Goal: Contribute content: Add original content to the website for others to see

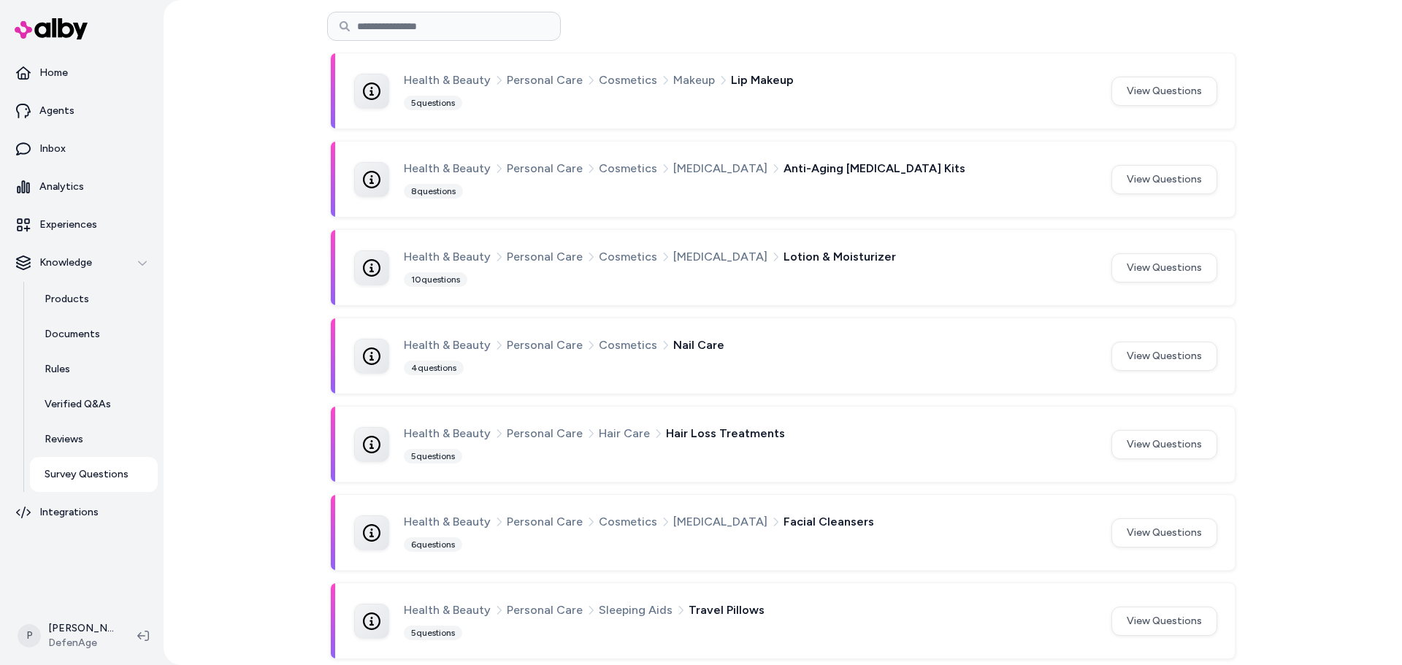
scroll to position [365, 0]
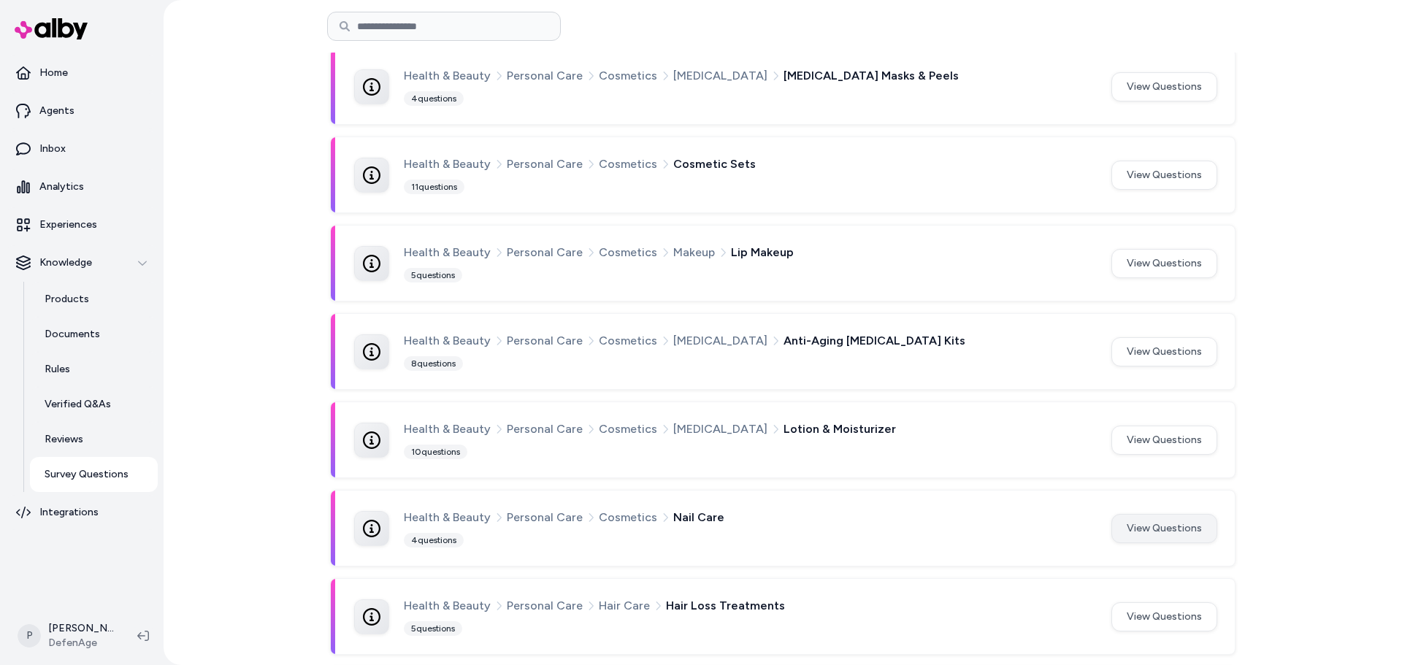
click at [1147, 537] on button "View Questions" at bounding box center [1164, 528] width 106 height 29
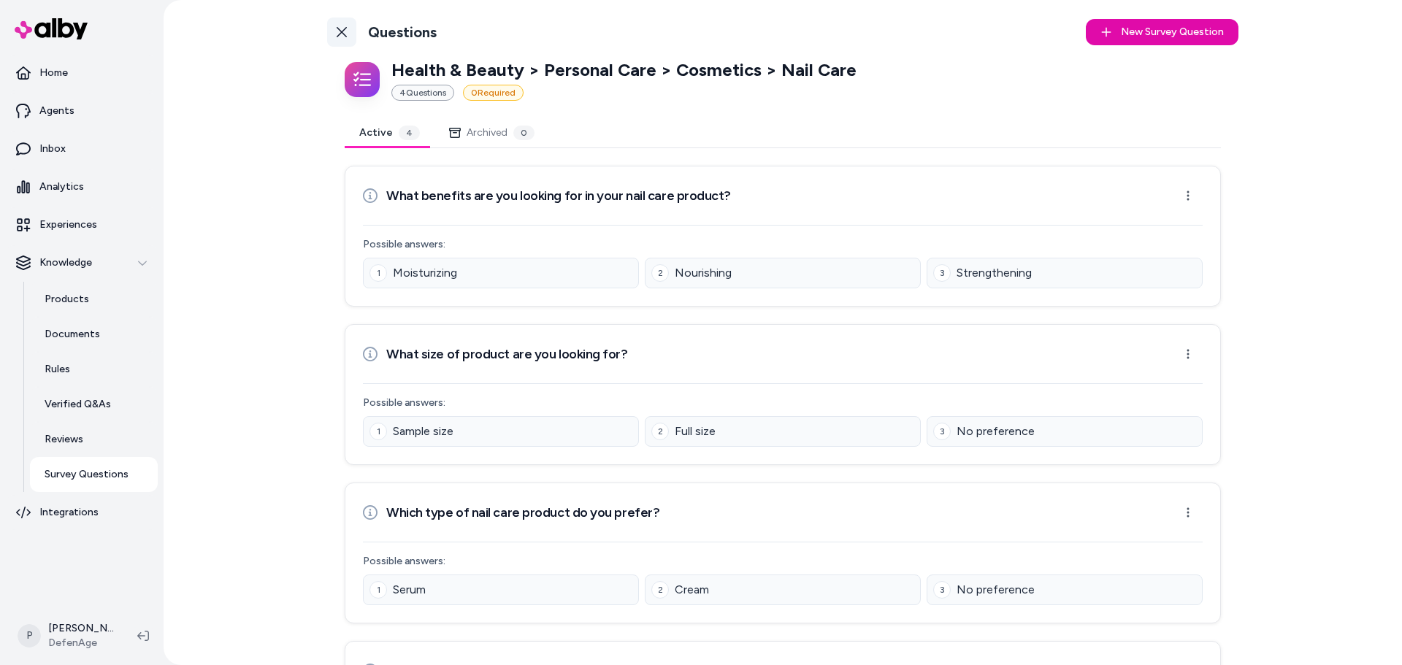
click at [338, 26] on icon at bounding box center [342, 32] width 12 height 12
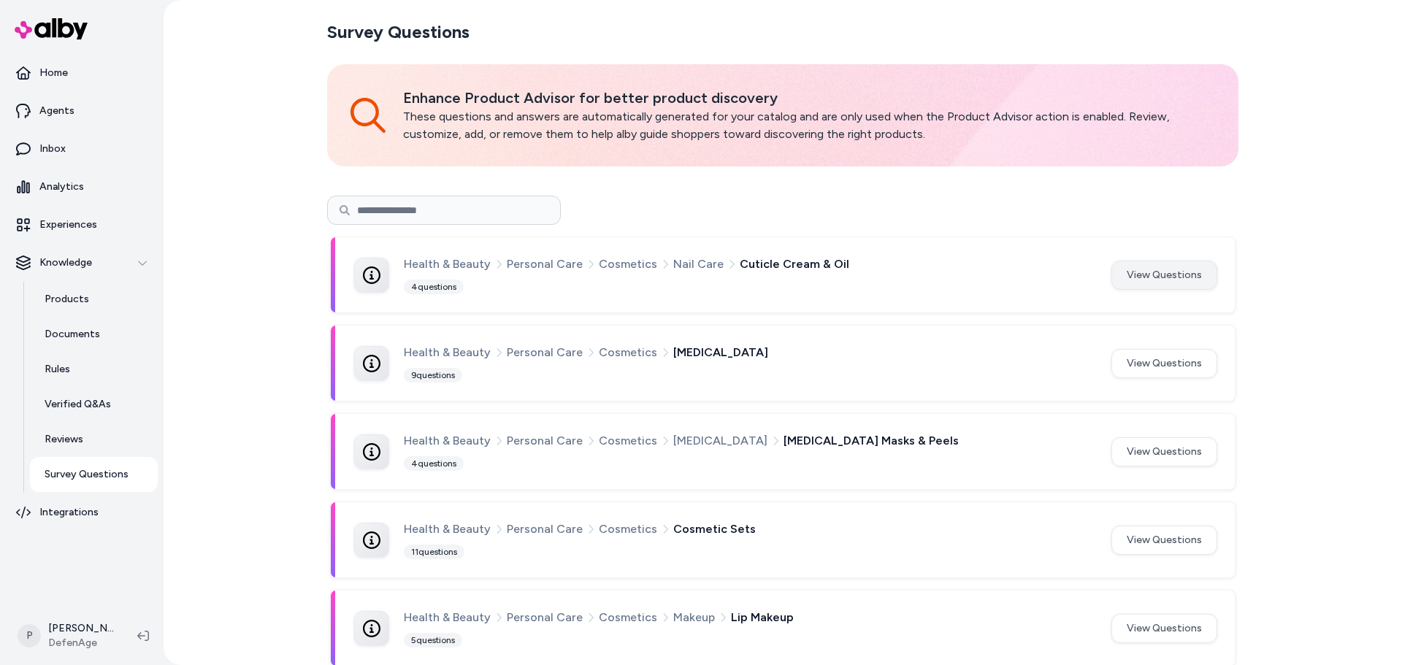
click at [1154, 279] on button "View Questions" at bounding box center [1164, 275] width 106 height 29
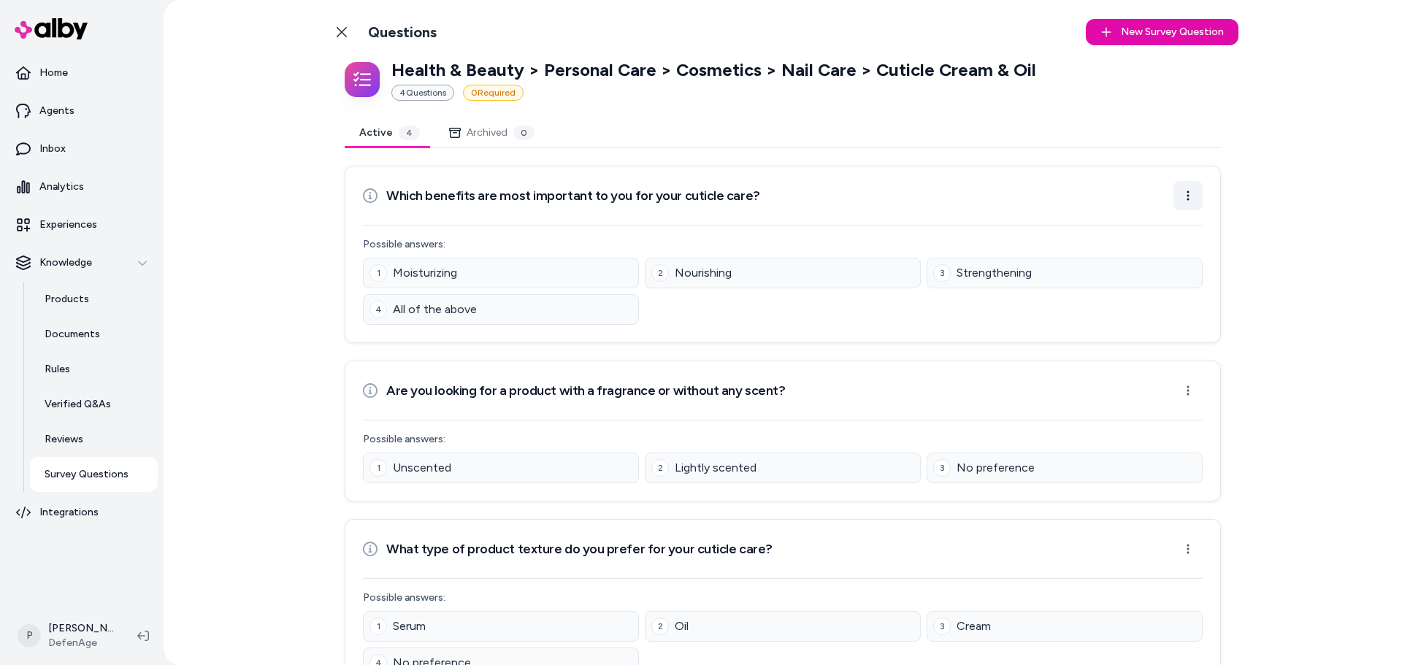
click at [1192, 201] on html "Home Agents Inbox Analytics Experiences Knowledge Products Documents Rules Veri…" at bounding box center [701, 332] width 1402 height 665
click at [1155, 251] on div "Archive Question" at bounding box center [1138, 251] width 120 height 23
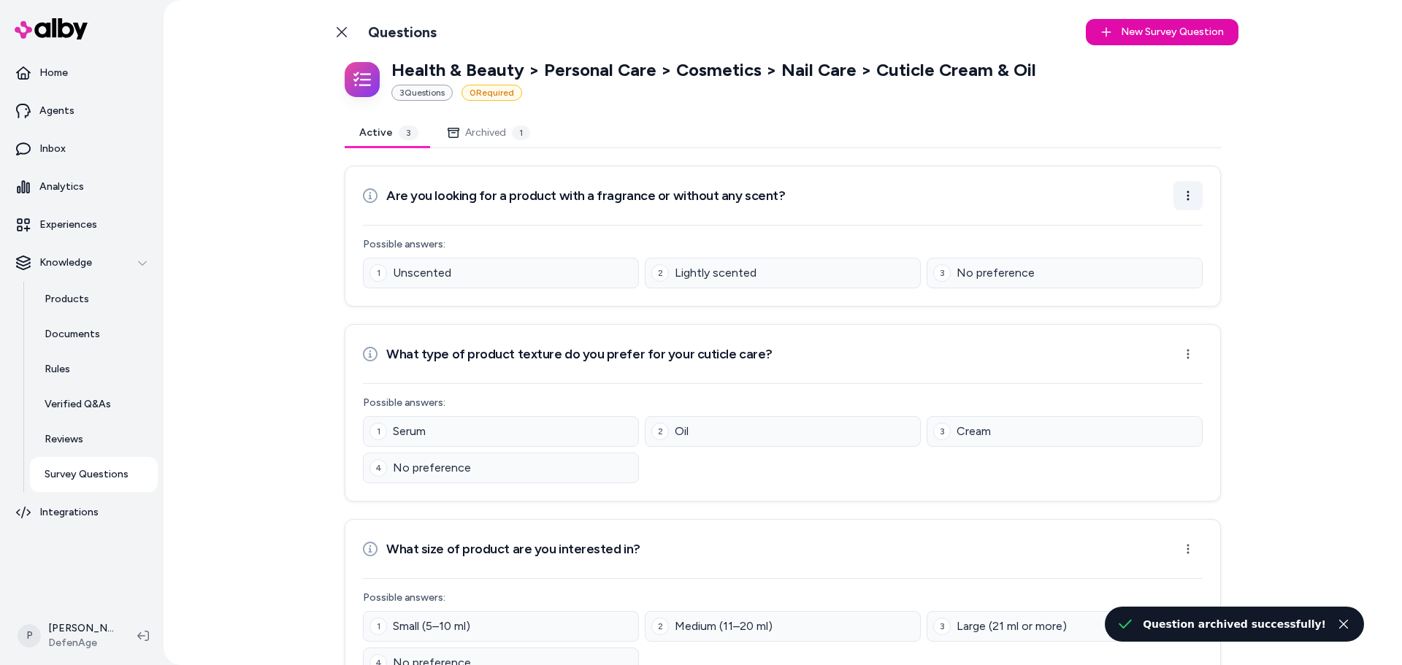
click at [1186, 202] on html "Home Agents Inbox Analytics Experiences Knowledge Products Documents Rules Veri…" at bounding box center [701, 332] width 1402 height 665
click at [1149, 249] on div "Archive Question" at bounding box center [1138, 251] width 120 height 23
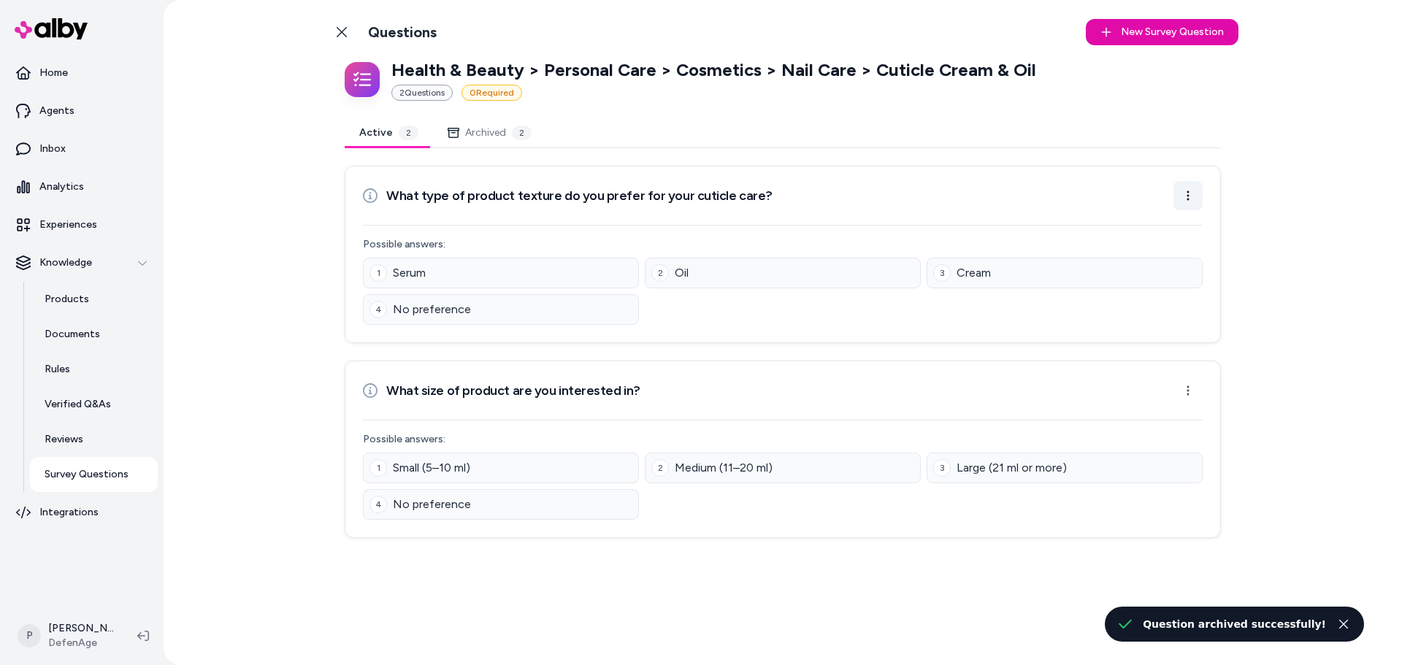
click at [1187, 195] on html "Home Agents Inbox Analytics Experiences Knowledge Products Documents Rules Veri…" at bounding box center [701, 332] width 1402 height 665
click at [1140, 252] on div "Archive Question" at bounding box center [1142, 251] width 120 height 23
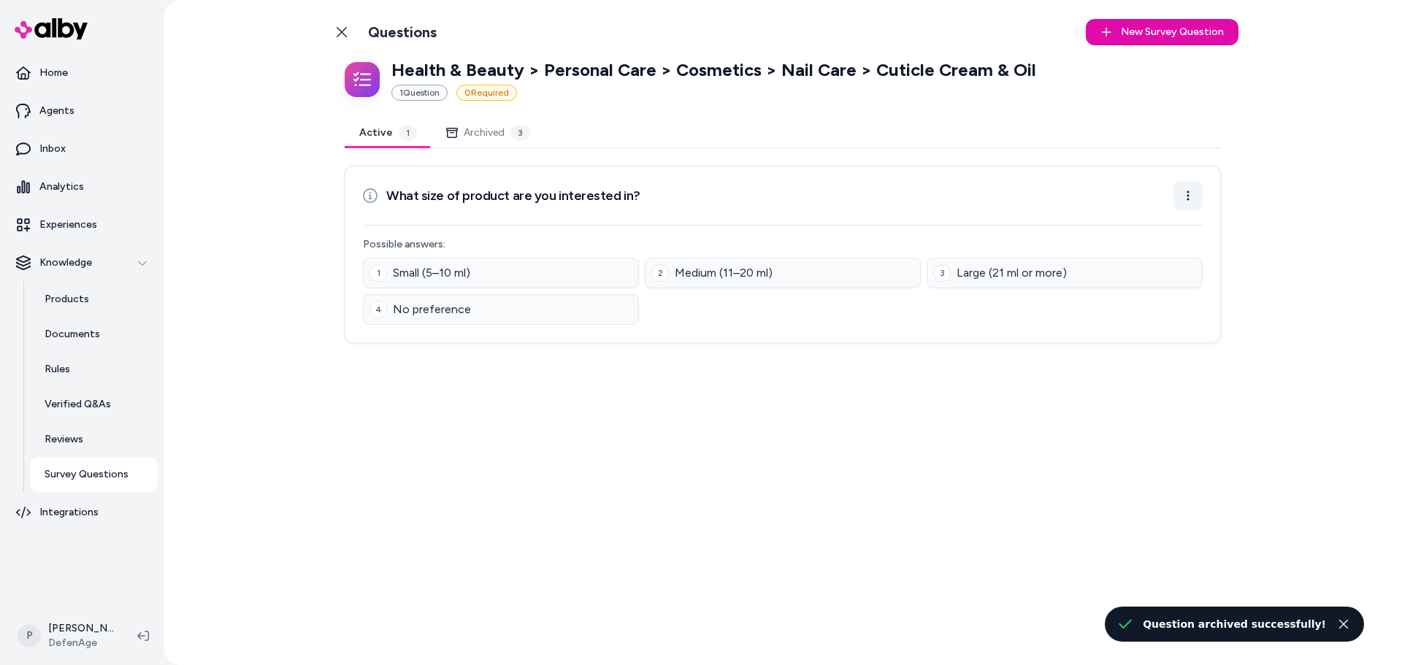
click at [1185, 204] on html "Home Agents Inbox Analytics Experiences Knowledge Products Documents Rules Veri…" at bounding box center [701, 332] width 1402 height 665
click at [1147, 253] on div "Archive Question" at bounding box center [1142, 251] width 120 height 23
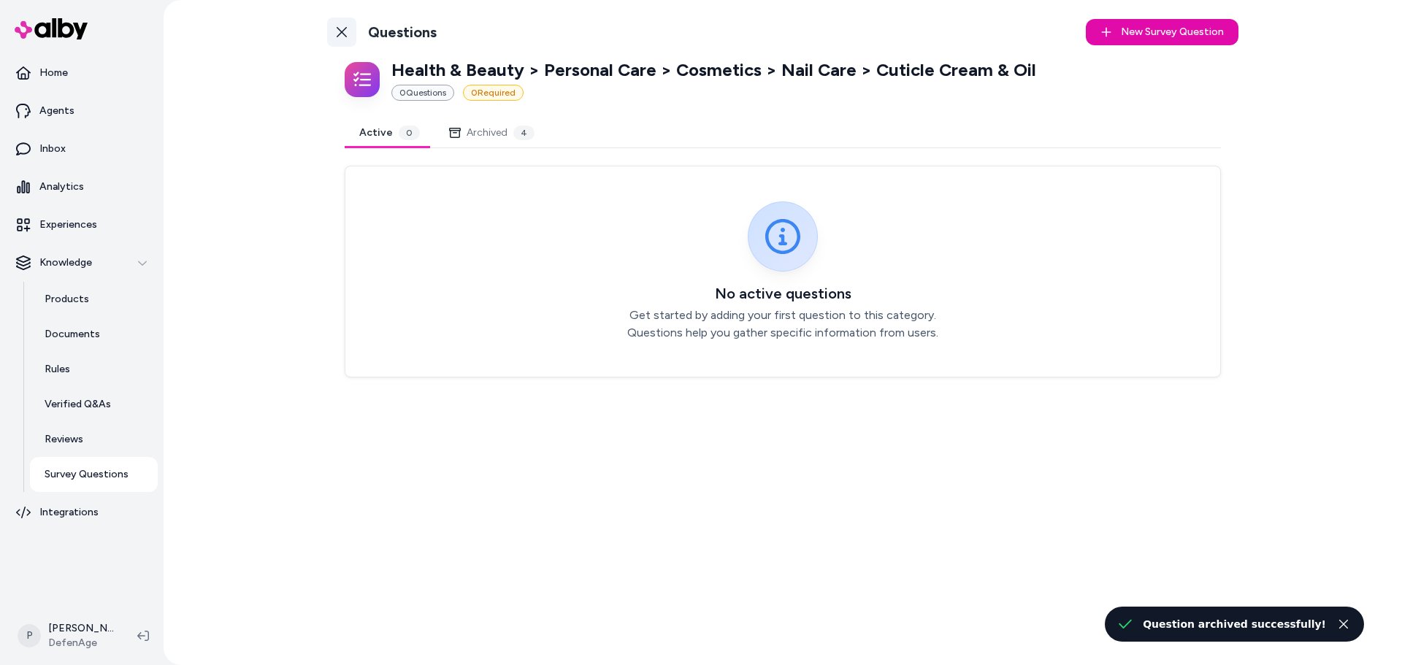
click at [348, 34] on link "Back to Categories" at bounding box center [341, 32] width 29 height 29
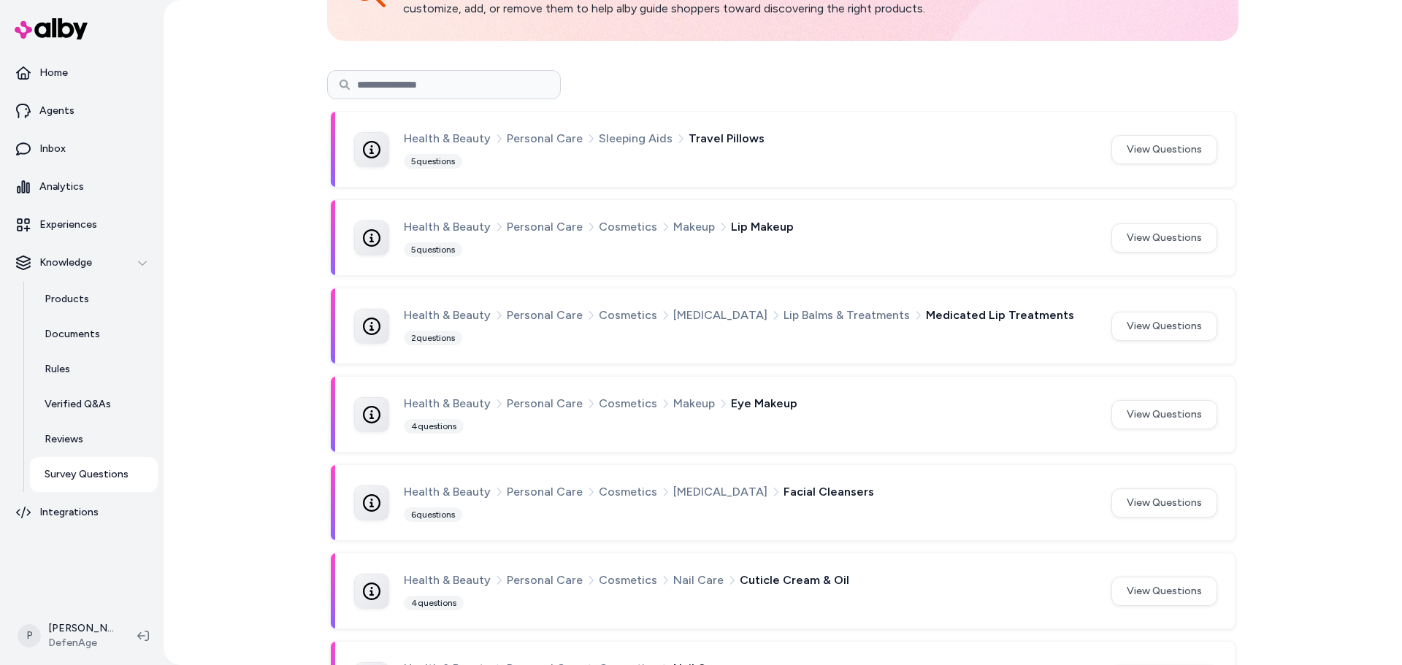
scroll to position [151, 0]
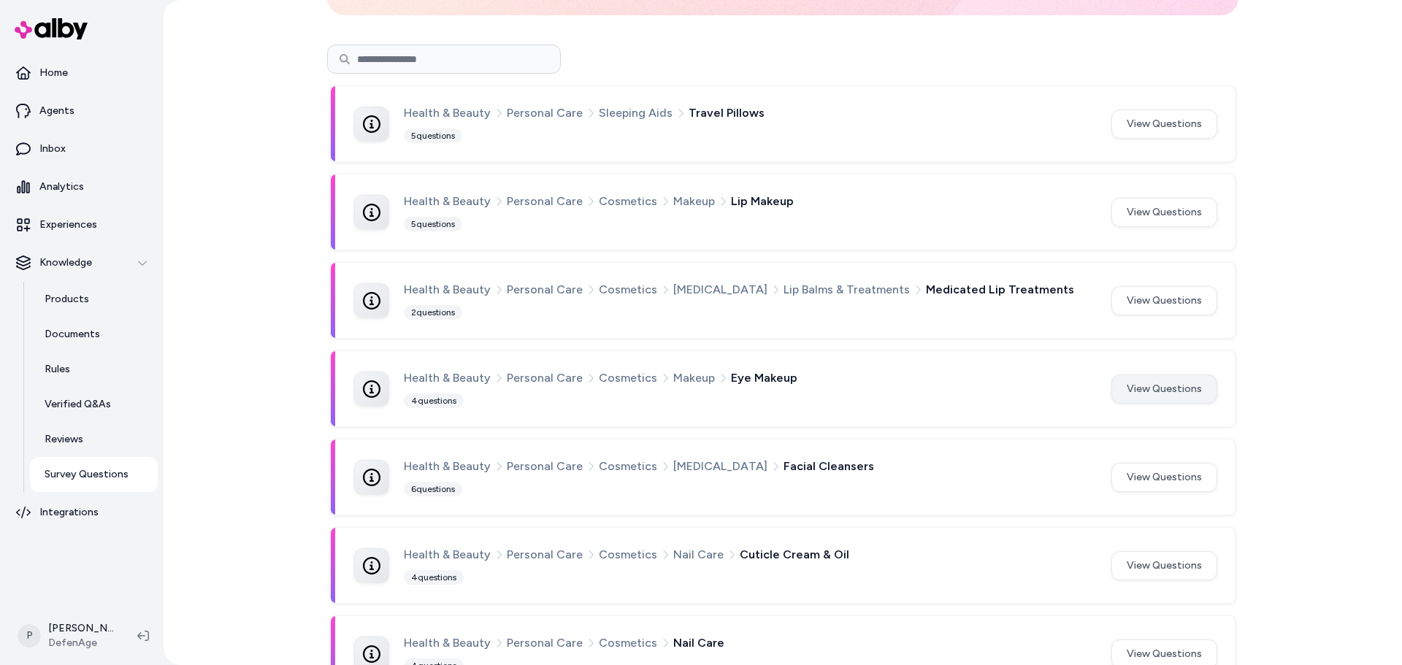
click at [1181, 398] on button "View Questions" at bounding box center [1164, 389] width 106 height 29
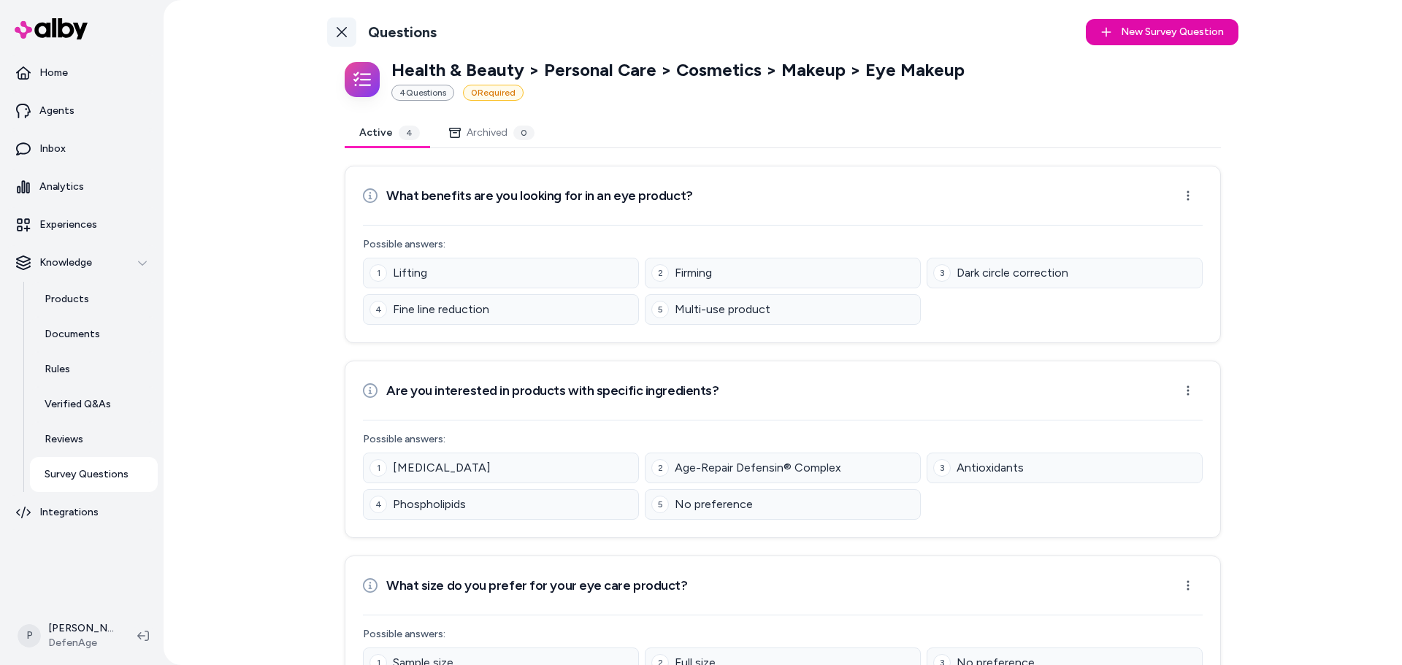
click at [332, 30] on link "Back to Categories" at bounding box center [341, 32] width 29 height 29
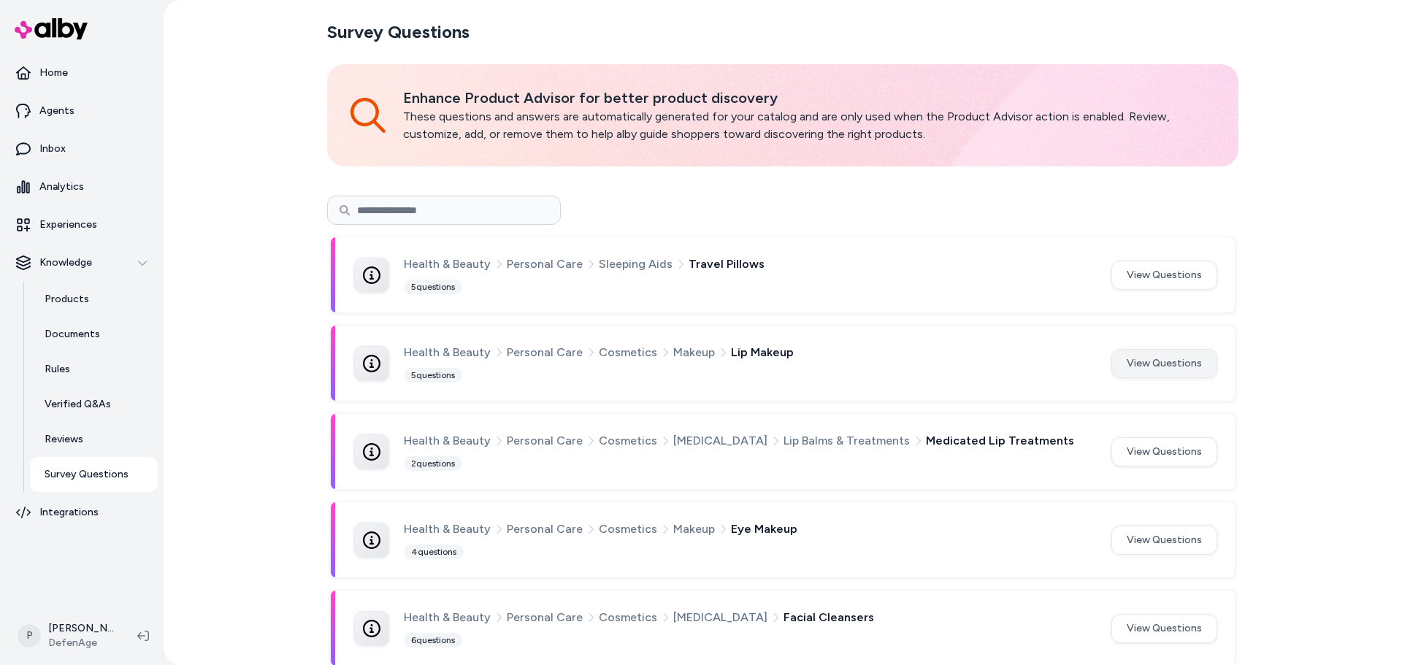
click at [1169, 361] on button "View Questions" at bounding box center [1164, 363] width 106 height 29
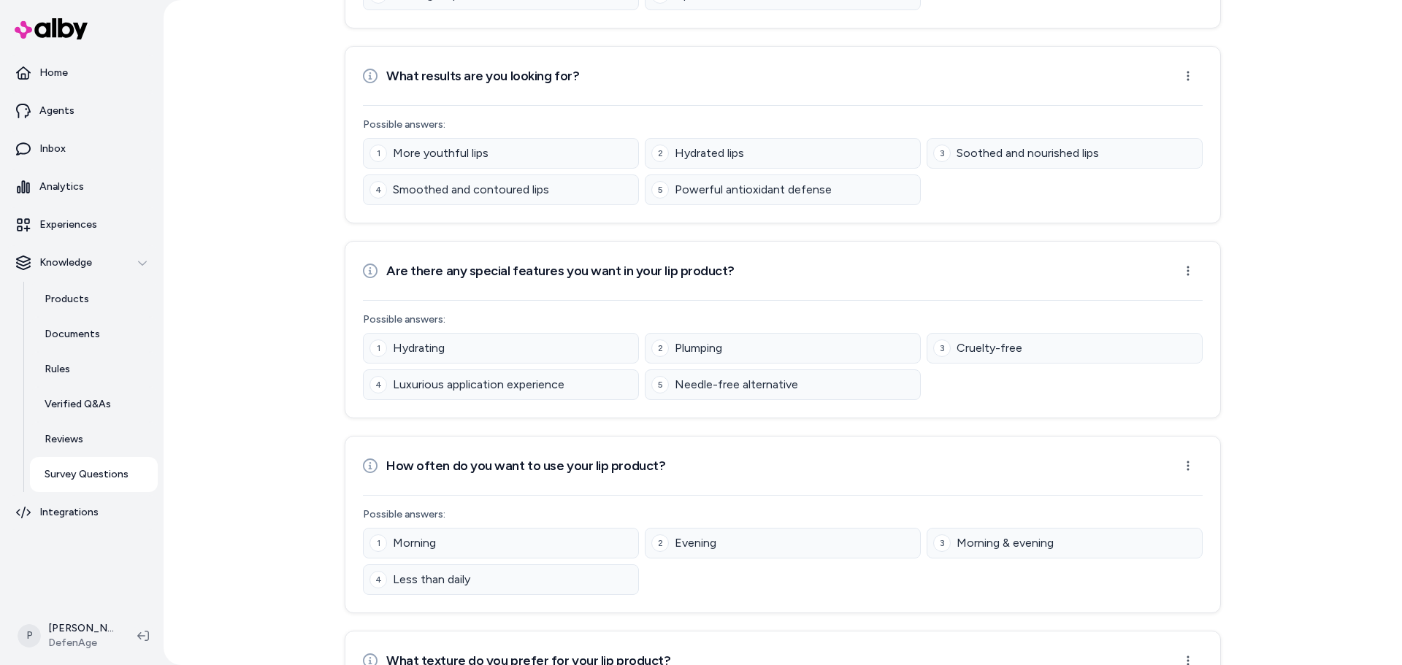
scroll to position [433, 0]
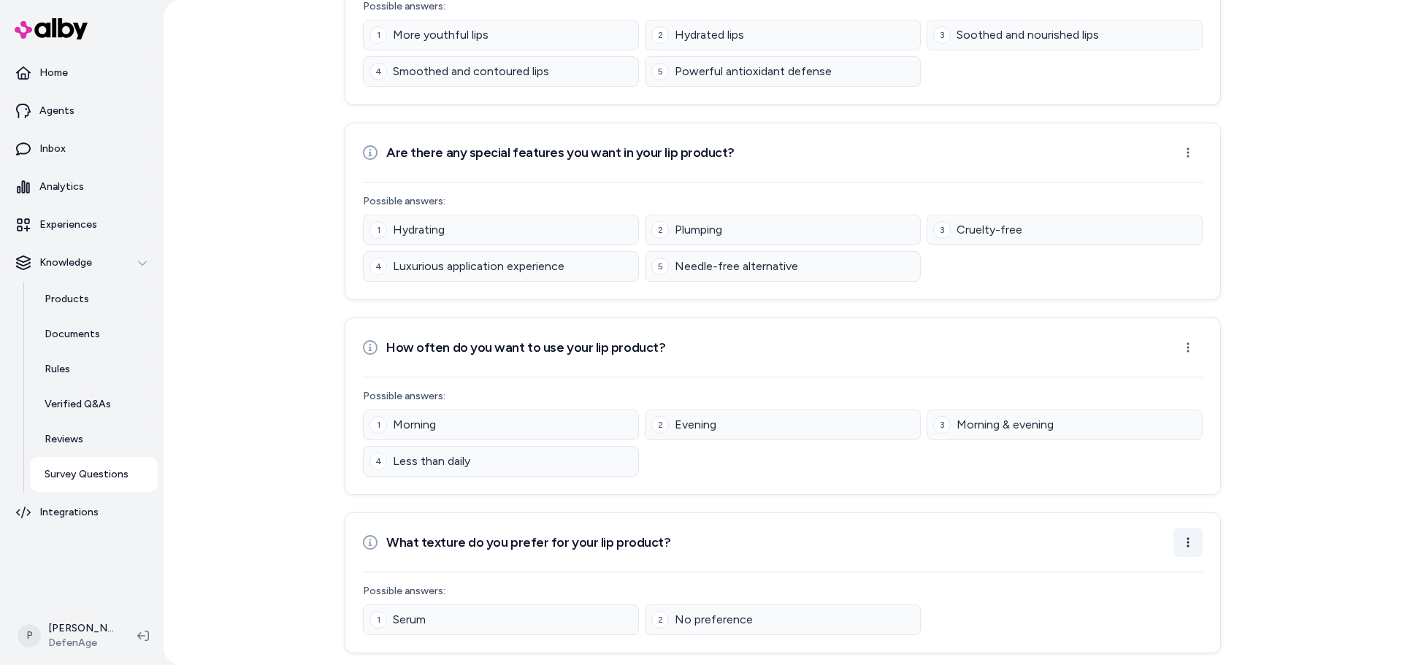
click at [1185, 548] on html "Home Agents Inbox Analytics Experiences Knowledge Products Documents Rules Veri…" at bounding box center [701, 332] width 1402 height 665
click at [1142, 601] on div "Archive Question" at bounding box center [1138, 598] width 120 height 23
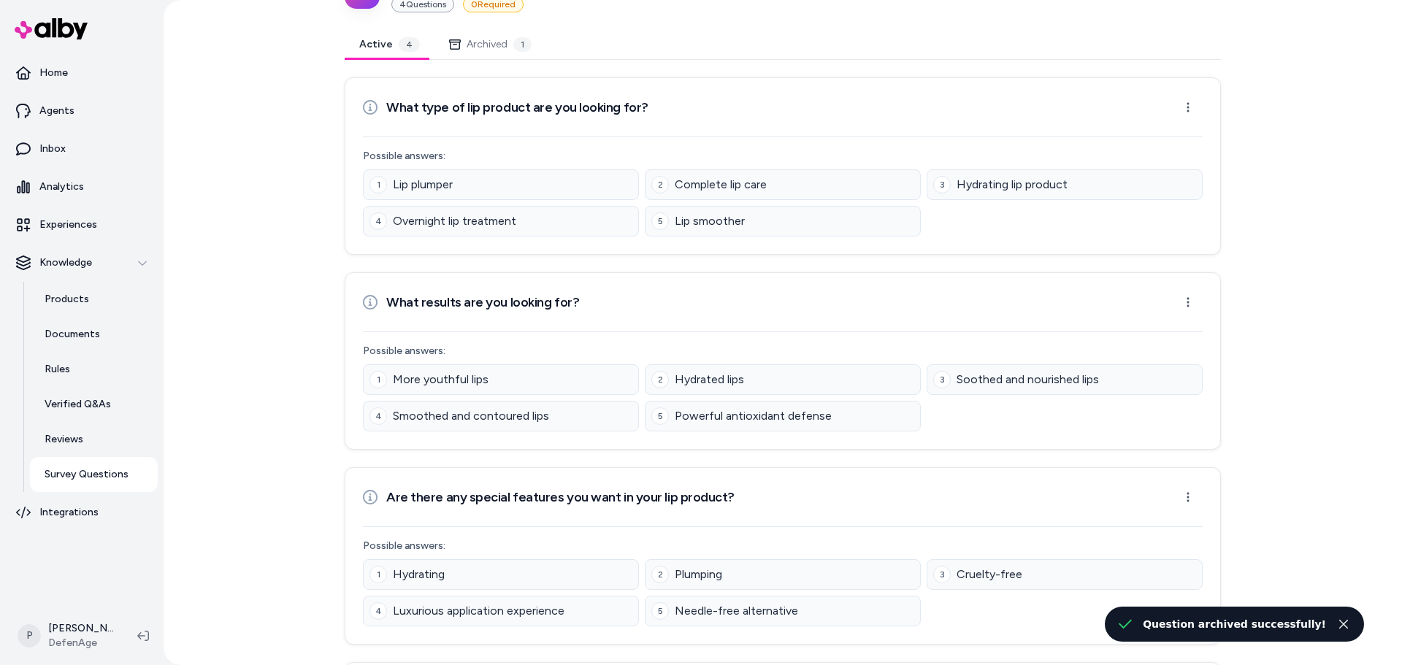
scroll to position [0, 0]
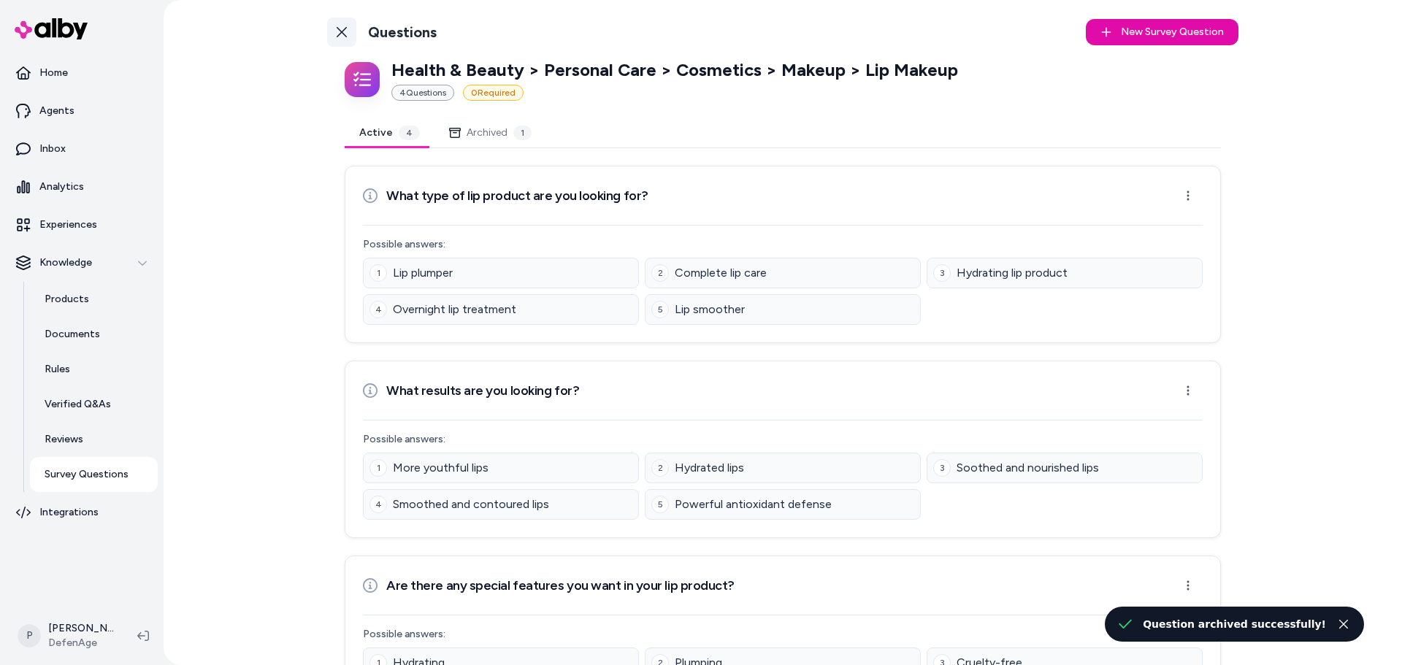
click at [340, 28] on icon at bounding box center [342, 32] width 12 height 12
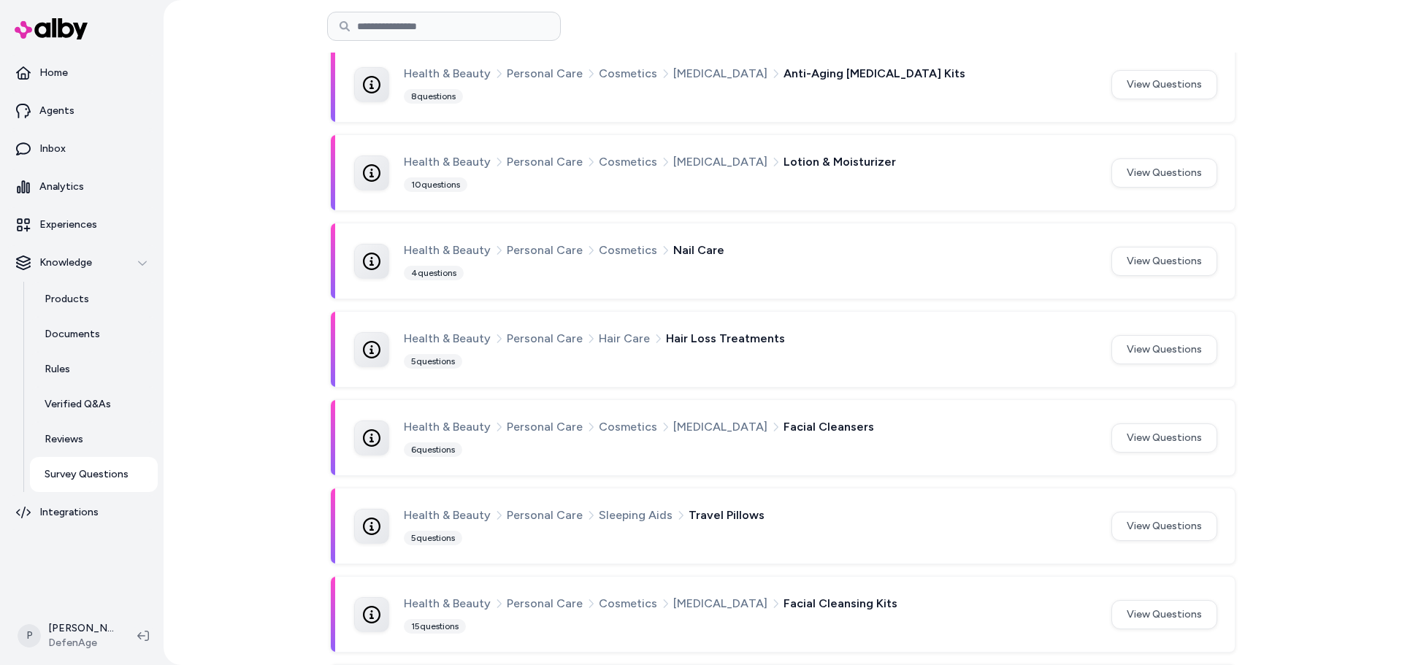
scroll to position [808, 0]
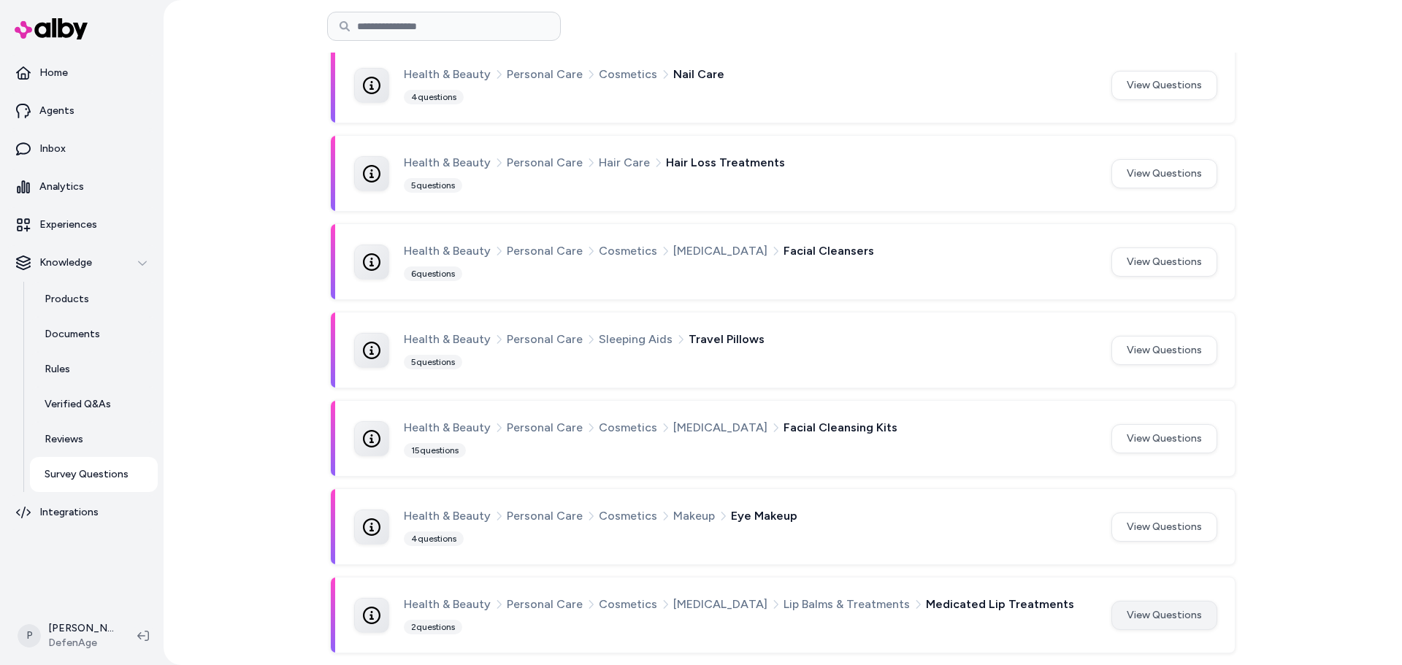
click at [1141, 618] on button "View Questions" at bounding box center [1164, 615] width 106 height 29
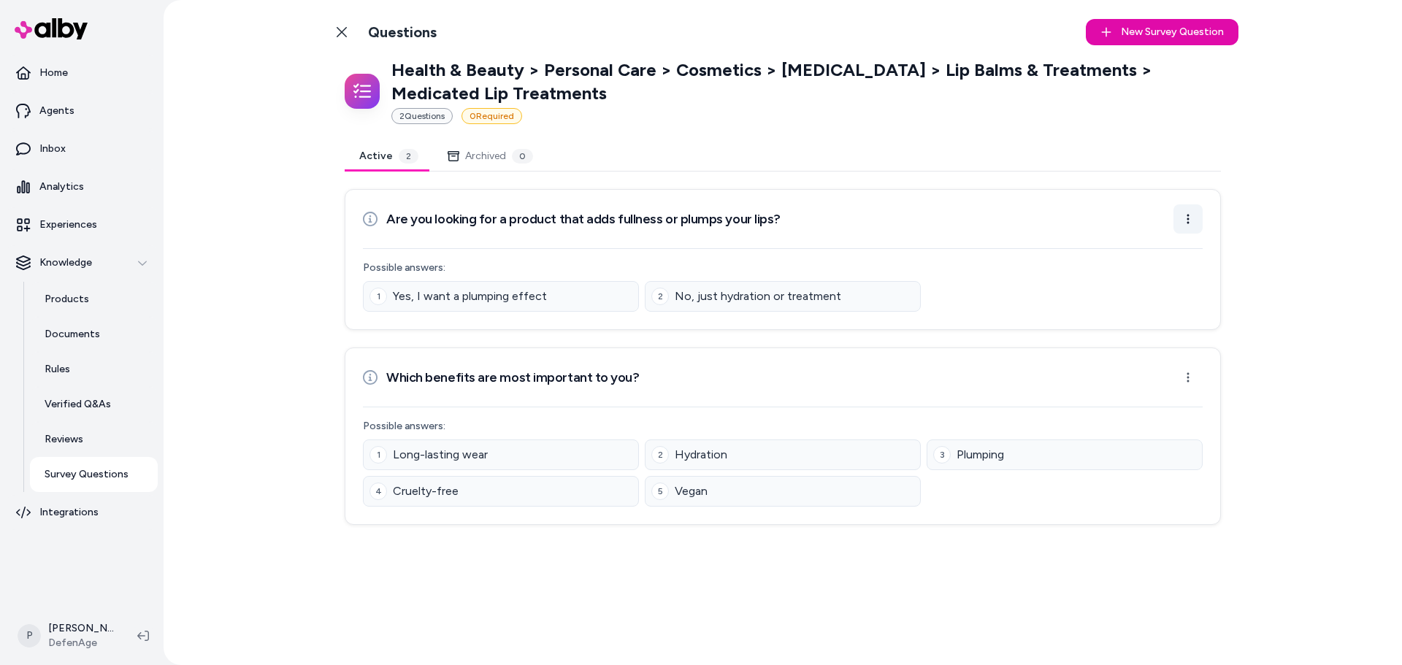
click at [1197, 218] on html "Home Agents Inbox Analytics Experiences Knowledge Products Documents Rules Veri…" at bounding box center [701, 332] width 1402 height 665
click at [1156, 283] on div "Archive Question" at bounding box center [1142, 275] width 120 height 23
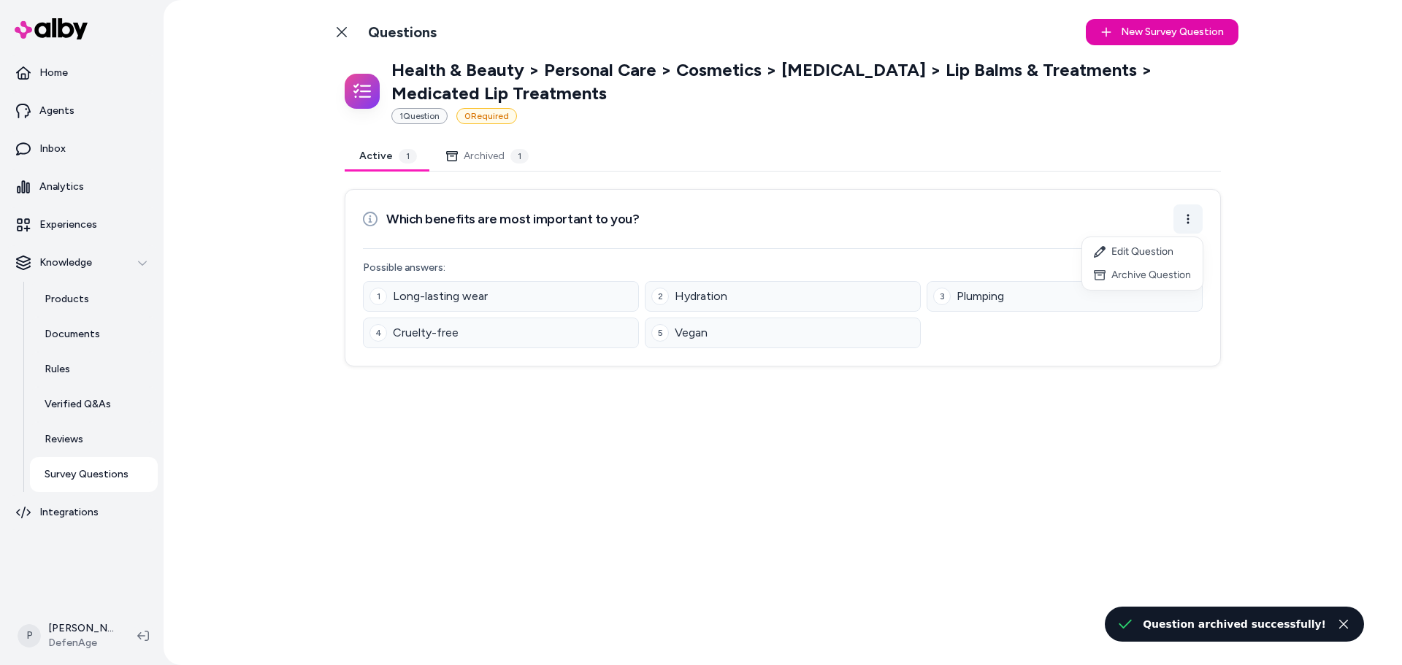
click at [1187, 224] on html "Home Agents Inbox Analytics Experiences Knowledge Products Documents Rules Veri…" at bounding box center [701, 332] width 1402 height 665
click at [1152, 283] on div "Archive Question" at bounding box center [1142, 275] width 120 height 23
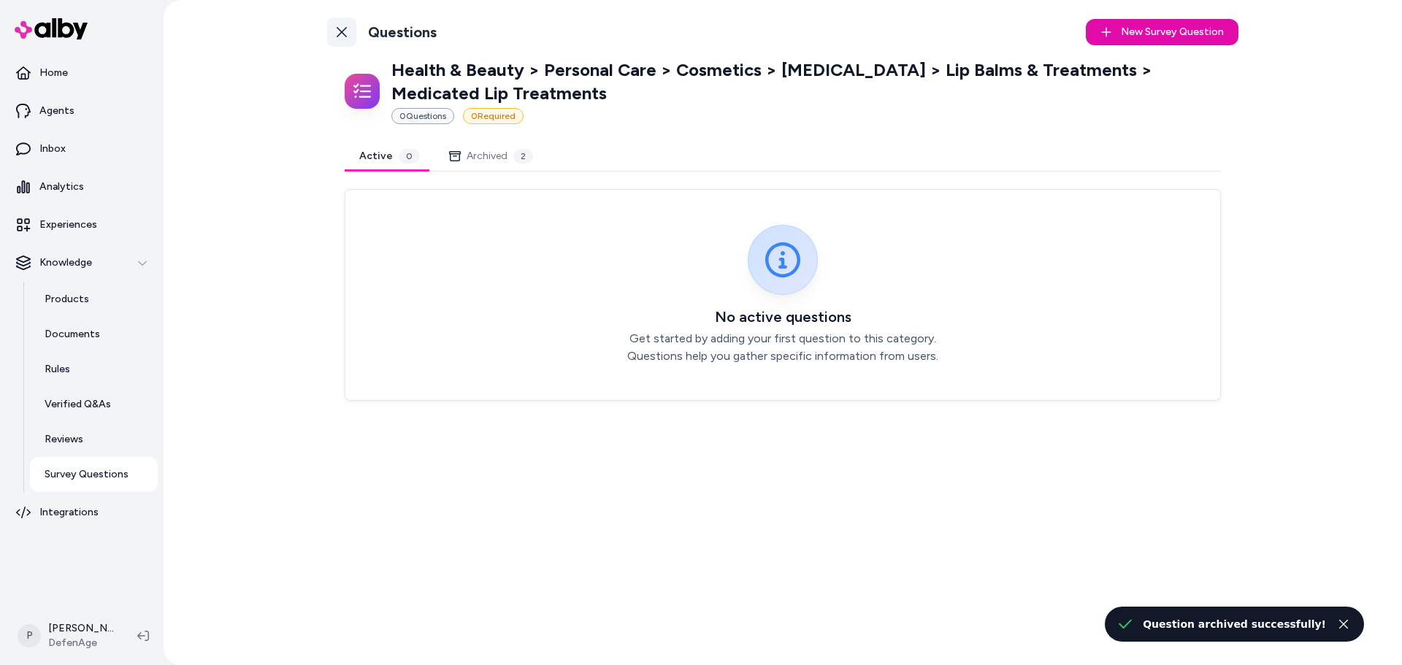
click at [341, 28] on icon at bounding box center [342, 32] width 12 height 12
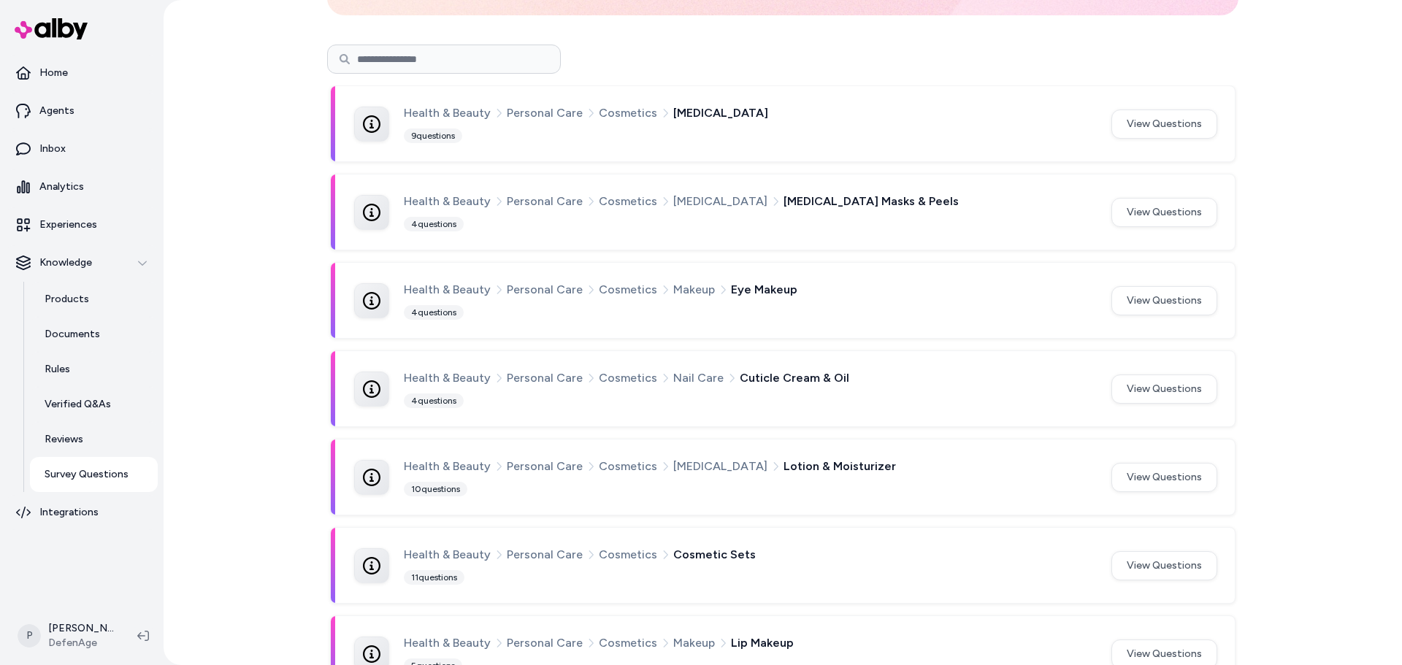
scroll to position [370, 0]
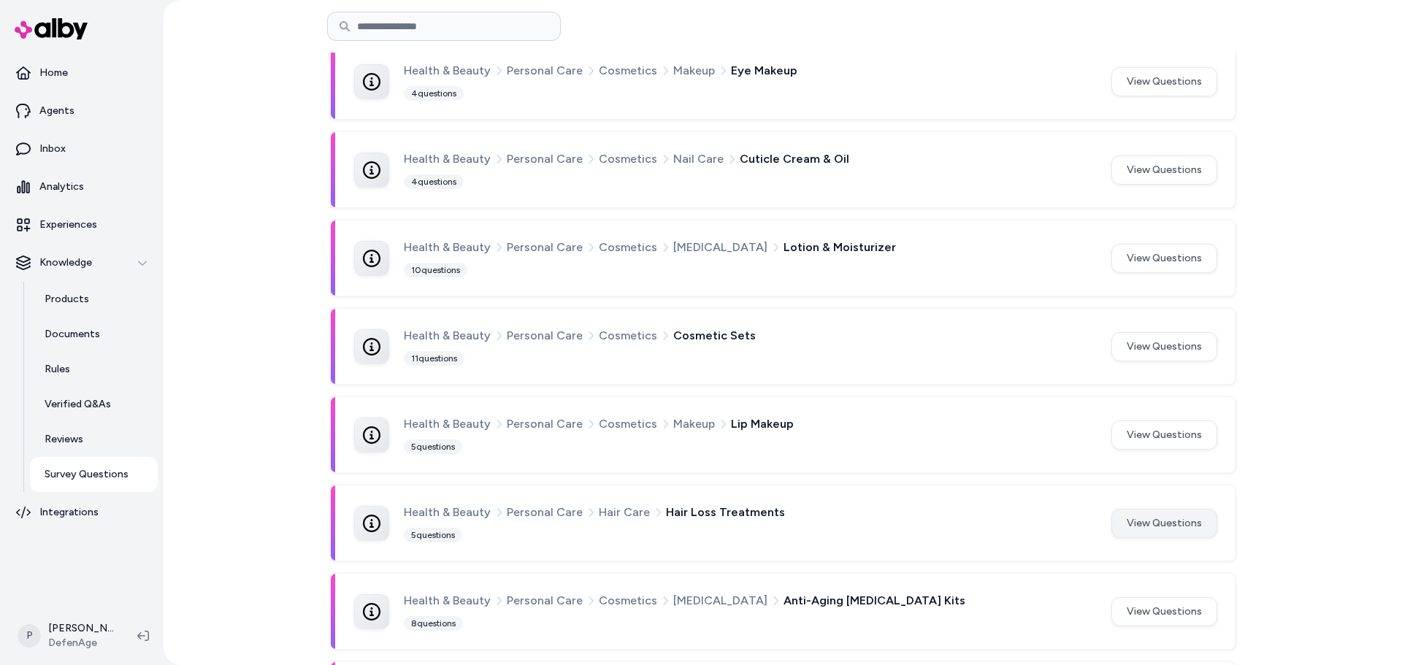
click at [1166, 532] on button "View Questions" at bounding box center [1164, 523] width 106 height 29
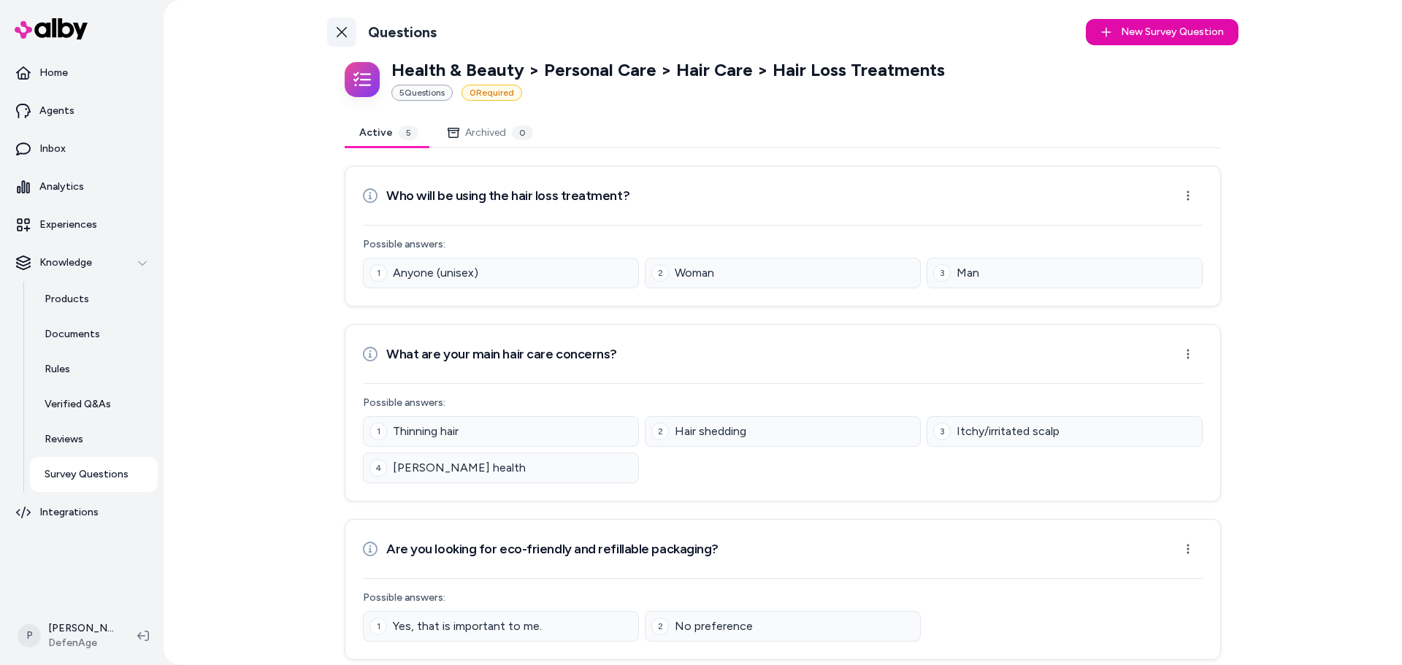
click at [337, 30] on icon at bounding box center [342, 32] width 10 height 10
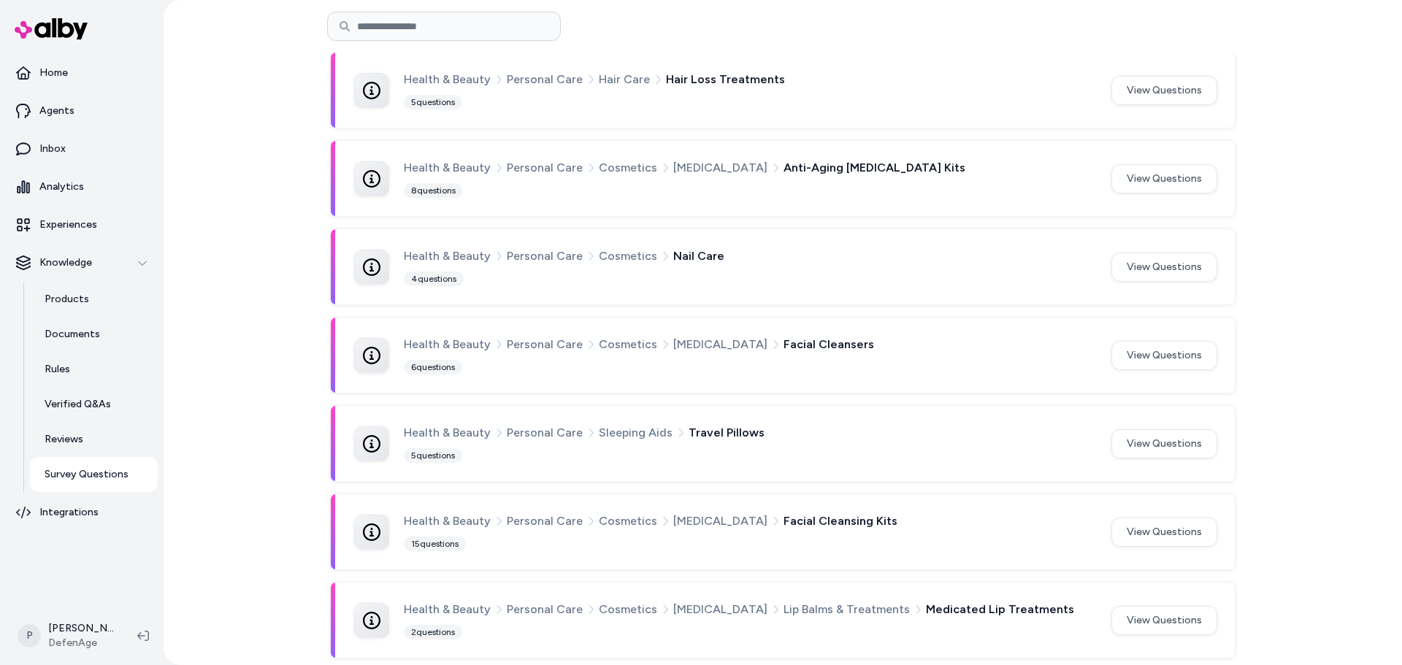
scroll to position [808, 0]
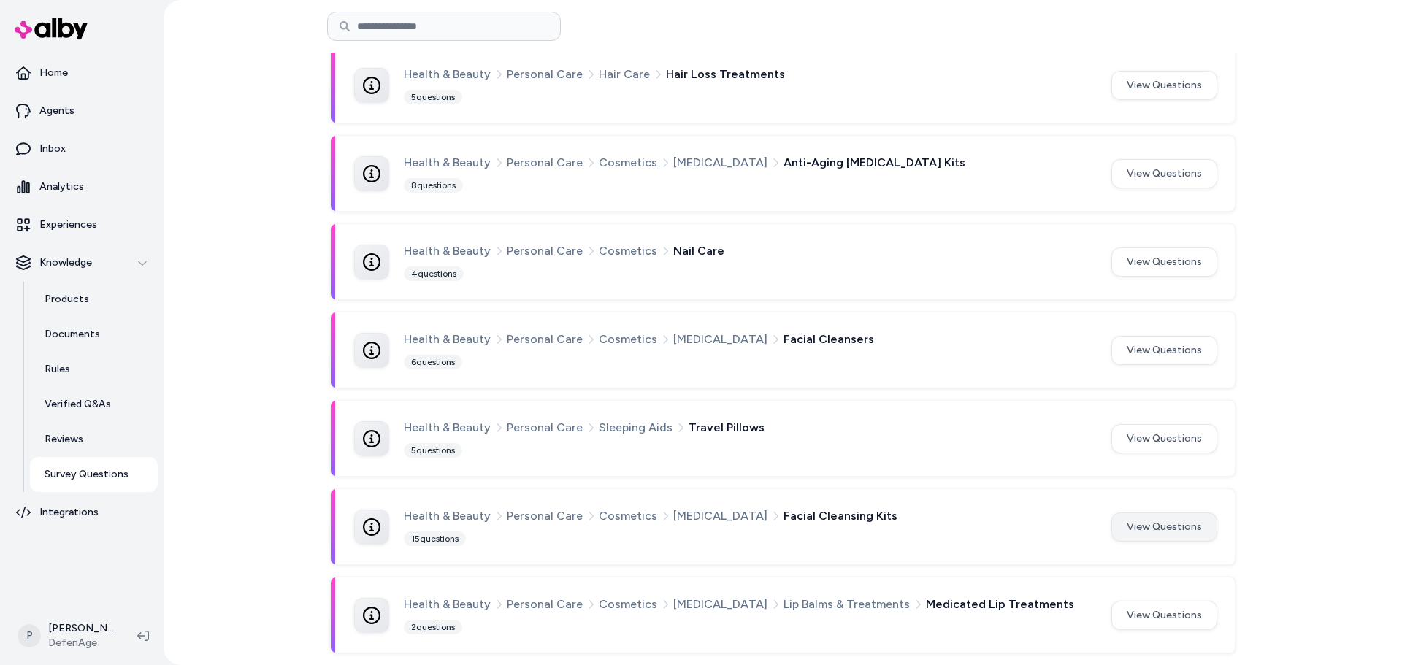
click at [1157, 537] on button "View Questions" at bounding box center [1164, 527] width 106 height 29
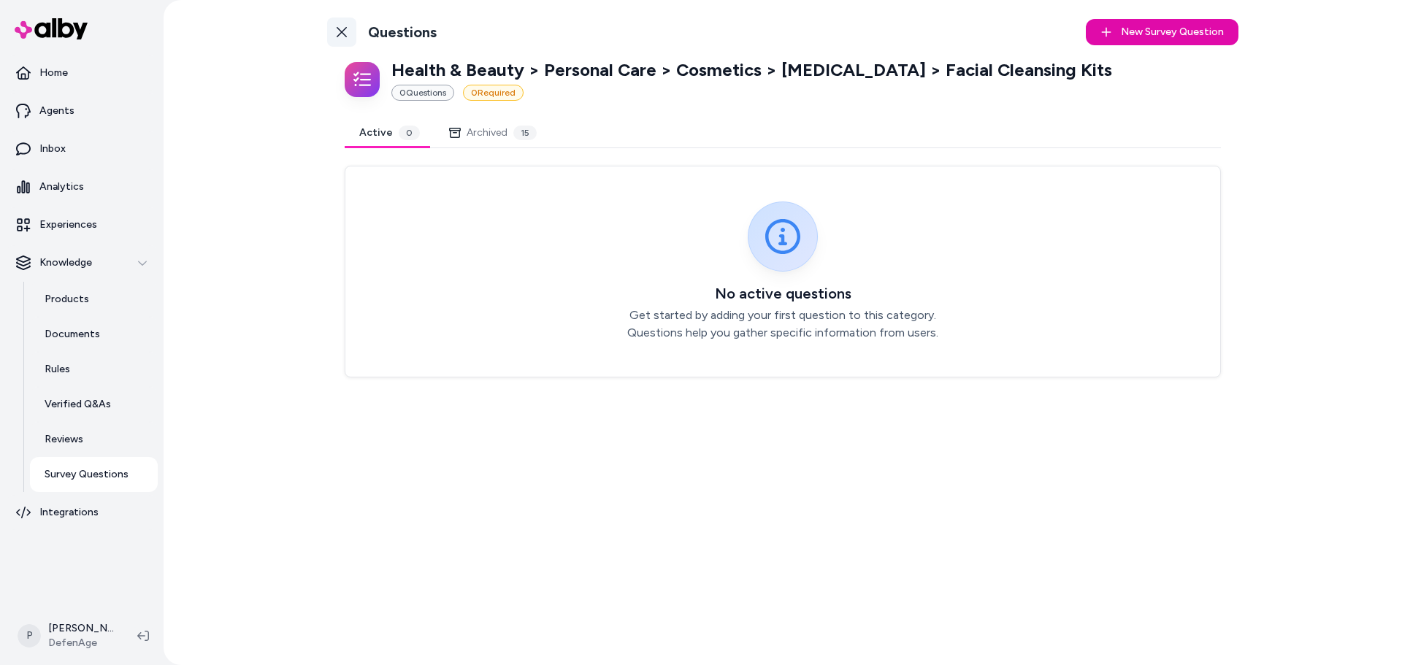
click at [345, 31] on icon at bounding box center [342, 32] width 12 height 12
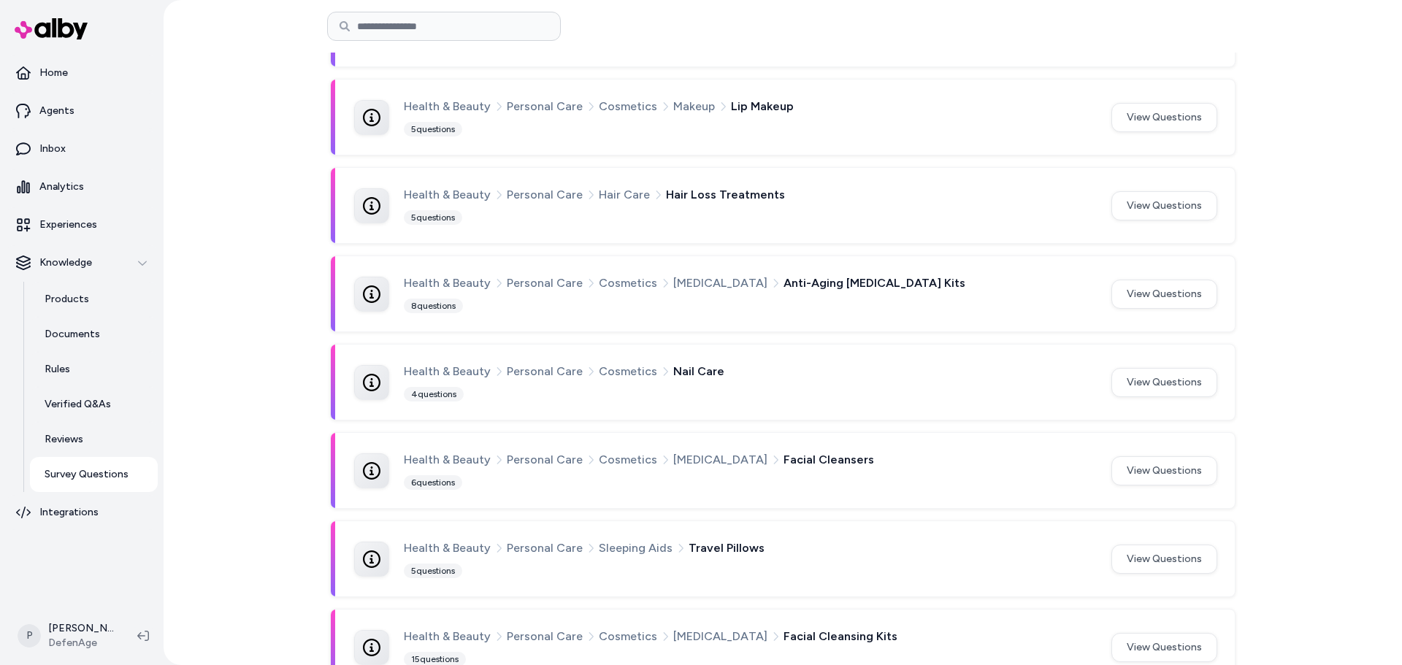
scroll to position [662, 0]
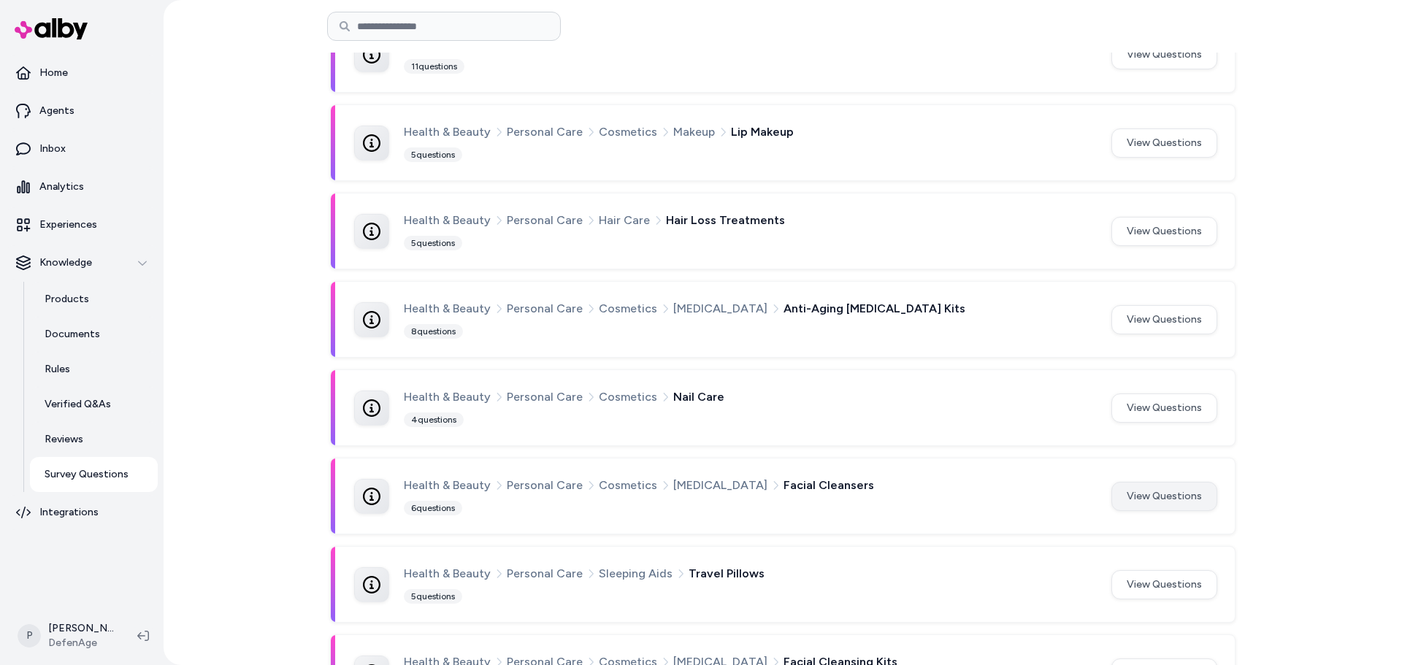
click at [1155, 505] on button "View Questions" at bounding box center [1164, 496] width 106 height 29
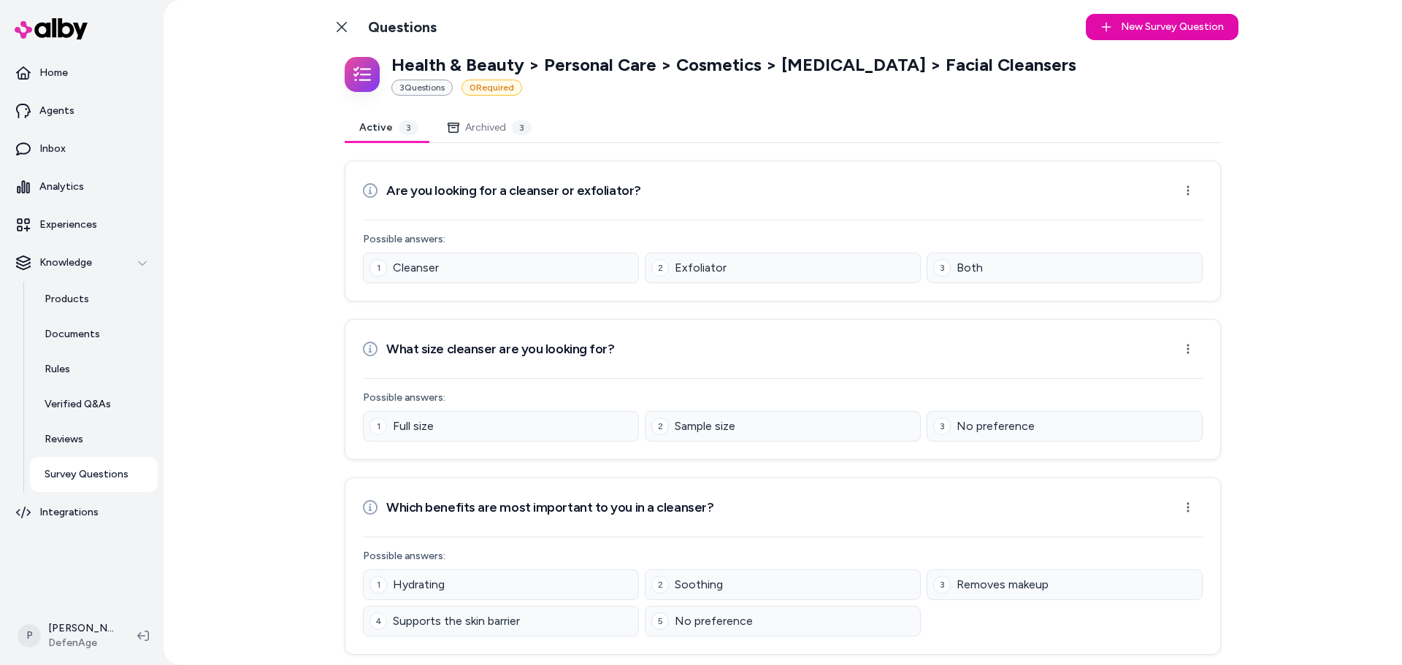
scroll to position [7, 0]
click at [331, 23] on link "Back to Categories" at bounding box center [341, 25] width 29 height 29
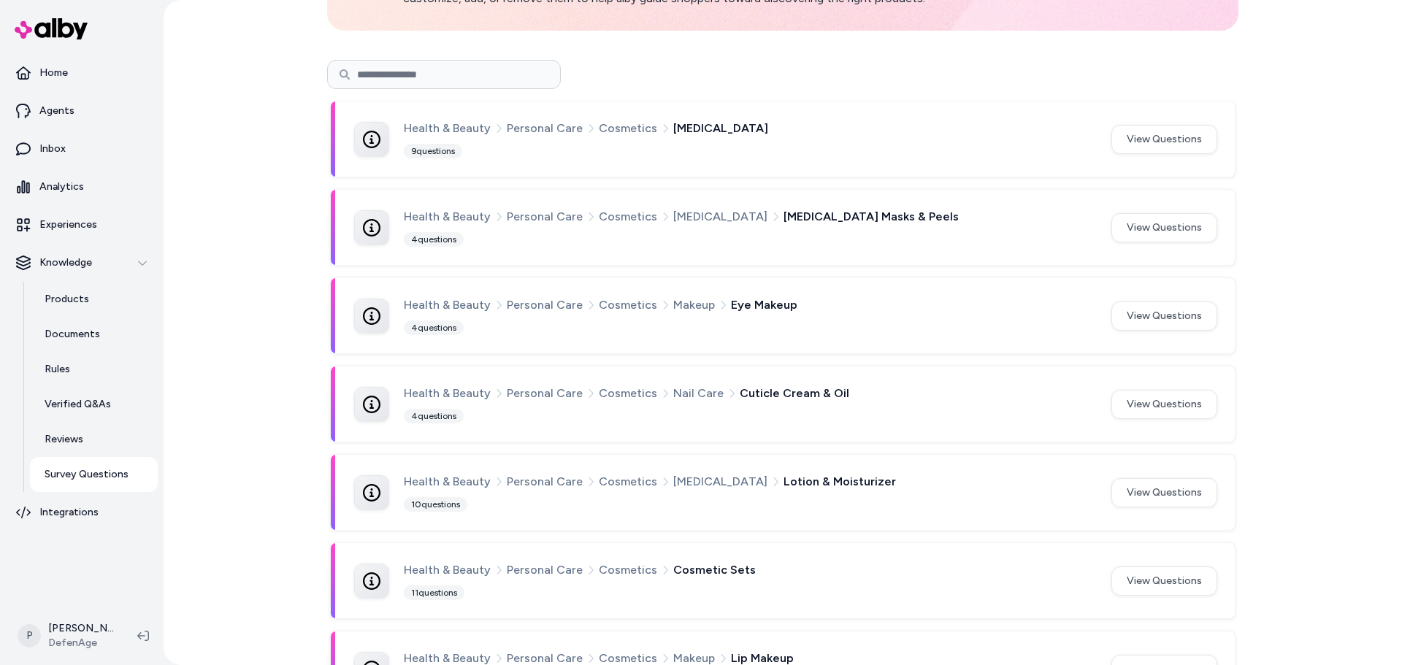
scroll to position [224, 0]
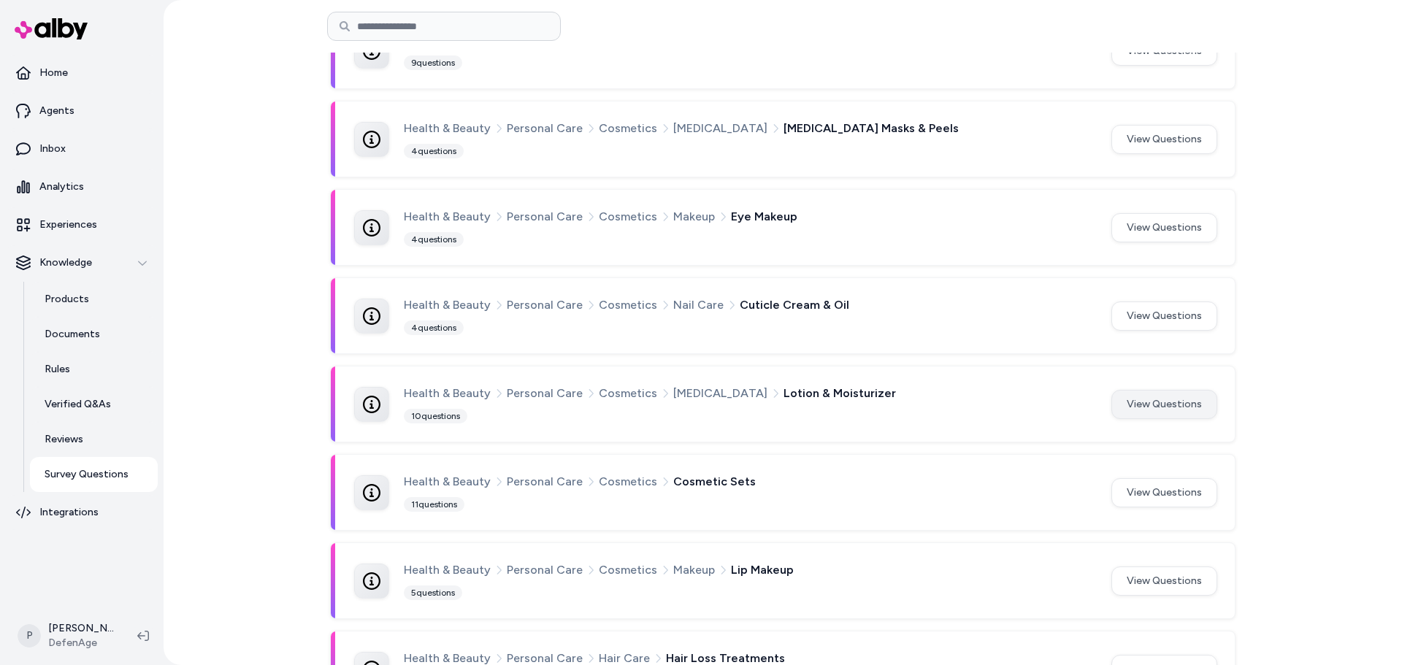
click at [1160, 402] on button "View Questions" at bounding box center [1164, 404] width 106 height 29
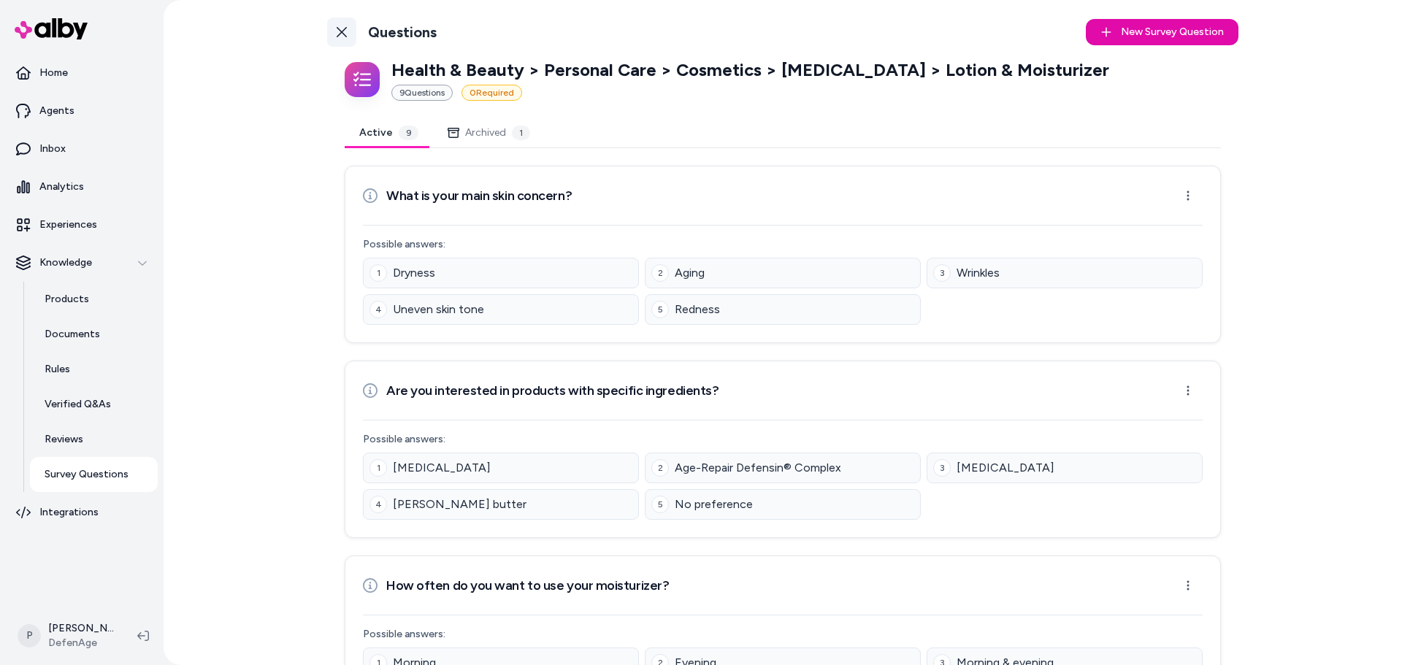
click at [336, 35] on icon at bounding box center [342, 32] width 12 height 12
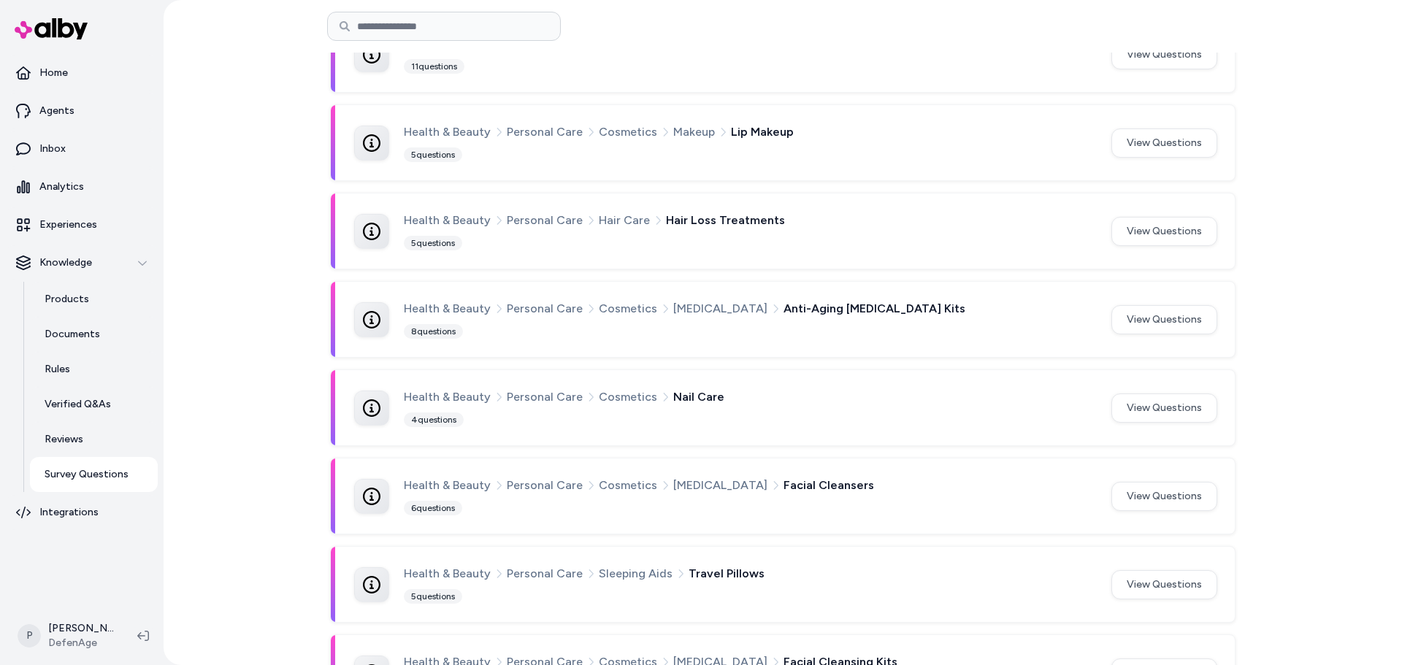
scroll to position [516, 0]
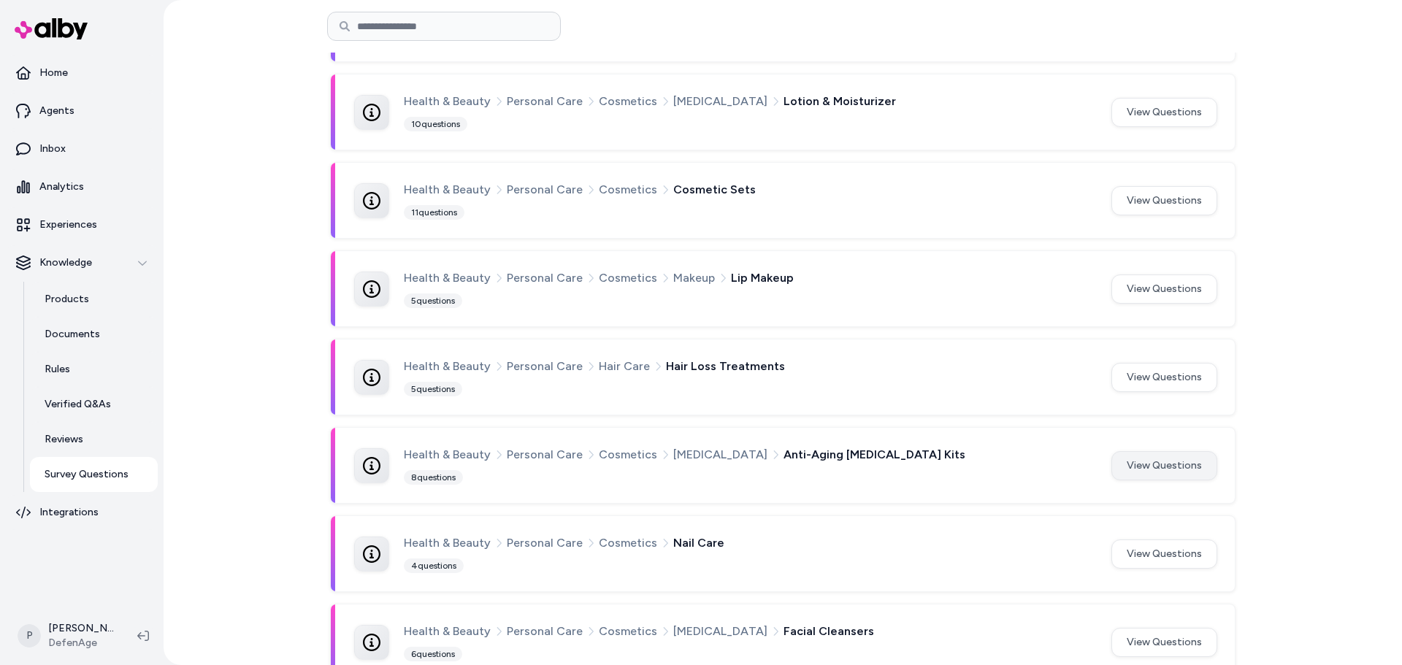
click at [1136, 464] on button "View Questions" at bounding box center [1164, 465] width 106 height 29
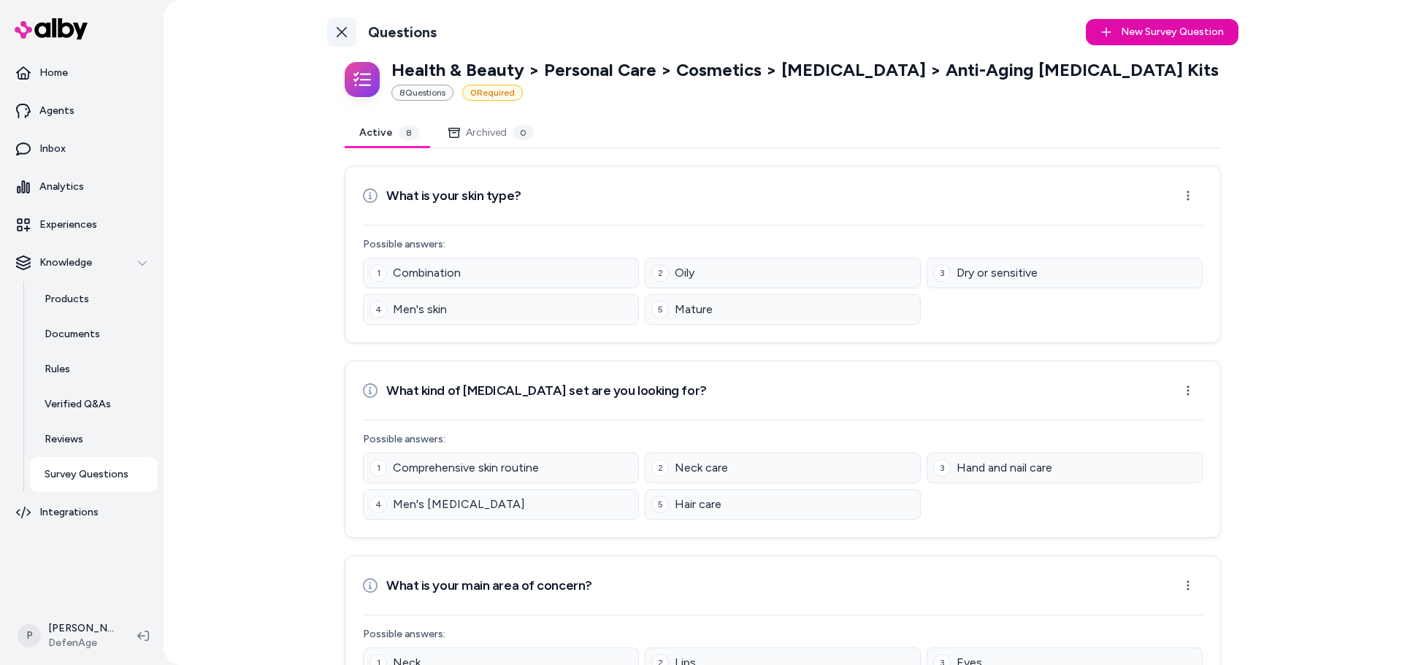
click at [336, 34] on icon at bounding box center [342, 32] width 12 height 12
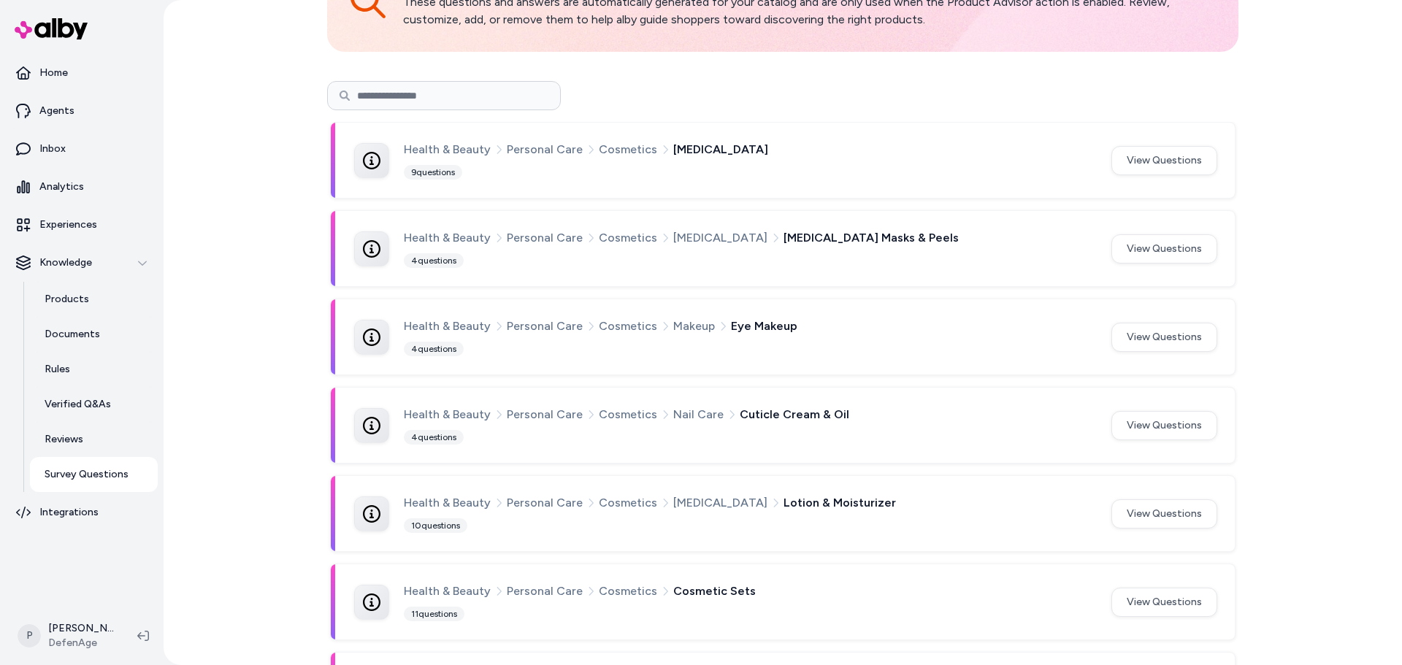
scroll to position [151, 0]
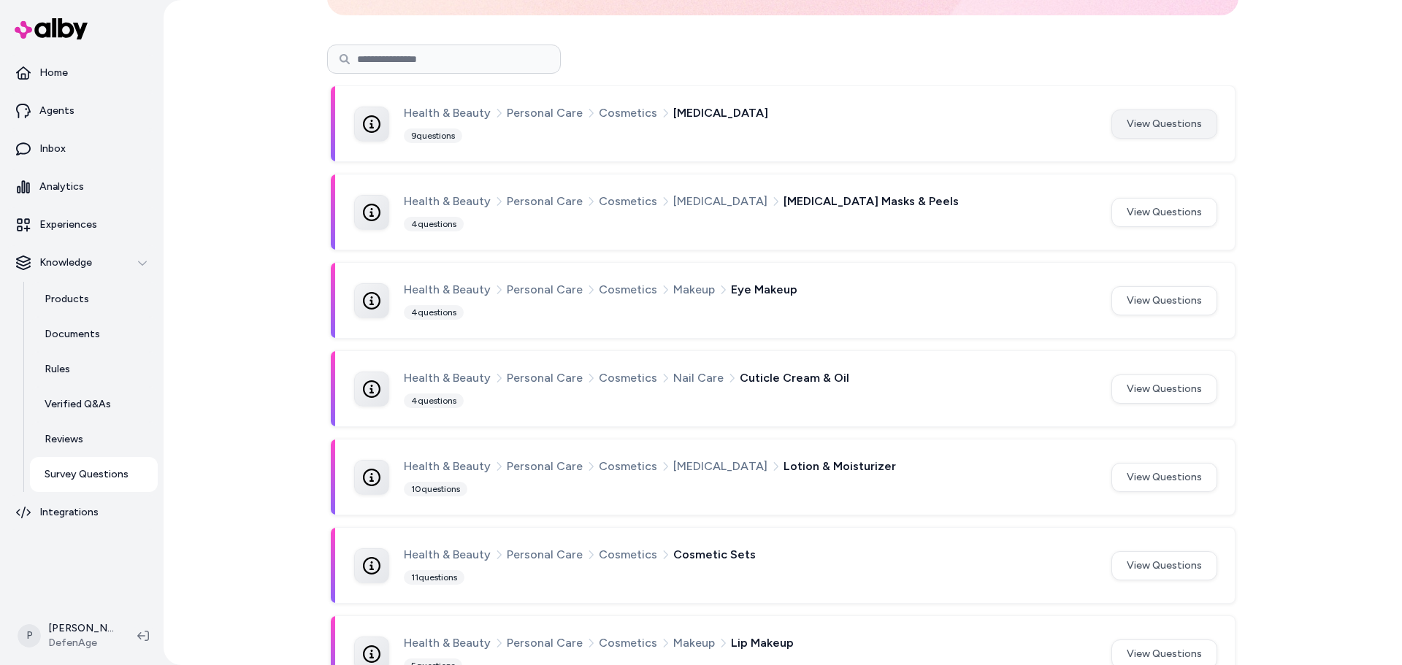
click at [1157, 122] on button "View Questions" at bounding box center [1164, 124] width 106 height 29
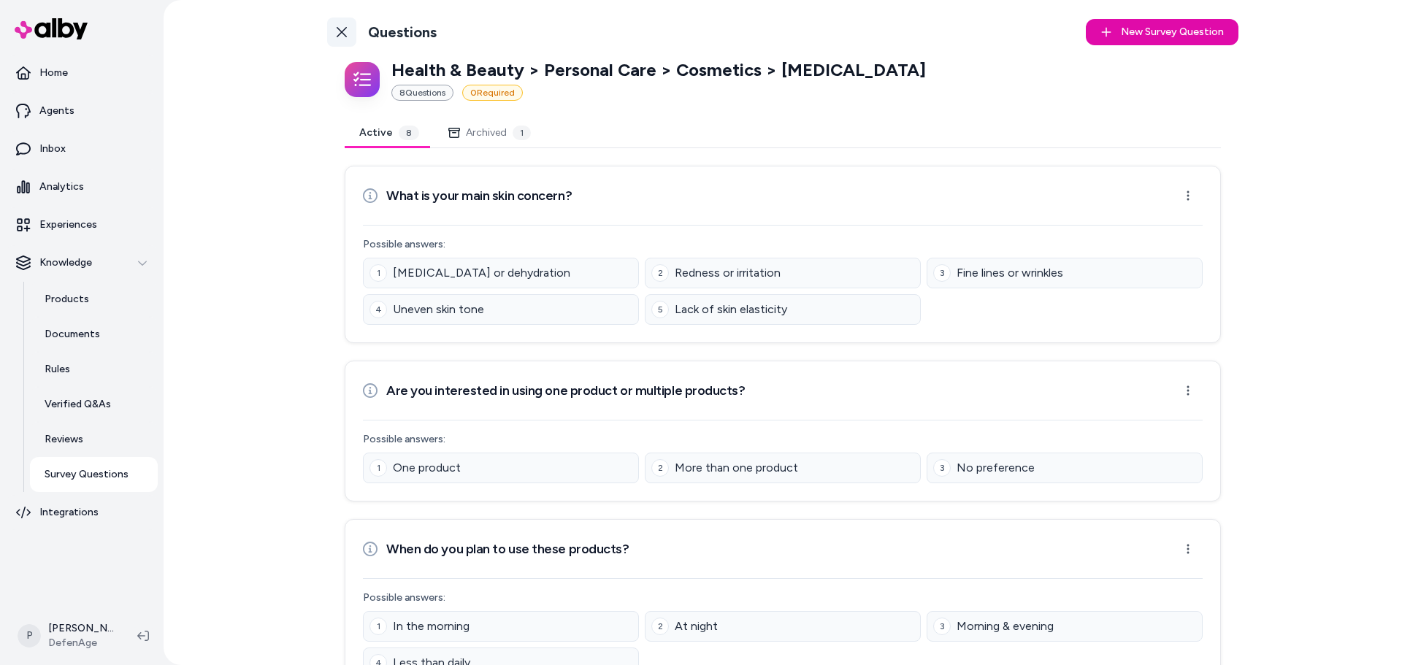
click at [342, 28] on icon at bounding box center [342, 32] width 10 height 10
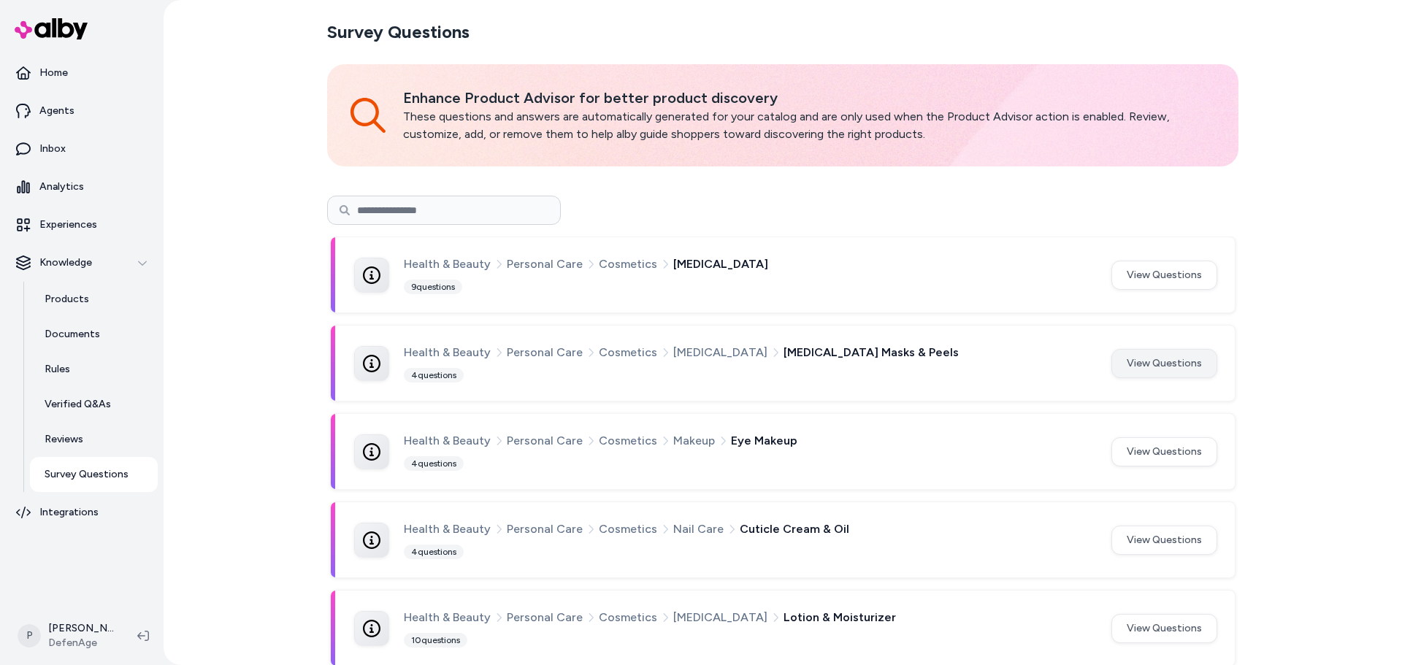
click at [1185, 362] on button "View Questions" at bounding box center [1164, 363] width 106 height 29
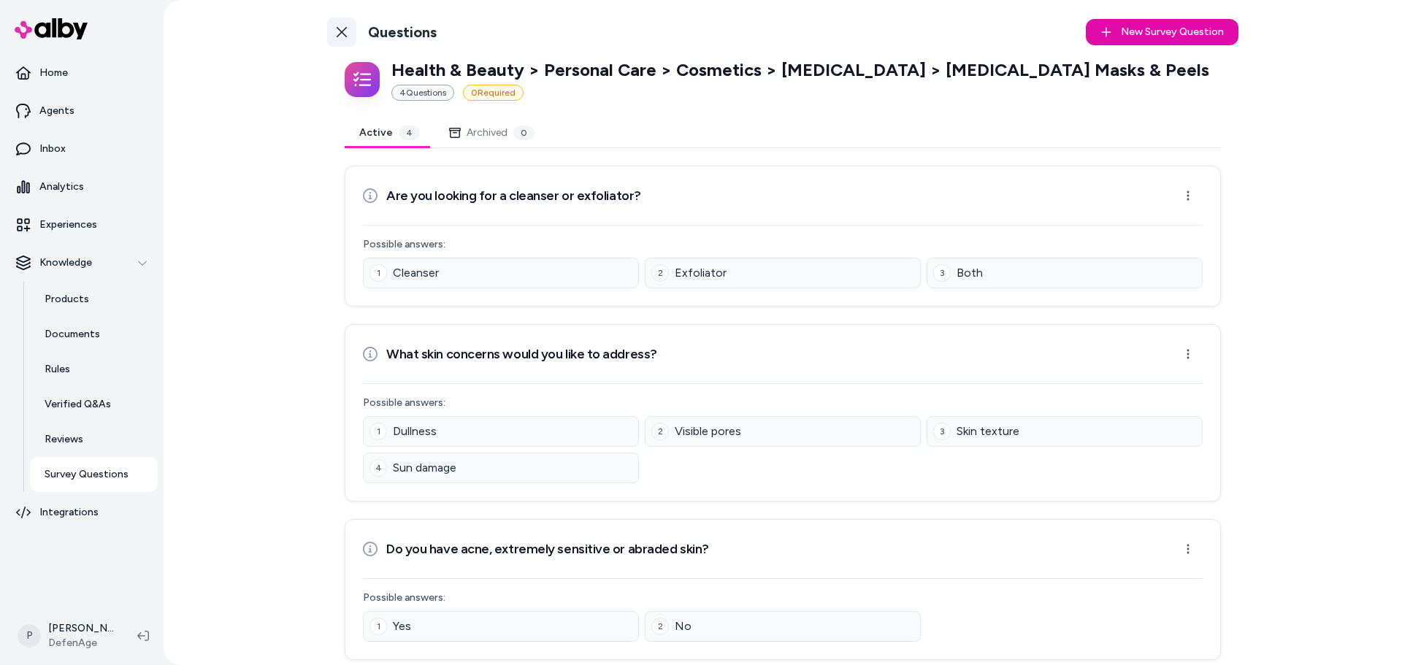
click at [340, 32] on icon at bounding box center [342, 32] width 12 height 12
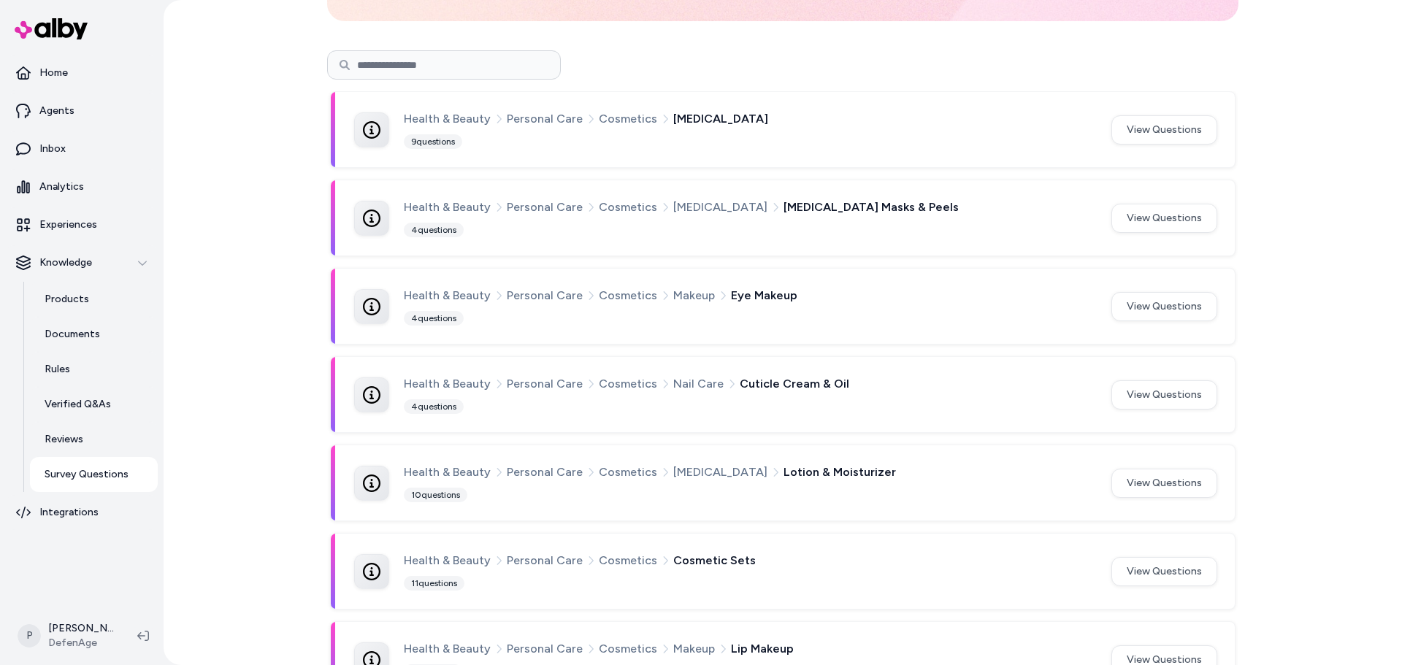
scroll to position [146, 0]
click at [1131, 399] on button "View Questions" at bounding box center [1164, 394] width 106 height 29
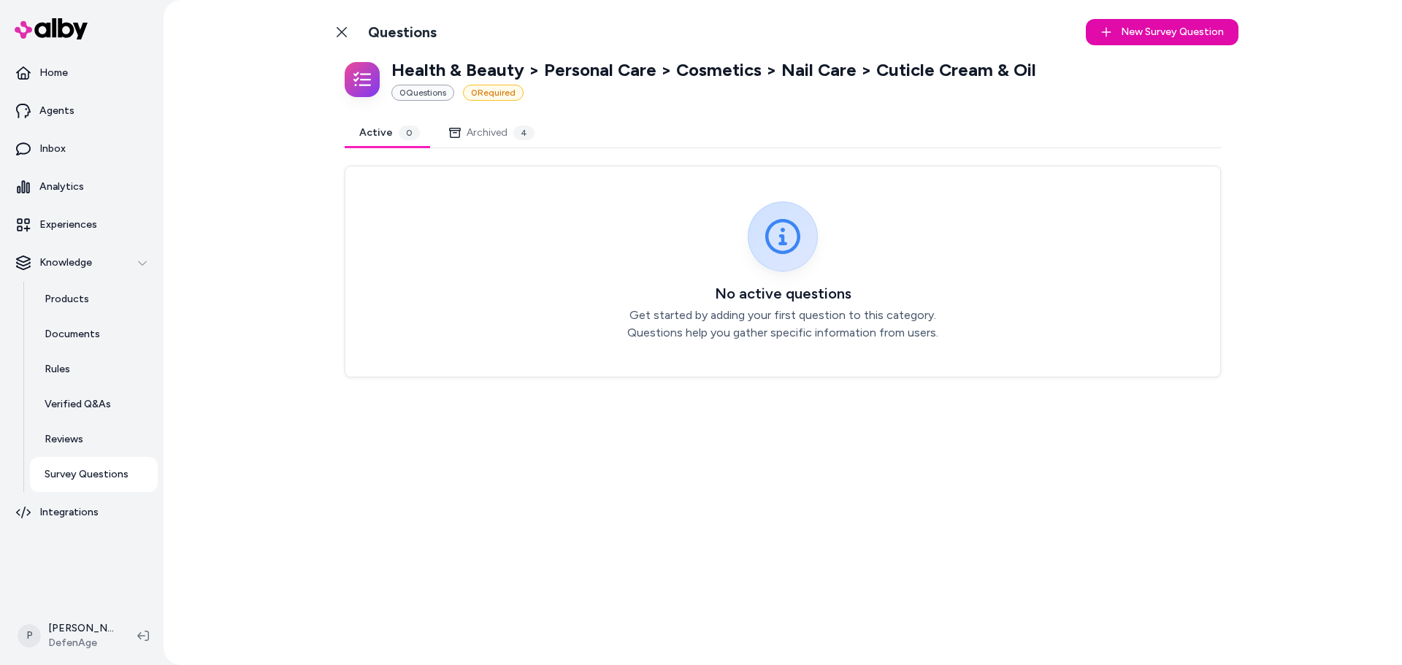
click at [340, 20] on link "Back to Categories" at bounding box center [341, 32] width 29 height 29
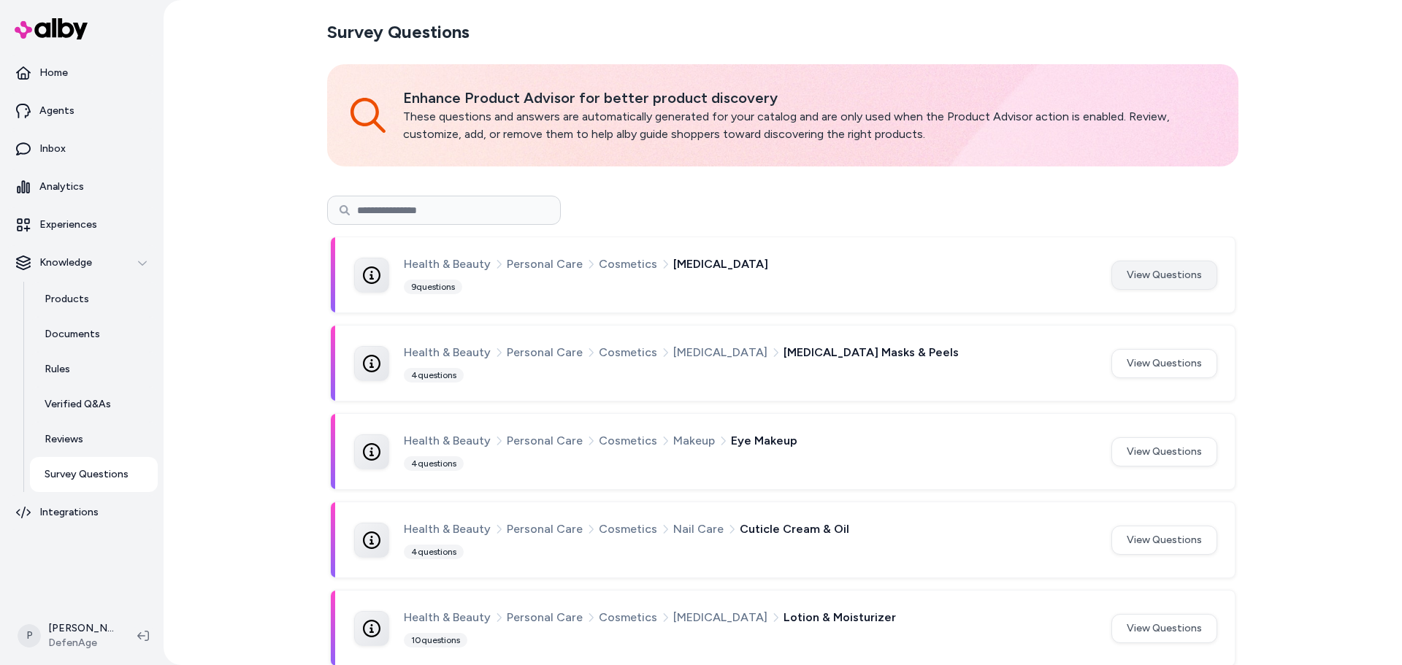
click at [1143, 286] on button "View Questions" at bounding box center [1164, 275] width 106 height 29
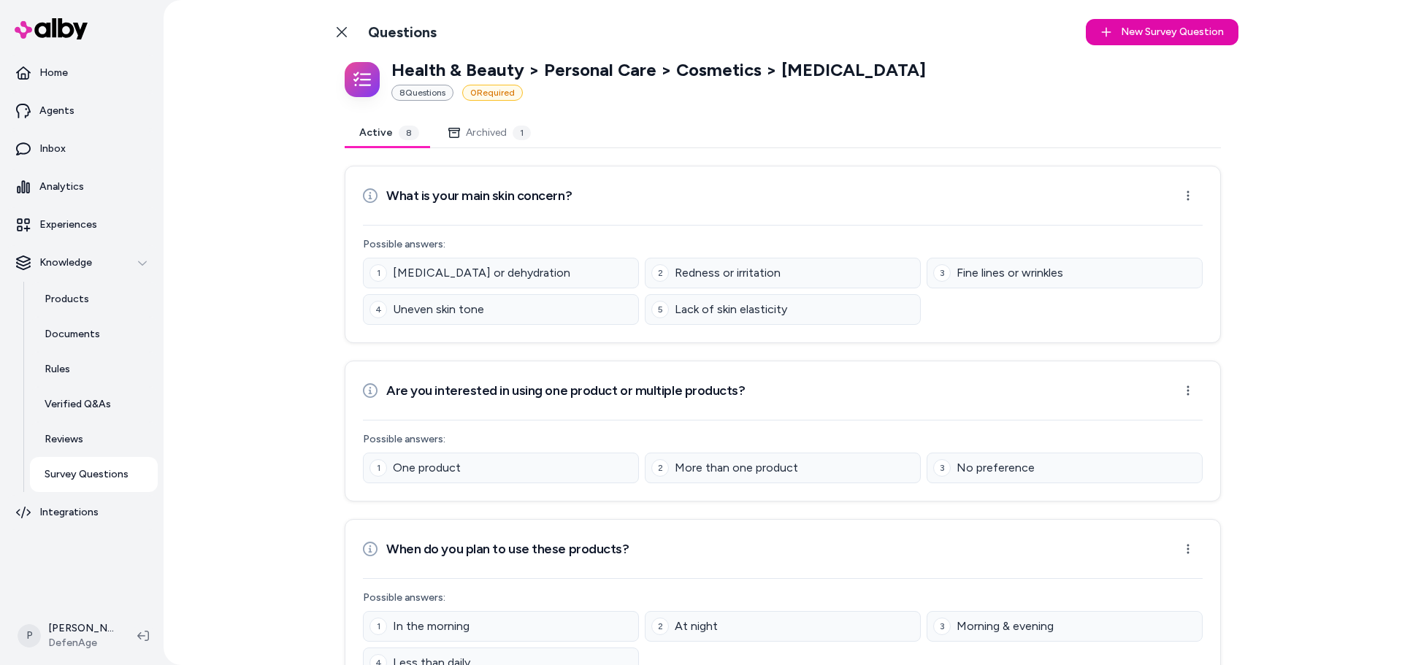
click at [341, 18] on link "Back to Categories" at bounding box center [341, 32] width 29 height 29
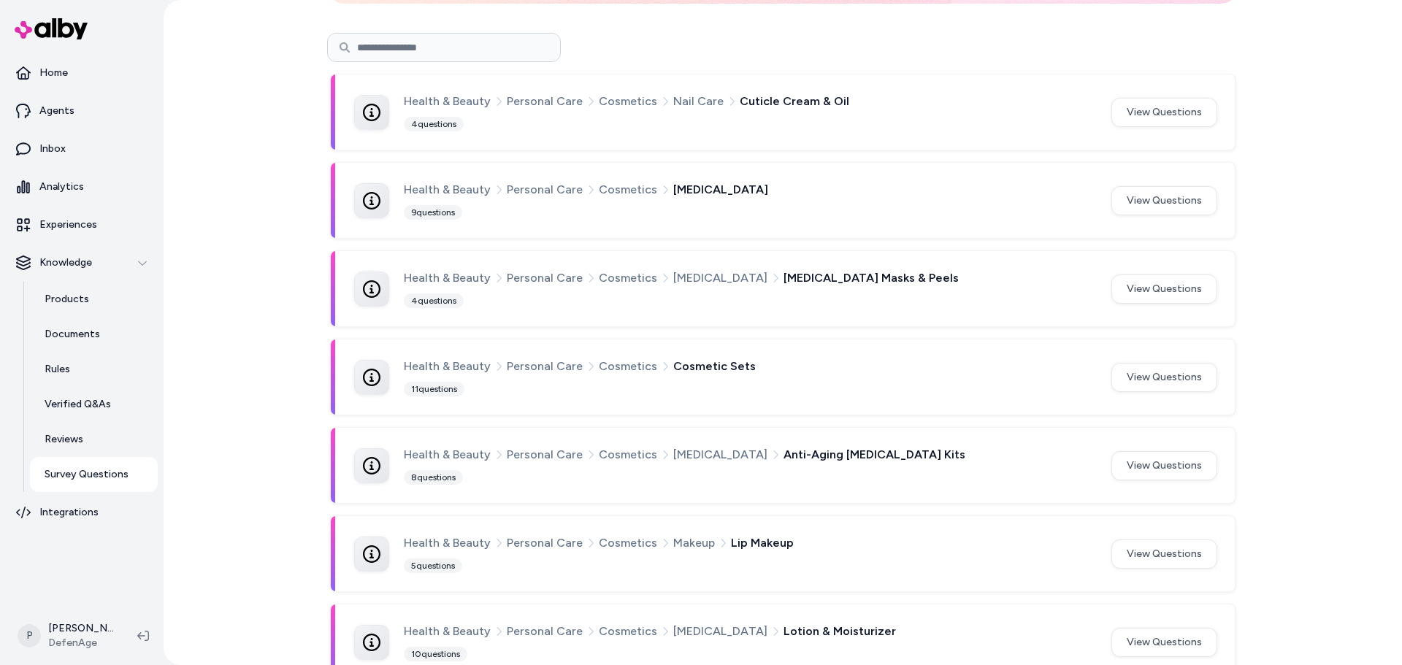
scroll to position [292, 0]
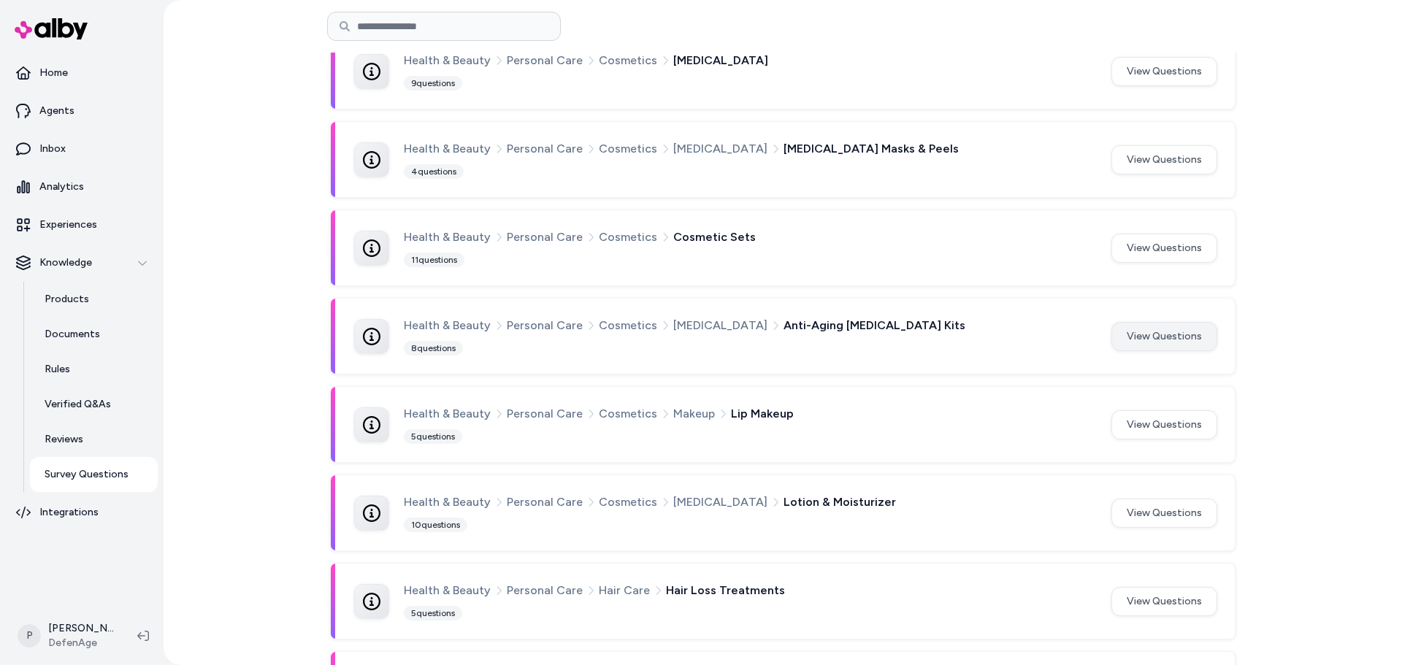
click at [1154, 338] on button "View Questions" at bounding box center [1164, 336] width 106 height 29
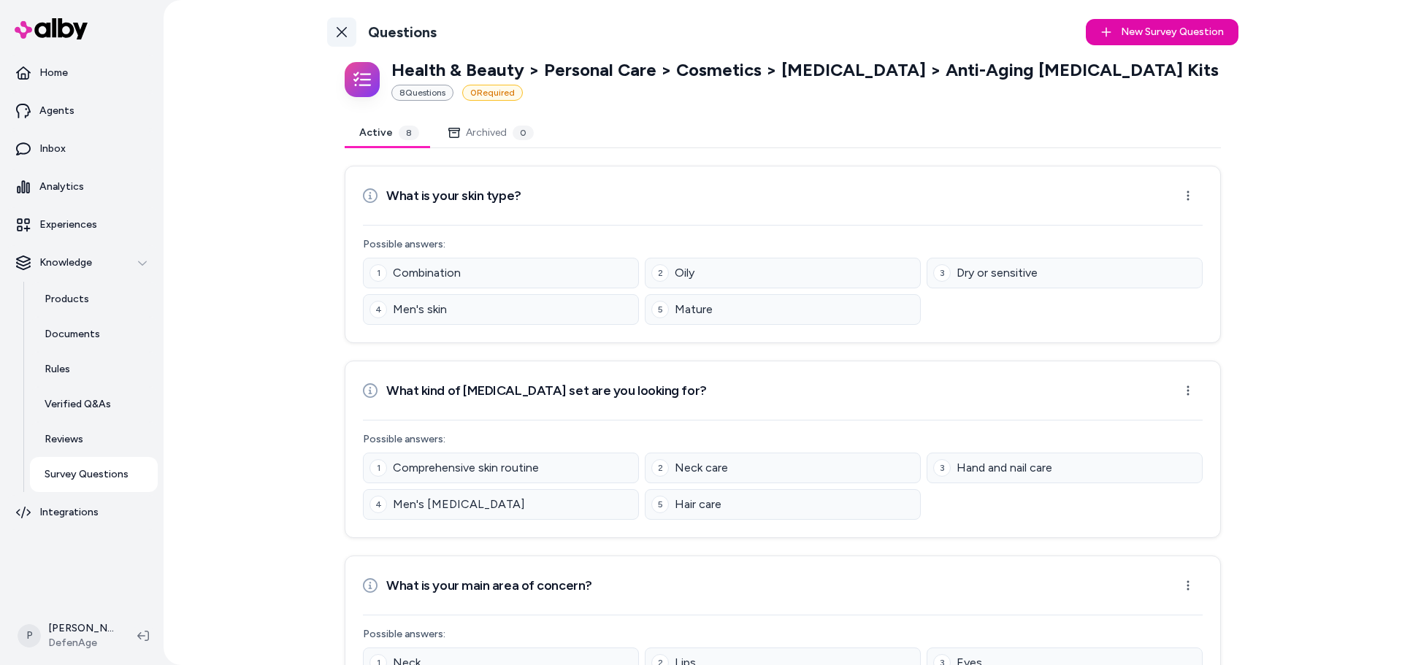
click at [330, 32] on link "Back to Categories" at bounding box center [341, 32] width 29 height 29
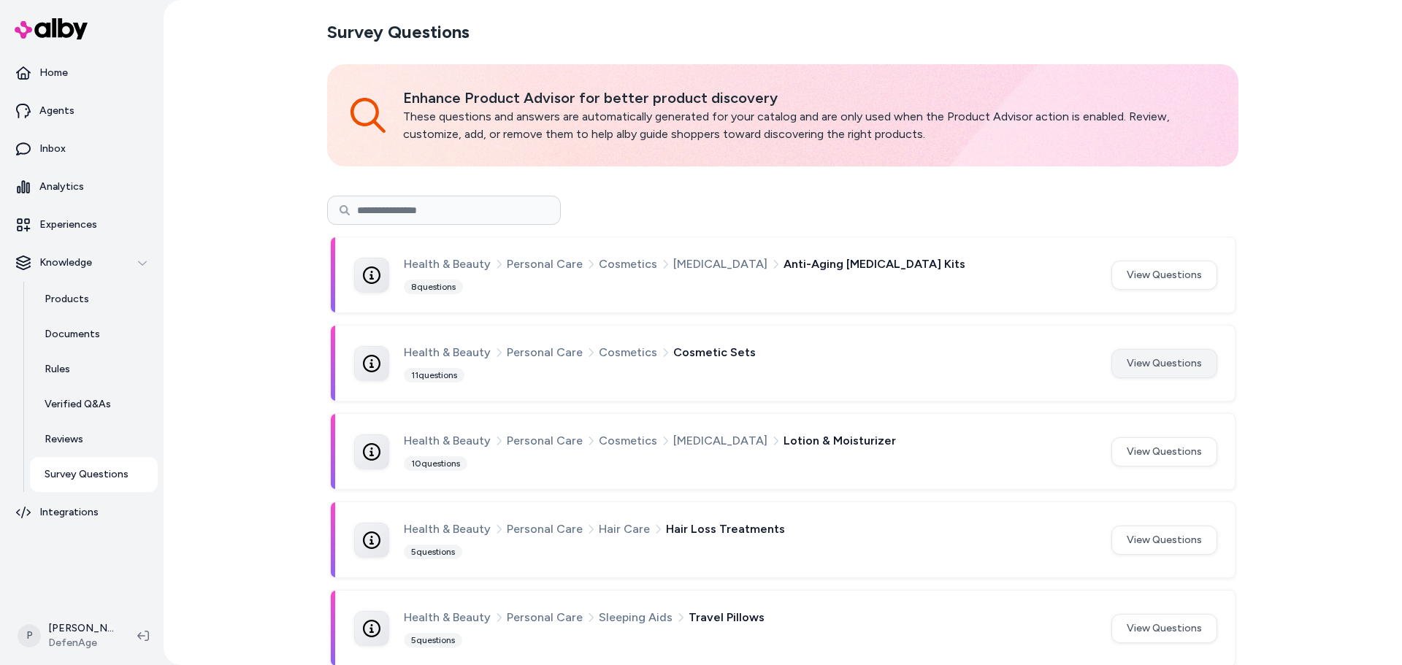
click at [1136, 365] on button "View Questions" at bounding box center [1164, 363] width 106 height 29
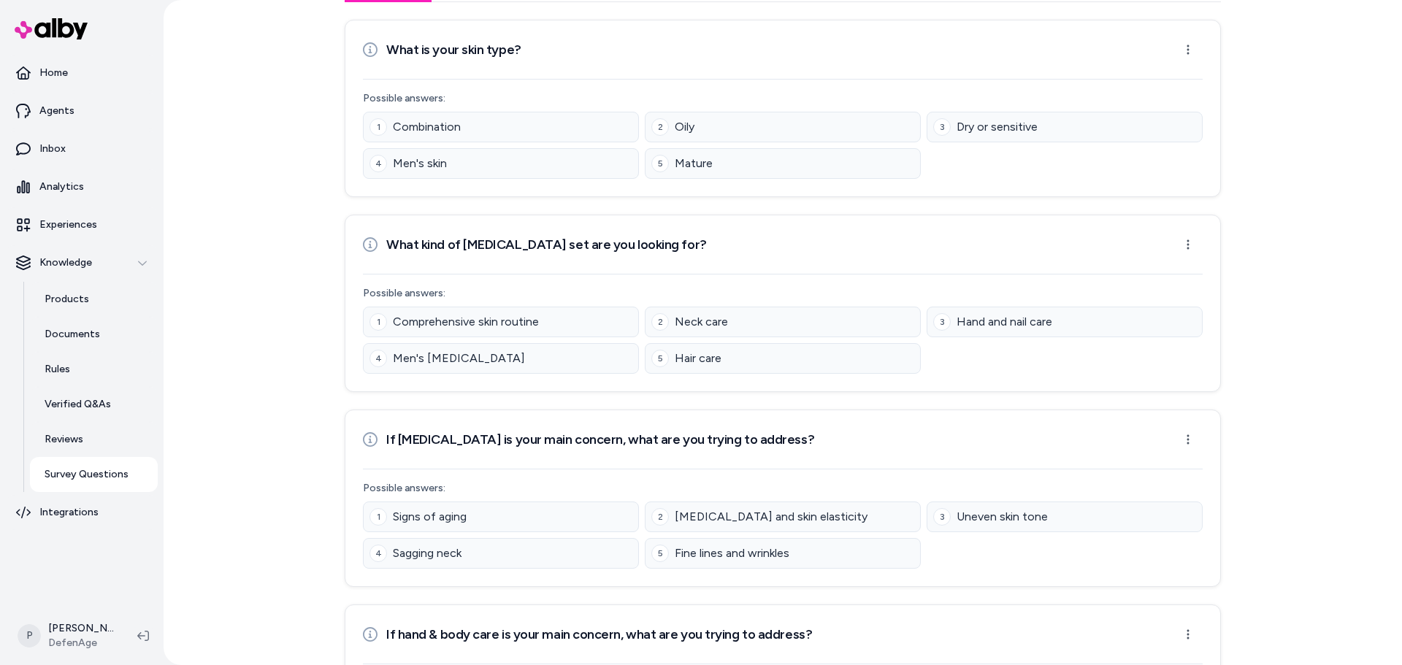
scroll to position [219, 0]
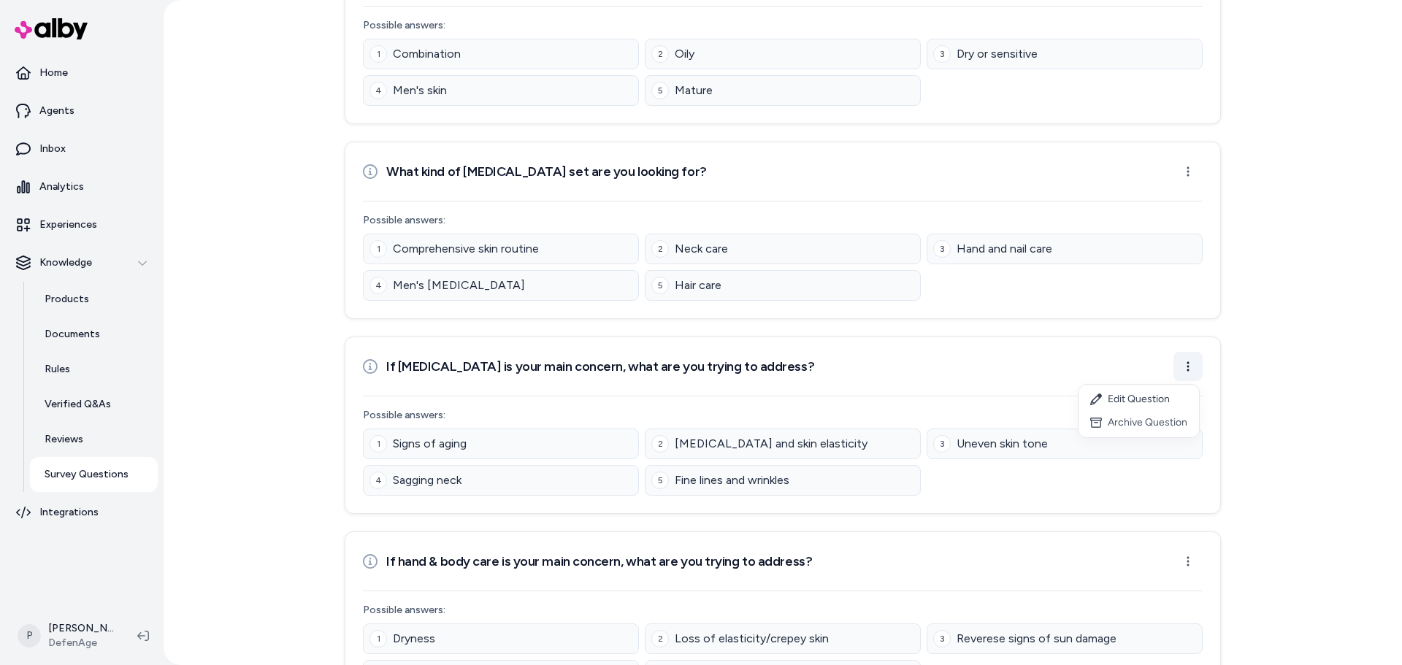
click at [1187, 371] on html "Home Agents Inbox Analytics Experiences Knowledge Products Documents Rules Veri…" at bounding box center [701, 332] width 1402 height 665
click at [1130, 423] on div "Archive Question" at bounding box center [1138, 422] width 120 height 23
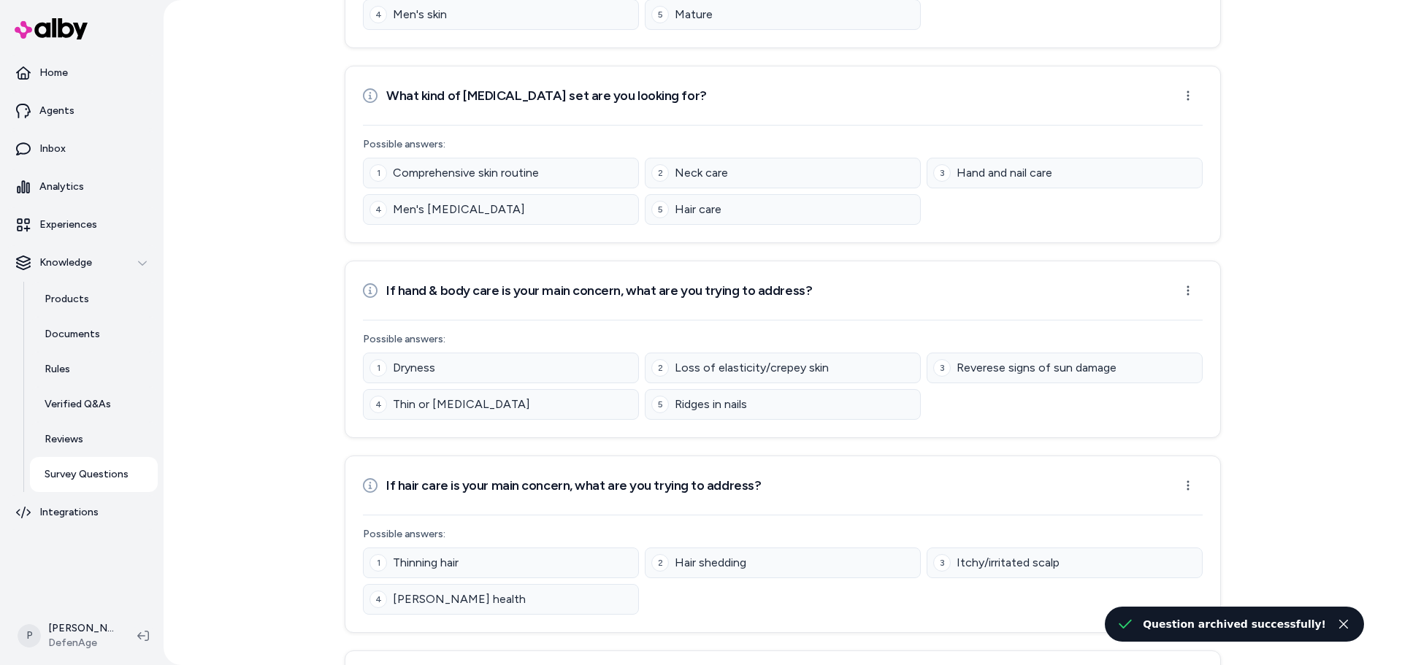
scroll to position [365, 0]
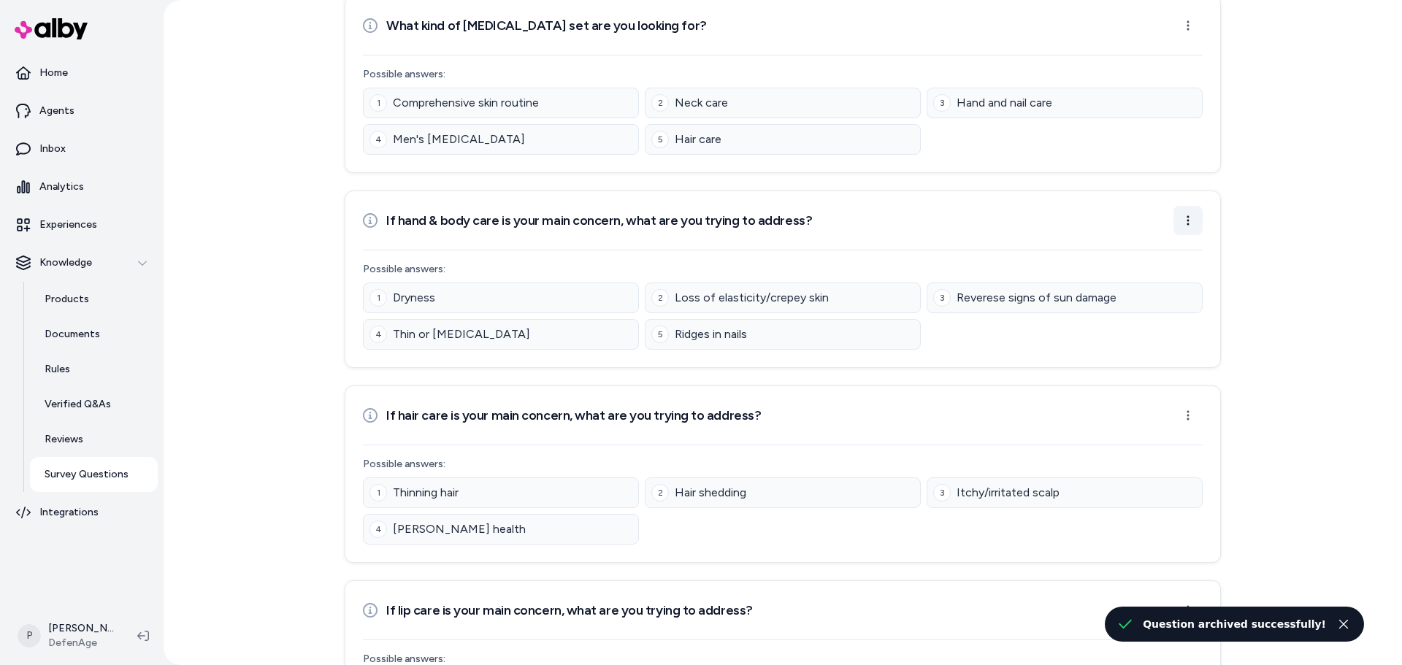
click at [1187, 218] on html "Home Agents Inbox Analytics Experiences Knowledge Products Documents Rules Veri…" at bounding box center [701, 332] width 1402 height 665
click at [1126, 273] on div "Archive Question" at bounding box center [1138, 276] width 120 height 23
click at [1181, 223] on html "Home Agents Inbox Analytics Experiences Knowledge Products Documents Rules Veri…" at bounding box center [701, 332] width 1402 height 665
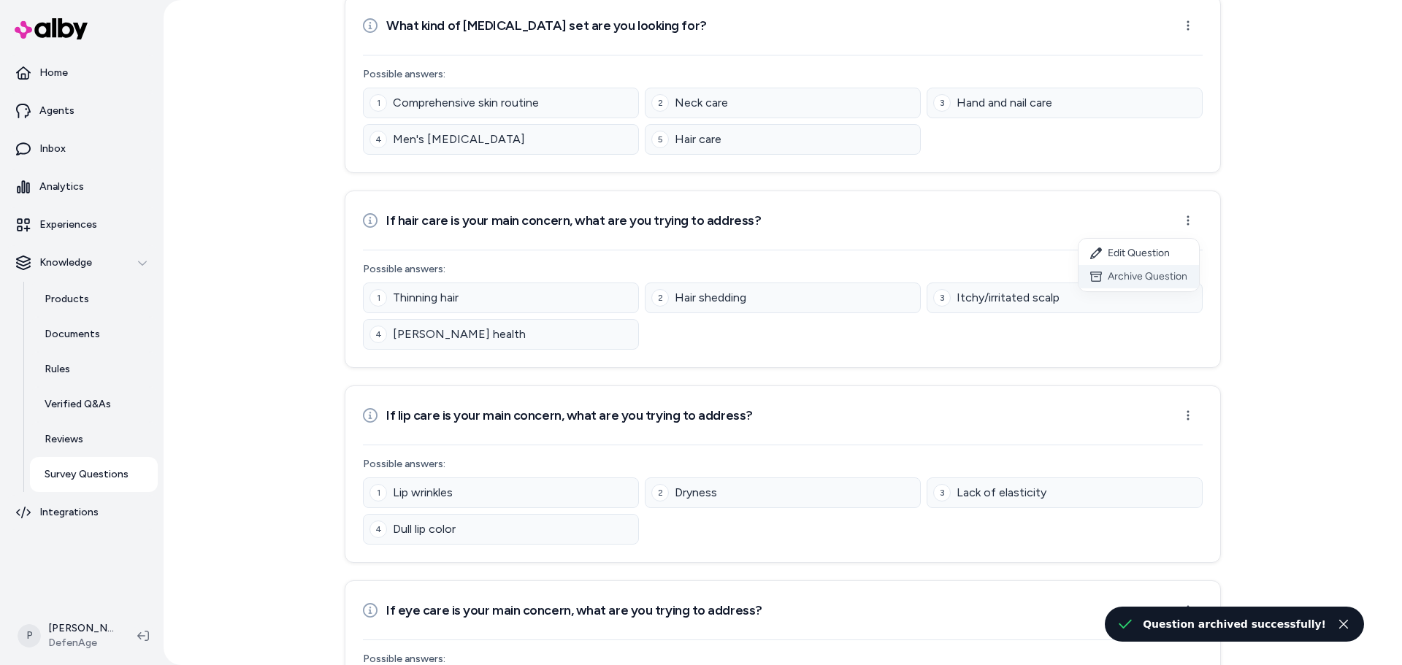
click at [1129, 279] on div "Archive Question" at bounding box center [1138, 276] width 120 height 23
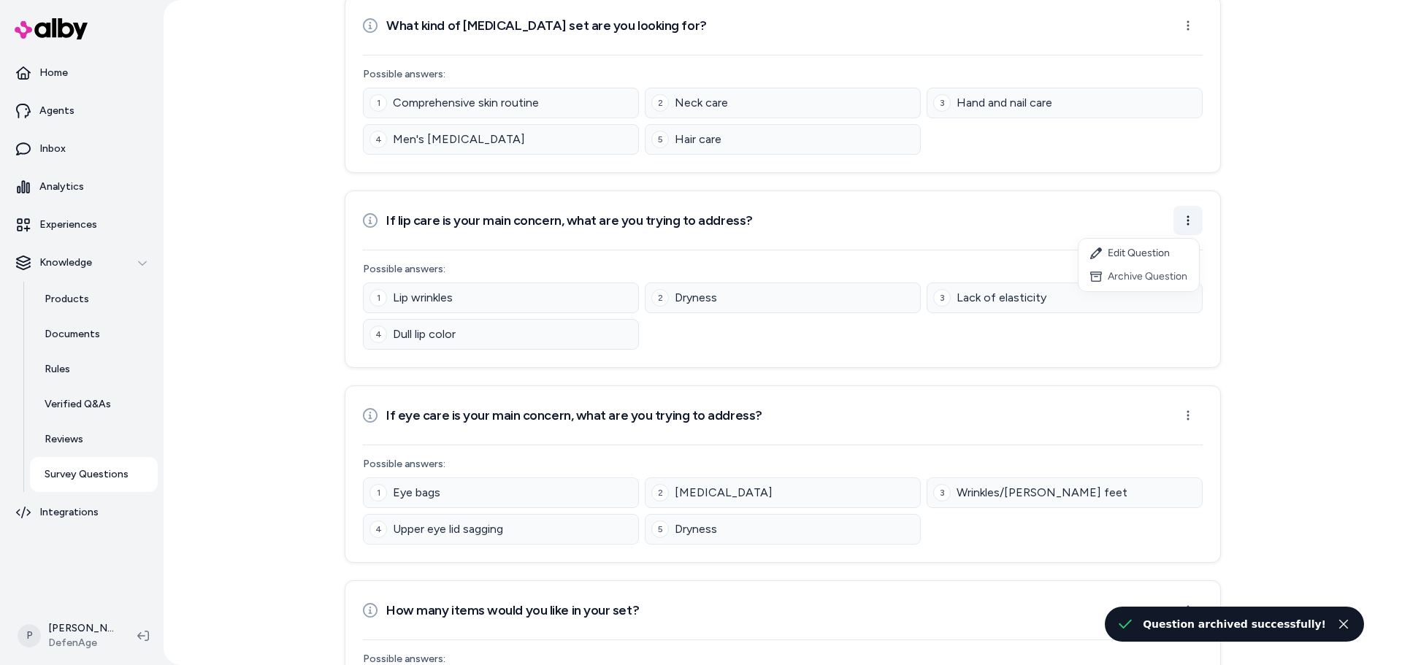
click at [1180, 225] on html "Home Agents Inbox Analytics Experiences Knowledge Products Documents Rules Veri…" at bounding box center [701, 332] width 1402 height 665
click at [1127, 280] on div "Archive Question" at bounding box center [1138, 276] width 120 height 23
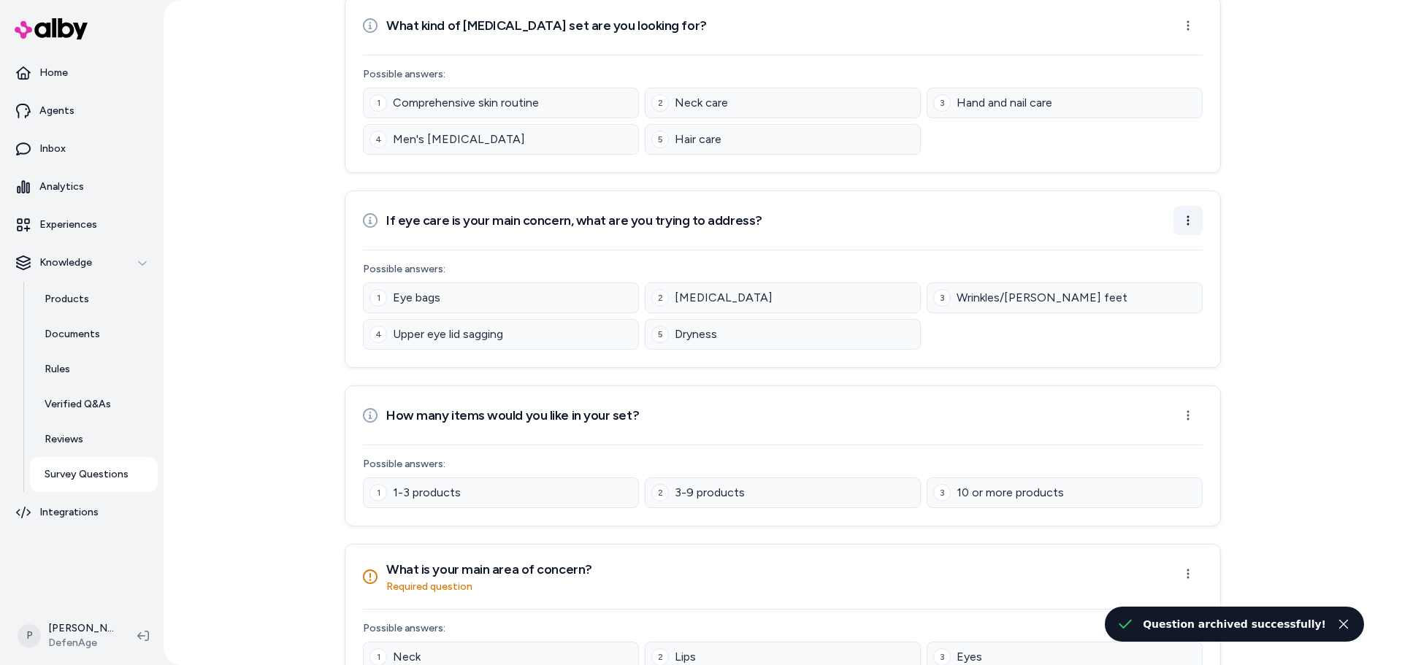
click at [1184, 223] on html "Home Agents Inbox Analytics Experiences Knowledge Products Documents Rules Veri…" at bounding box center [701, 332] width 1402 height 665
click at [1146, 276] on div "Archive Question" at bounding box center [1138, 276] width 120 height 23
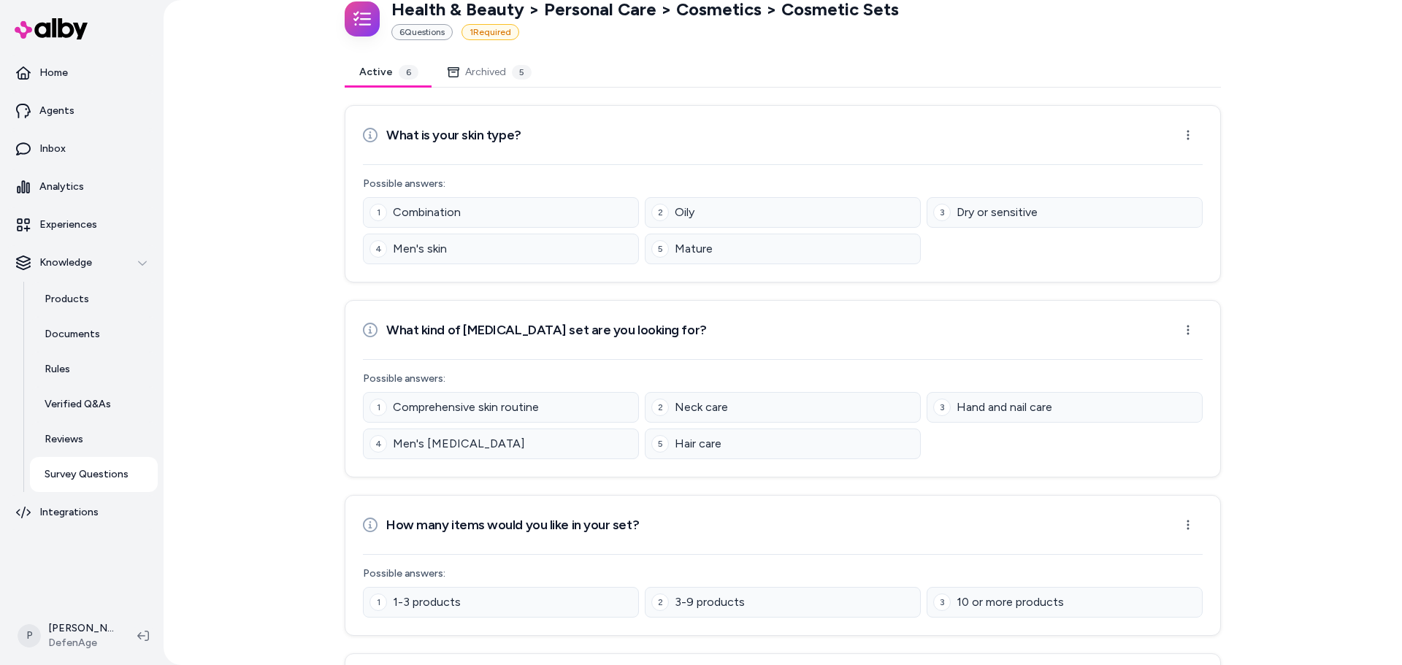
scroll to position [0, 0]
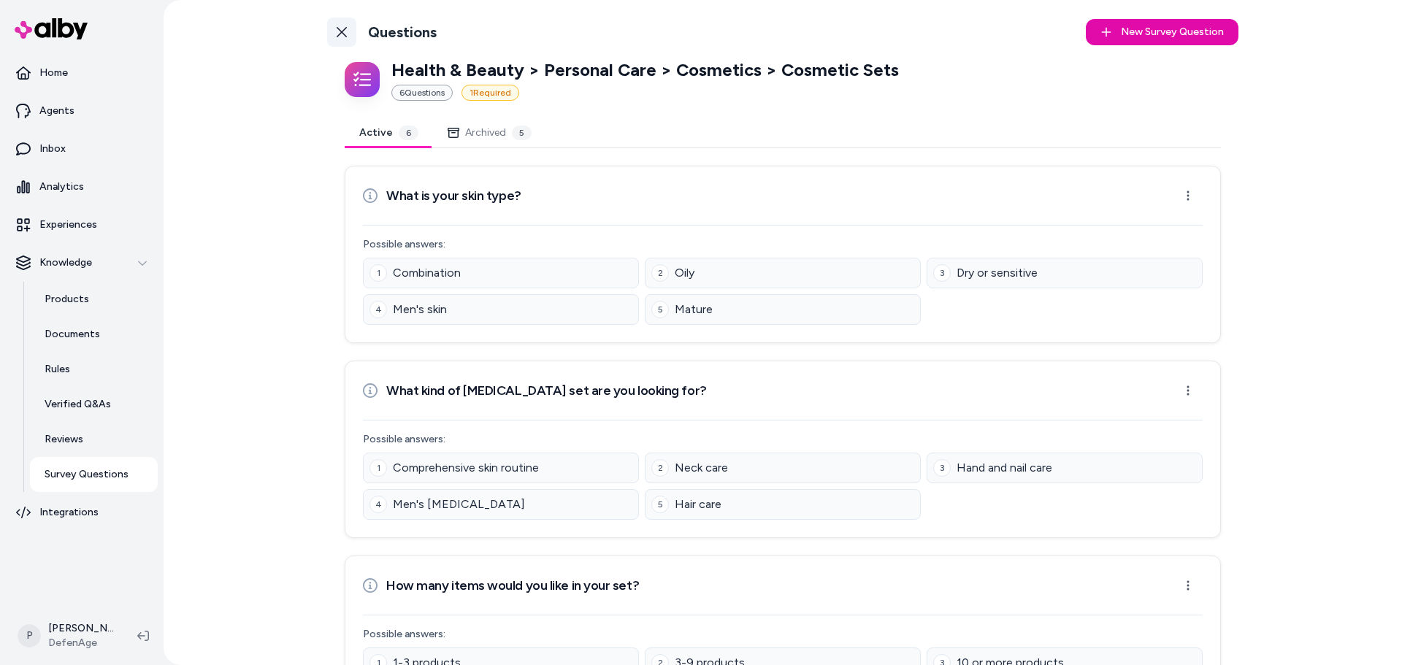
click at [344, 40] on link "Back to Categories" at bounding box center [341, 32] width 29 height 29
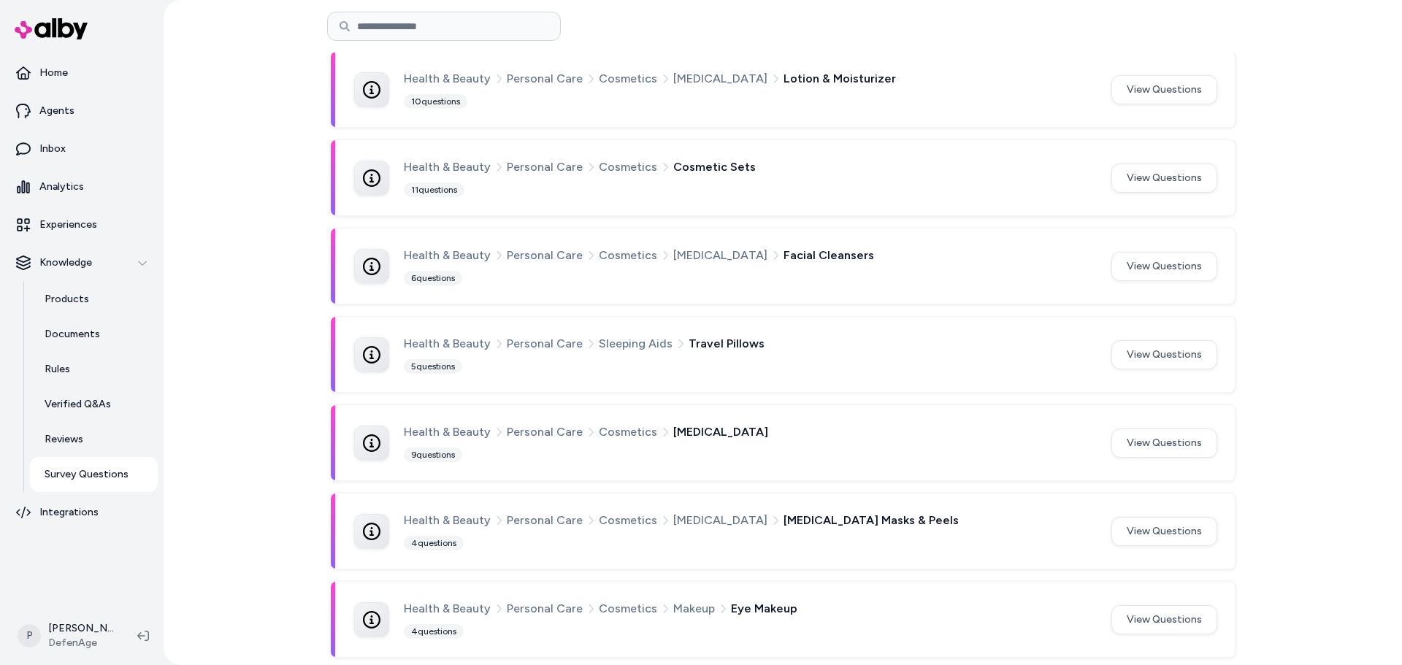
scroll to position [511, 0]
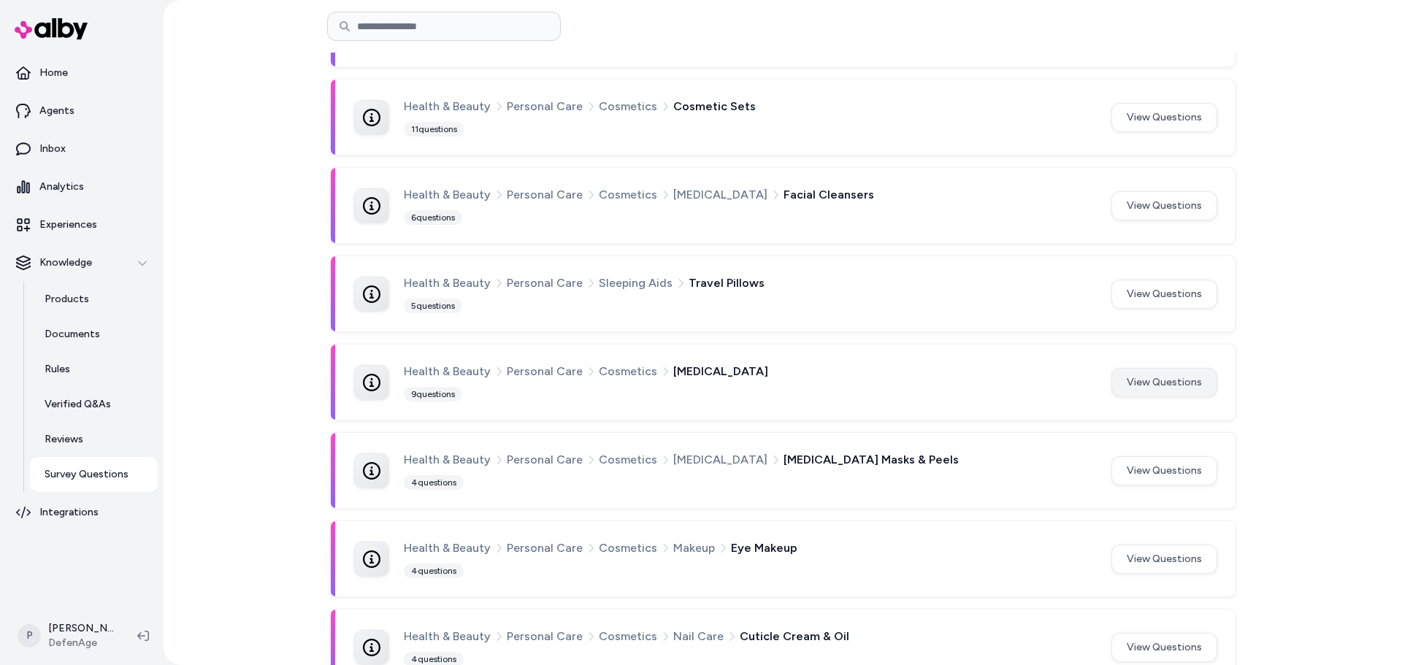
click at [1167, 388] on button "View Questions" at bounding box center [1164, 382] width 106 height 29
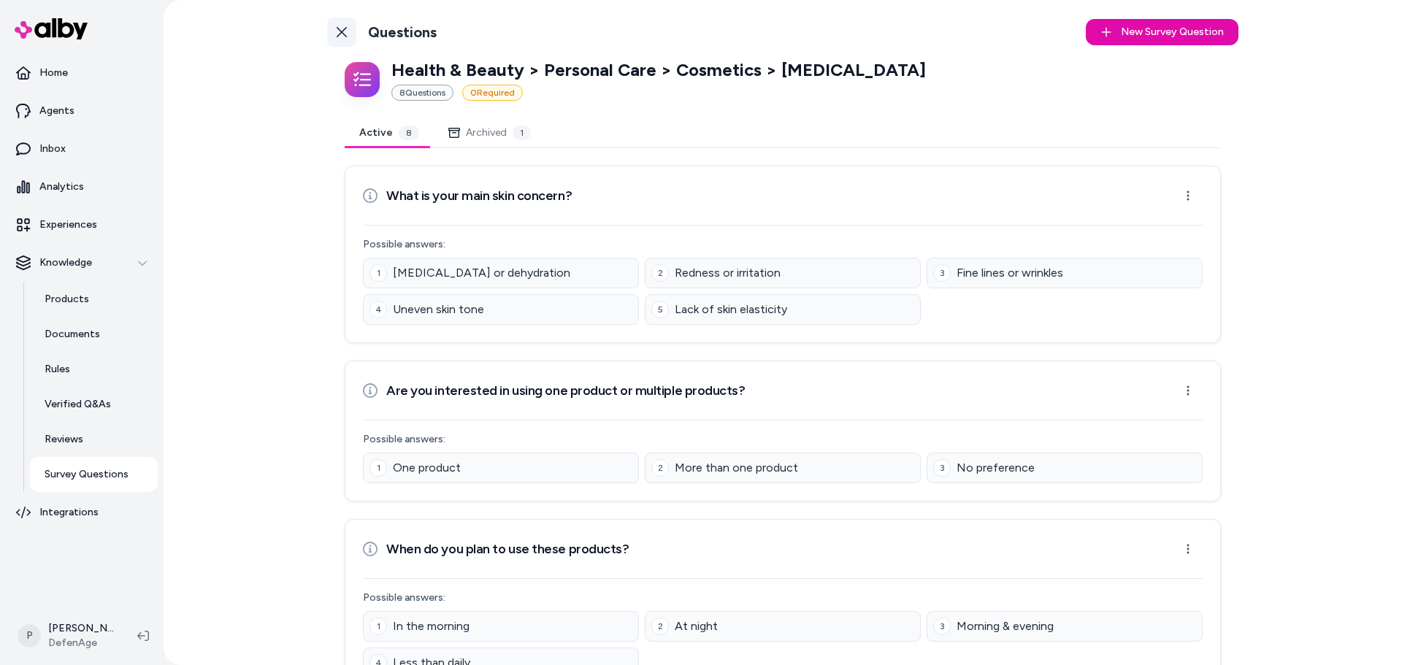
click at [343, 31] on icon at bounding box center [342, 32] width 12 height 12
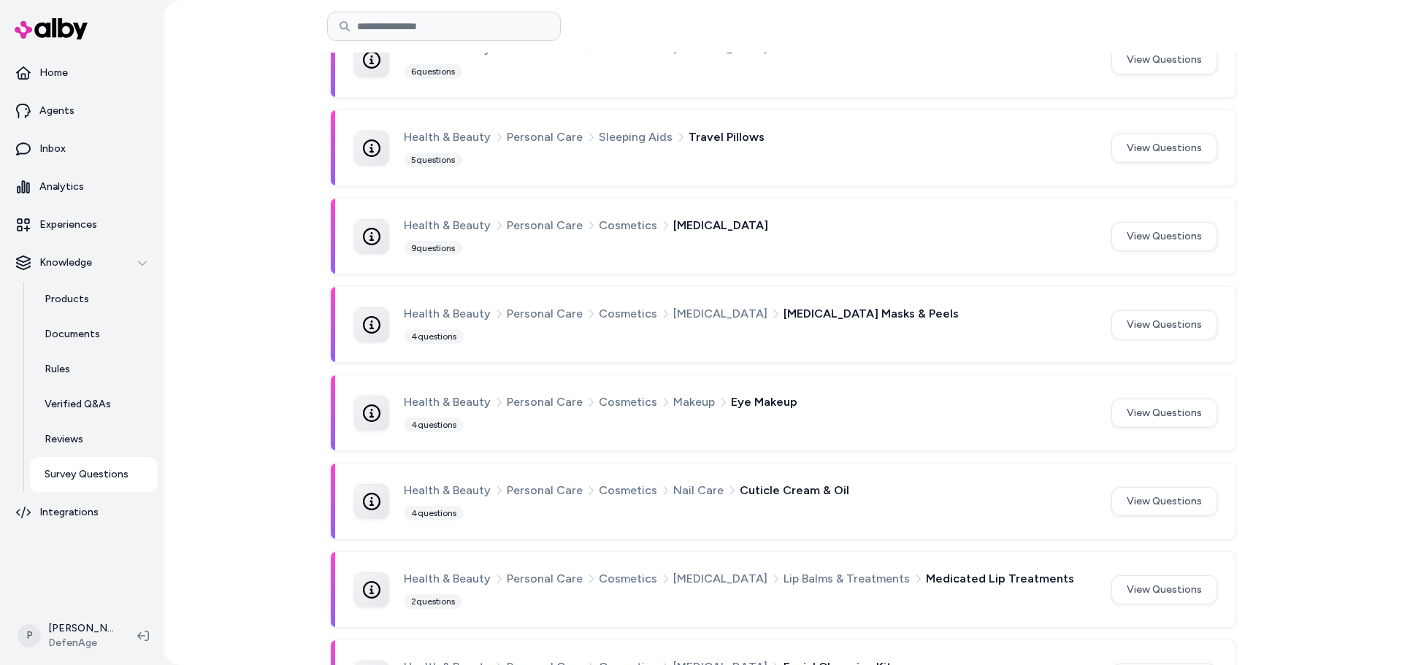
scroll to position [730, 0]
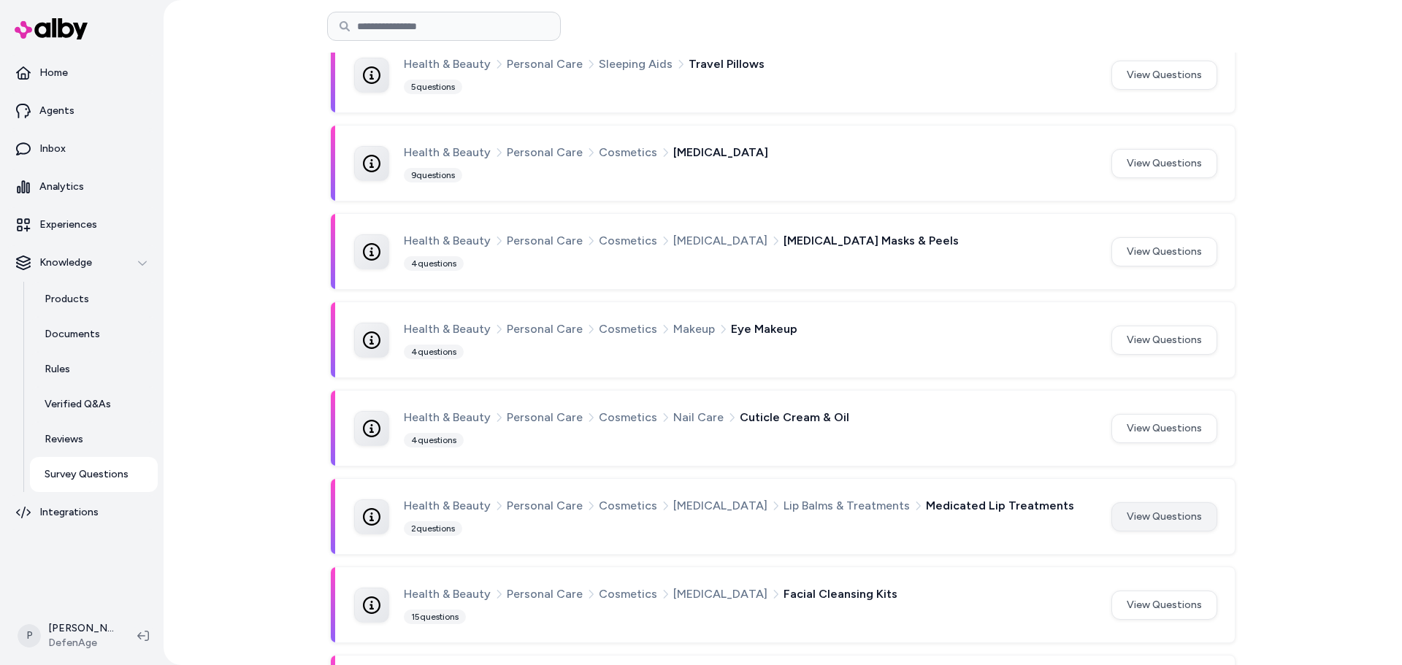
click at [1131, 518] on button "View Questions" at bounding box center [1164, 516] width 106 height 29
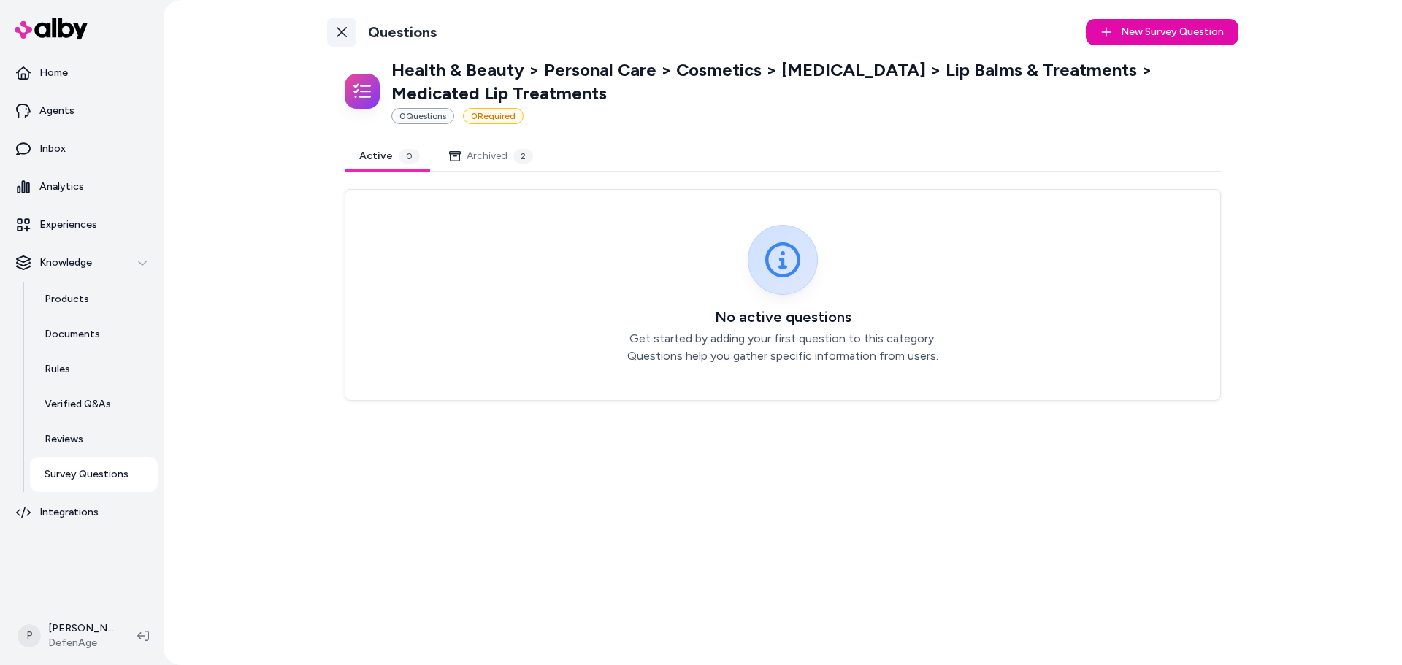
click at [334, 36] on link "Back to Categories" at bounding box center [341, 32] width 29 height 29
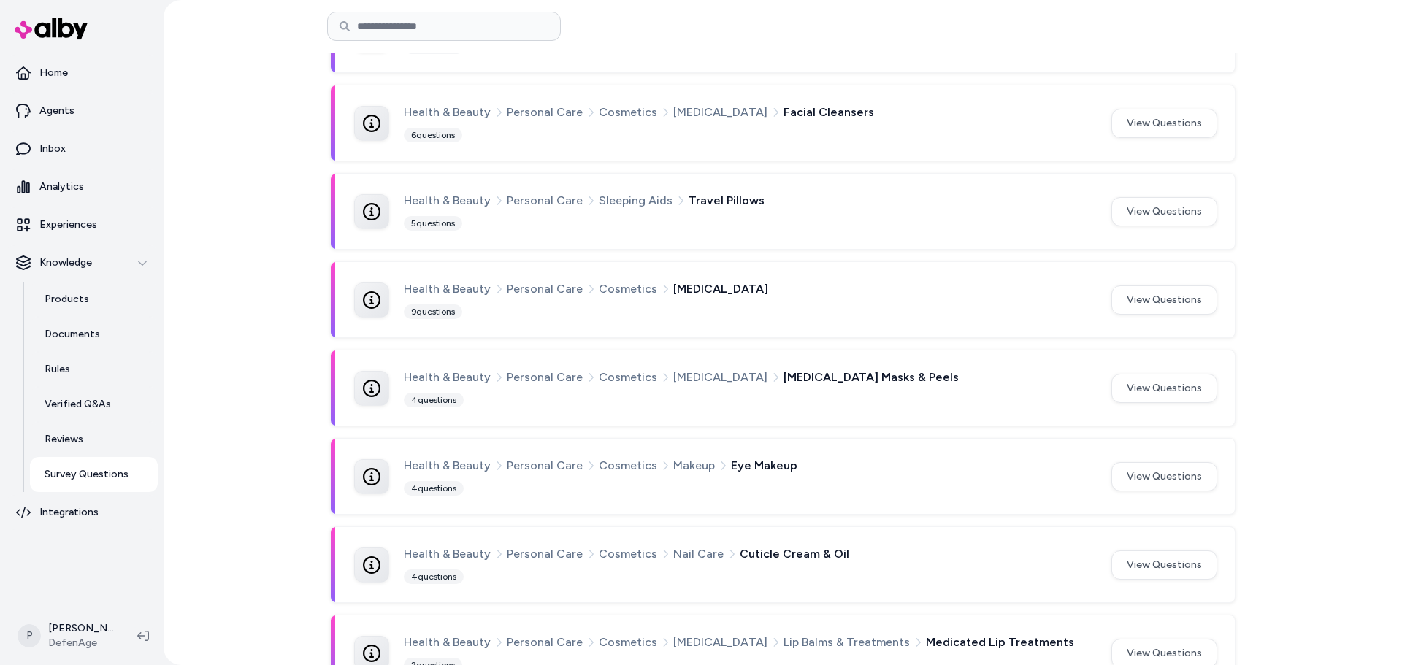
scroll to position [589, 0]
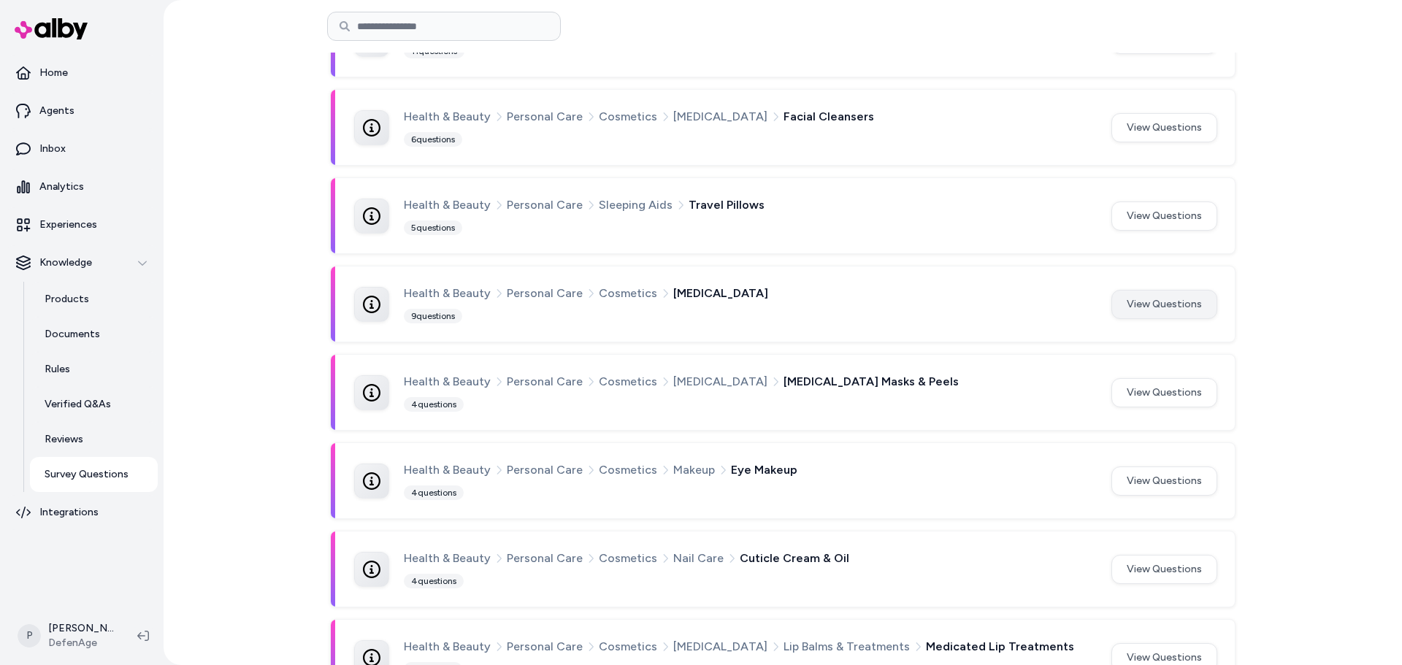
click at [1136, 307] on button "View Questions" at bounding box center [1164, 304] width 106 height 29
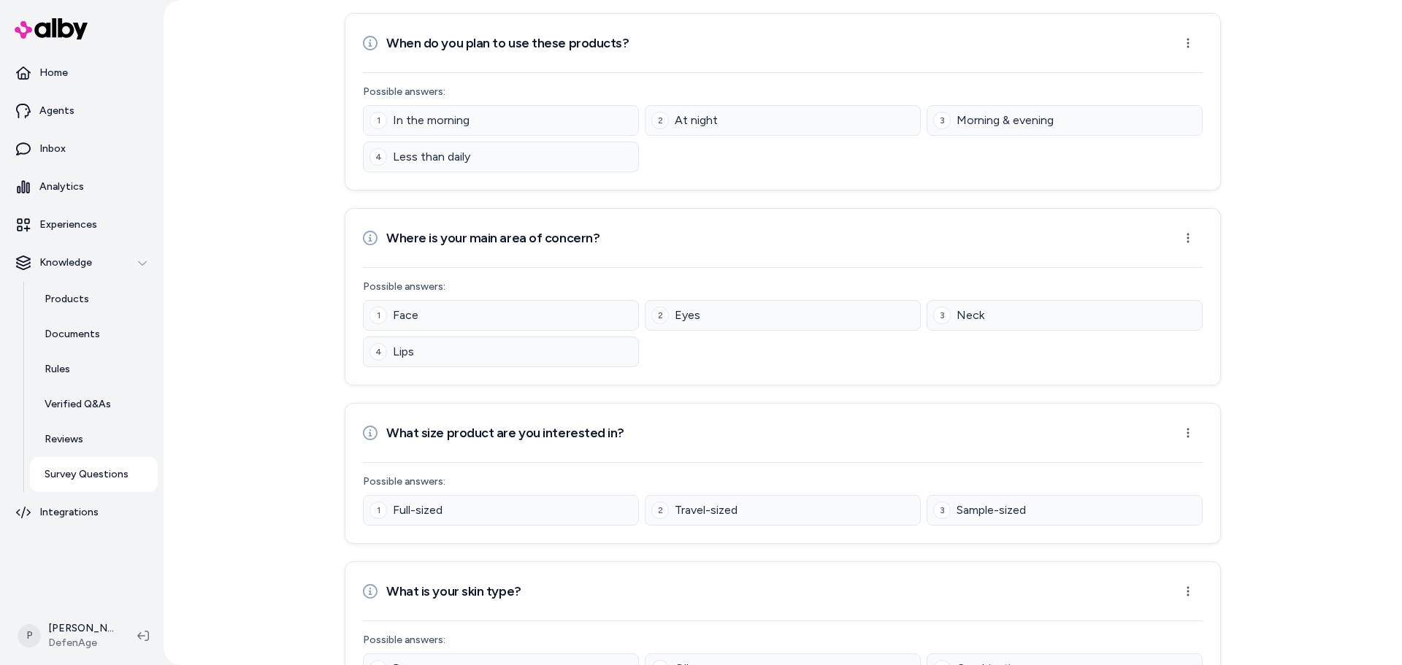
scroll to position [511, 0]
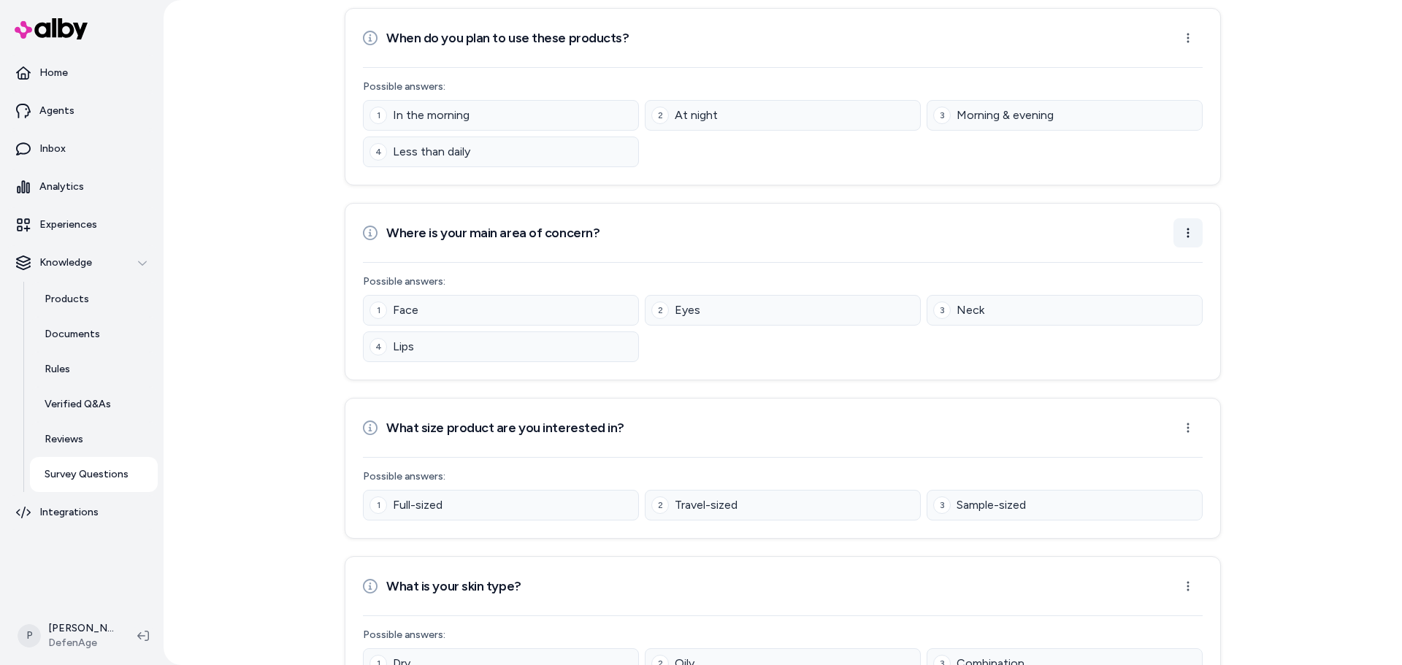
click at [1179, 236] on html "Home Agents Inbox Analytics Experiences Knowledge Products Documents Rules Veri…" at bounding box center [701, 332] width 1402 height 665
click at [1149, 260] on div "Edit Question" at bounding box center [1138, 265] width 120 height 23
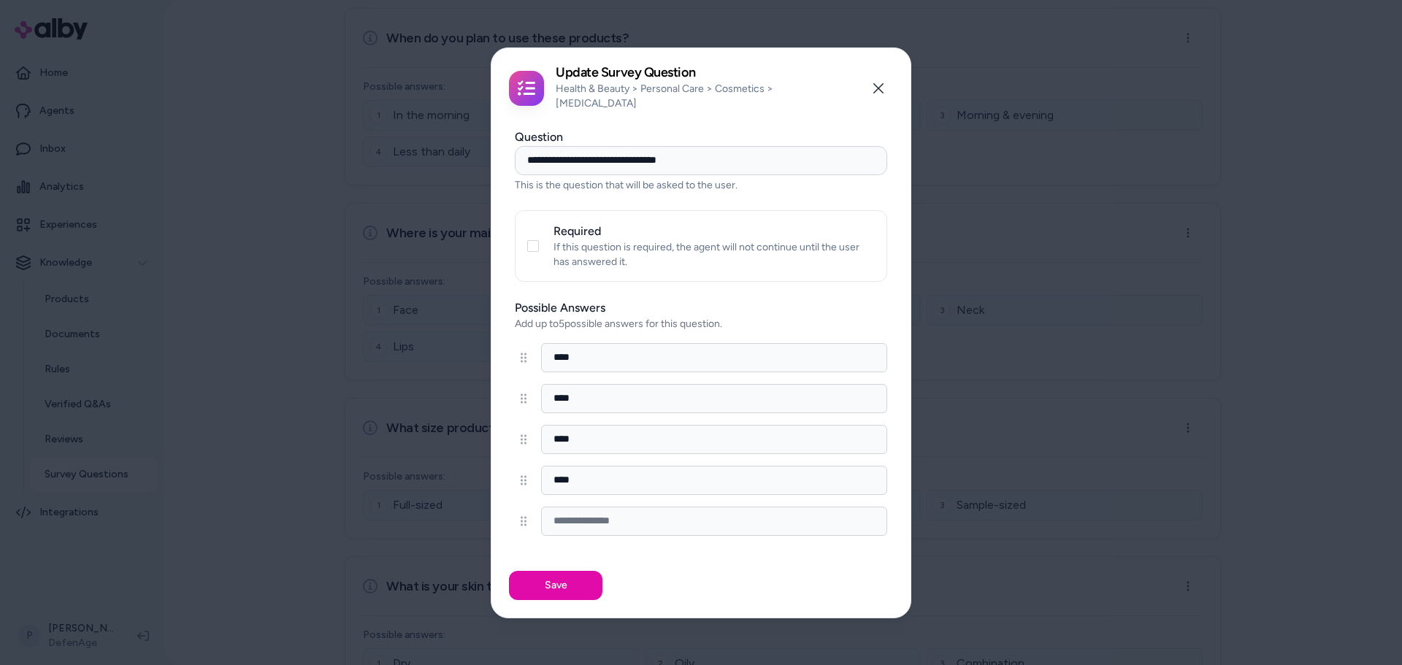
click at [591, 518] on input at bounding box center [714, 521] width 346 height 29
type input "*"
type input "**********"
click at [556, 581] on button "Save" at bounding box center [555, 585] width 93 height 29
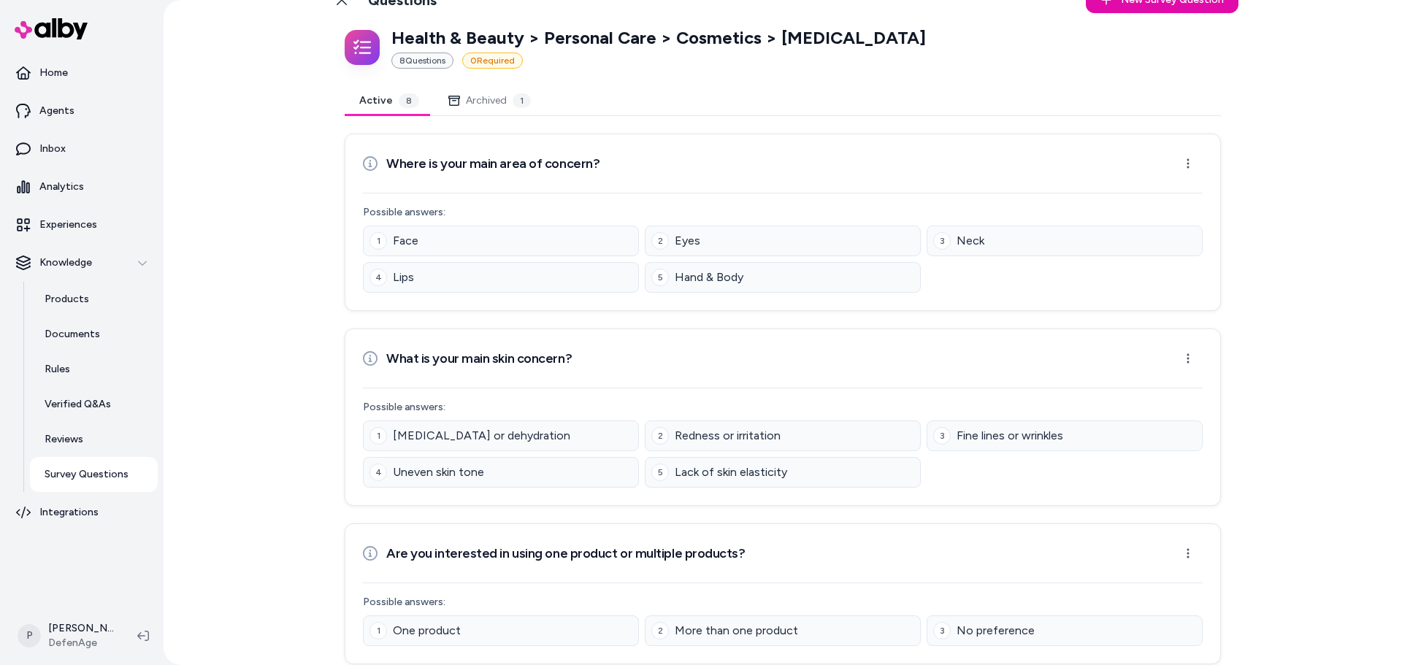
scroll to position [0, 0]
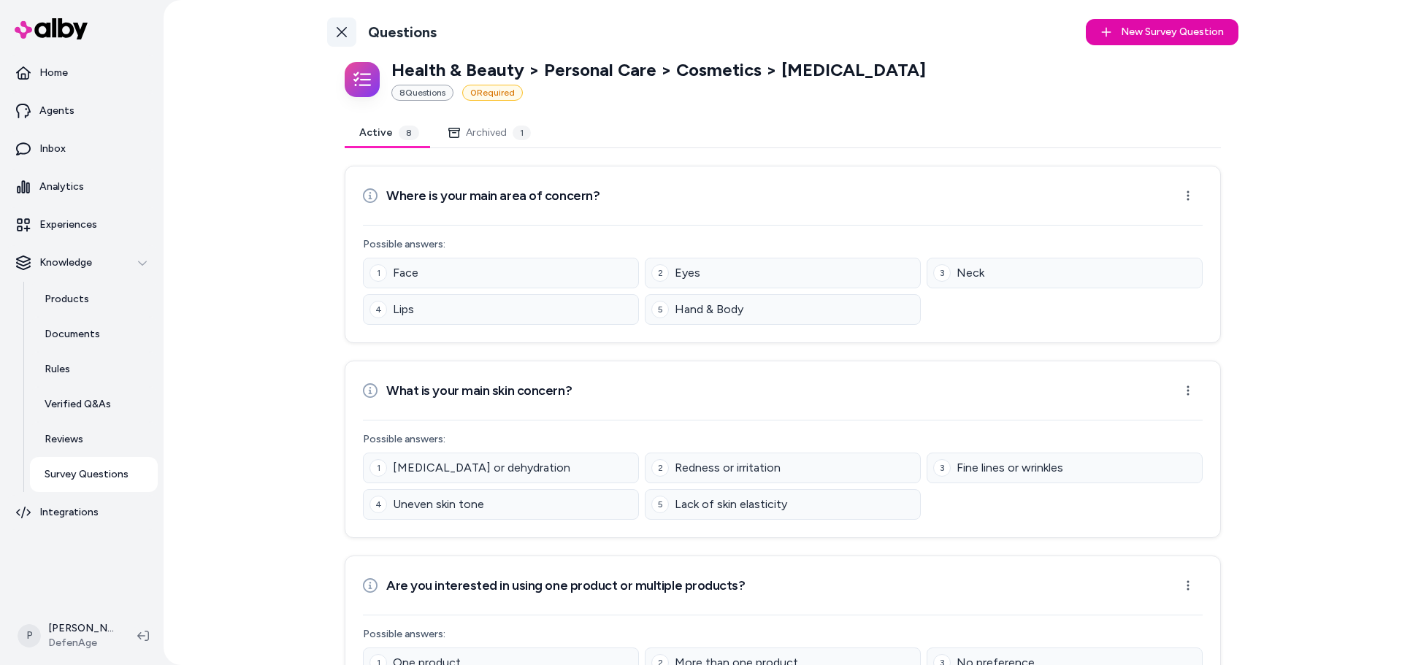
click at [343, 40] on link "Back to Categories" at bounding box center [341, 32] width 29 height 29
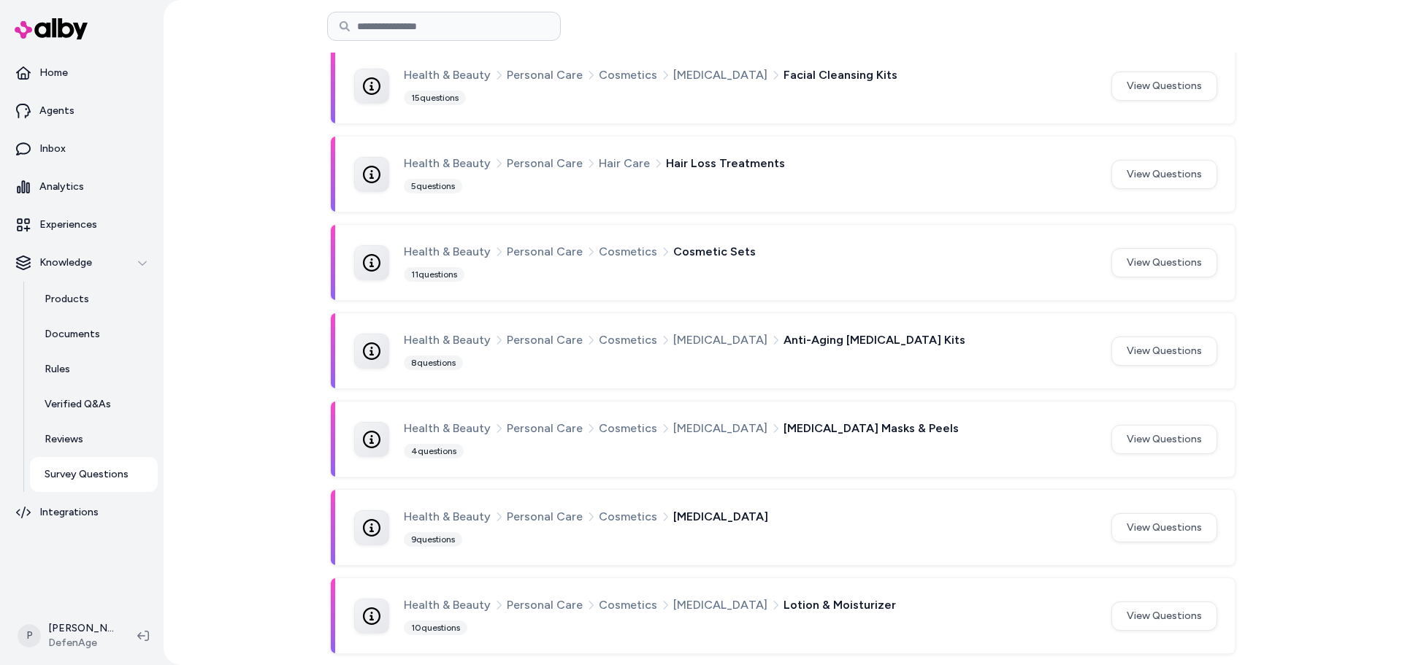
scroll to position [808, 0]
click at [1151, 615] on button "View Questions" at bounding box center [1164, 615] width 106 height 29
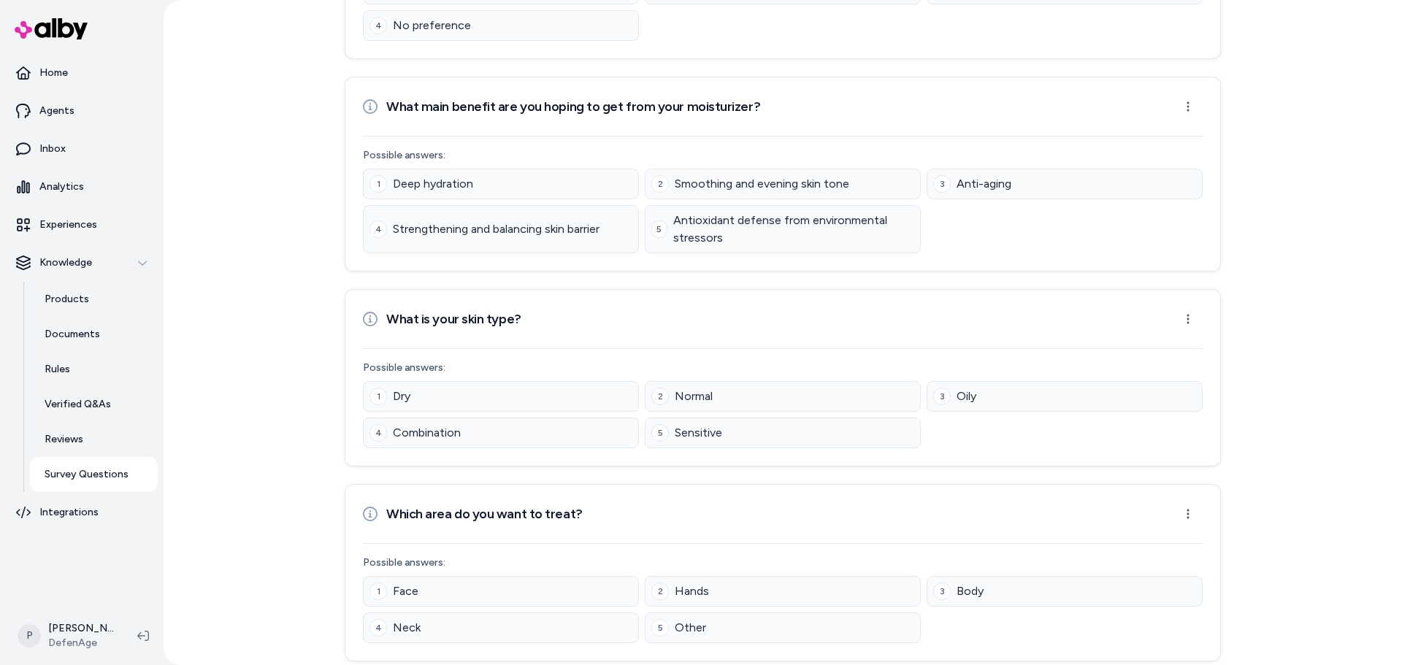
scroll to position [1267, 0]
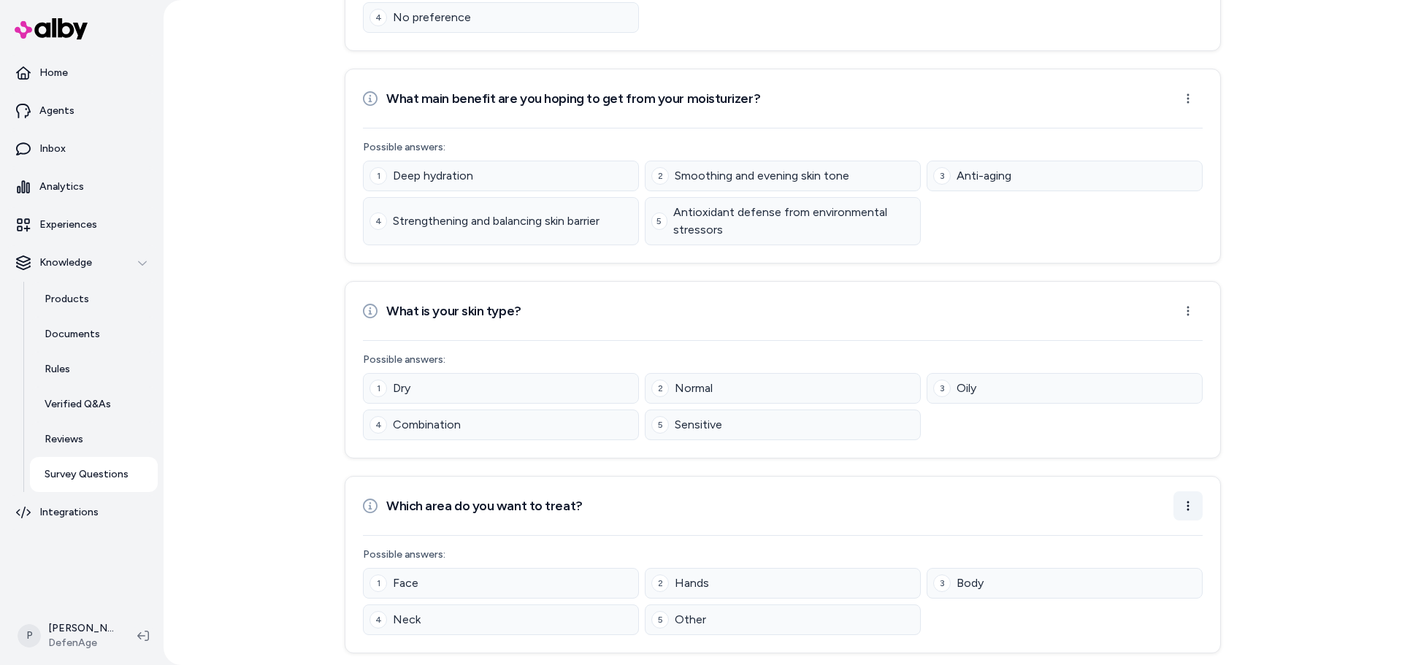
click at [1177, 508] on html "Home Agents Inbox Analytics Experiences Knowledge Products Documents Rules Veri…" at bounding box center [701, 332] width 1402 height 665
click at [1127, 541] on div "Edit Question" at bounding box center [1138, 538] width 120 height 23
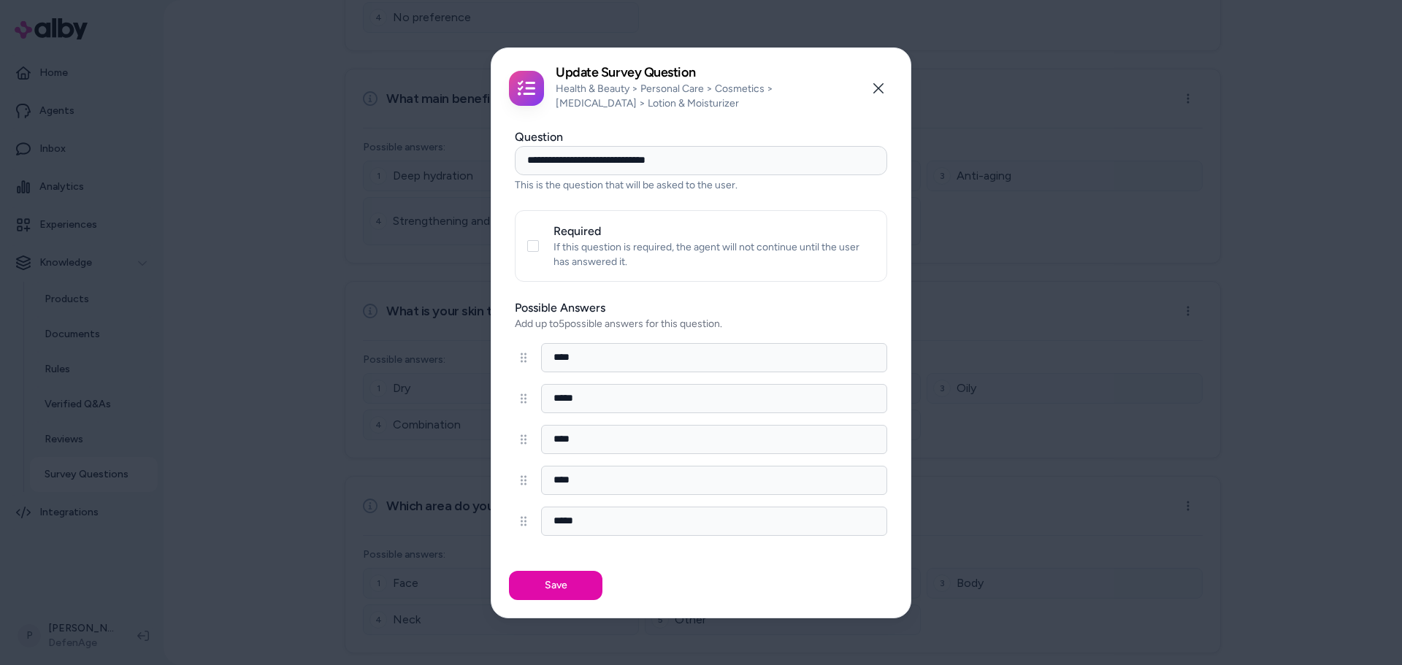
drag, startPoint x: 594, startPoint y: 517, endPoint x: 447, endPoint y: 511, distance: 146.9
click at [447, 511] on body "Home Agents Inbox Analytics Experiences Knowledge Products Documents Rules Veri…" at bounding box center [701, 332] width 1402 height 665
type input "****"
click at [559, 593] on button "Save" at bounding box center [555, 585] width 93 height 29
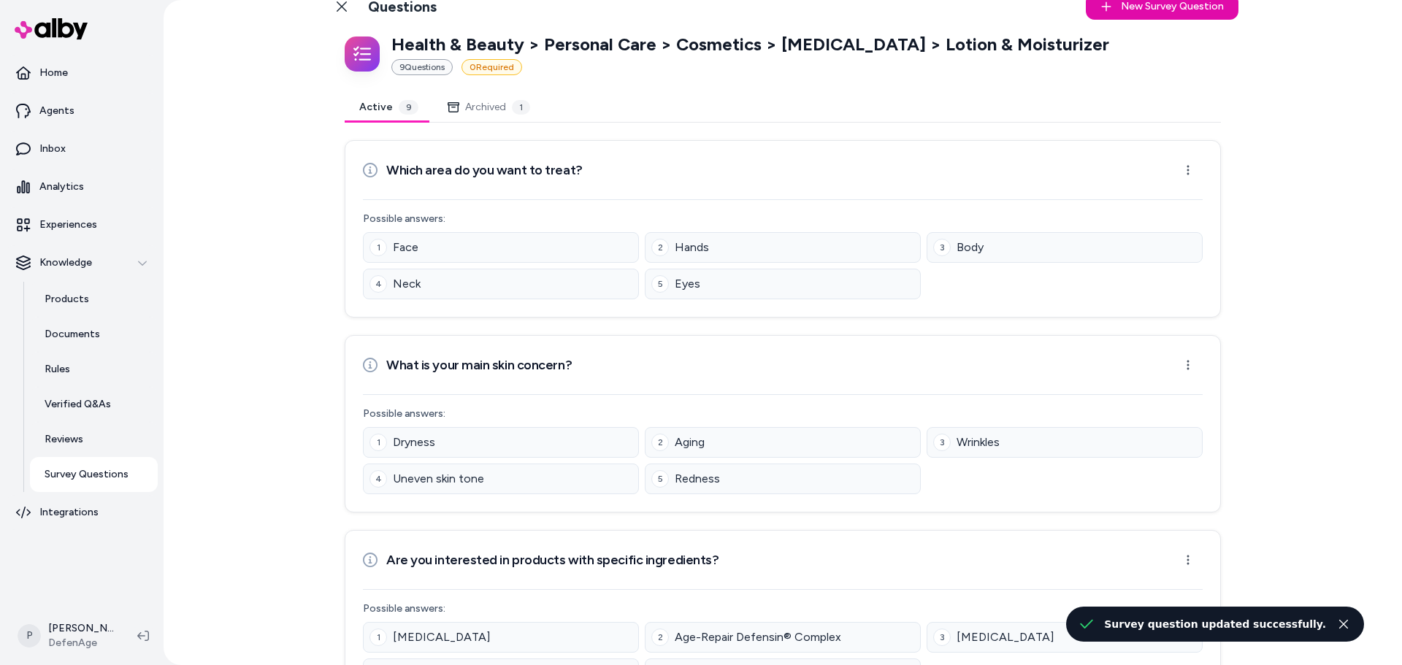
scroll to position [0, 0]
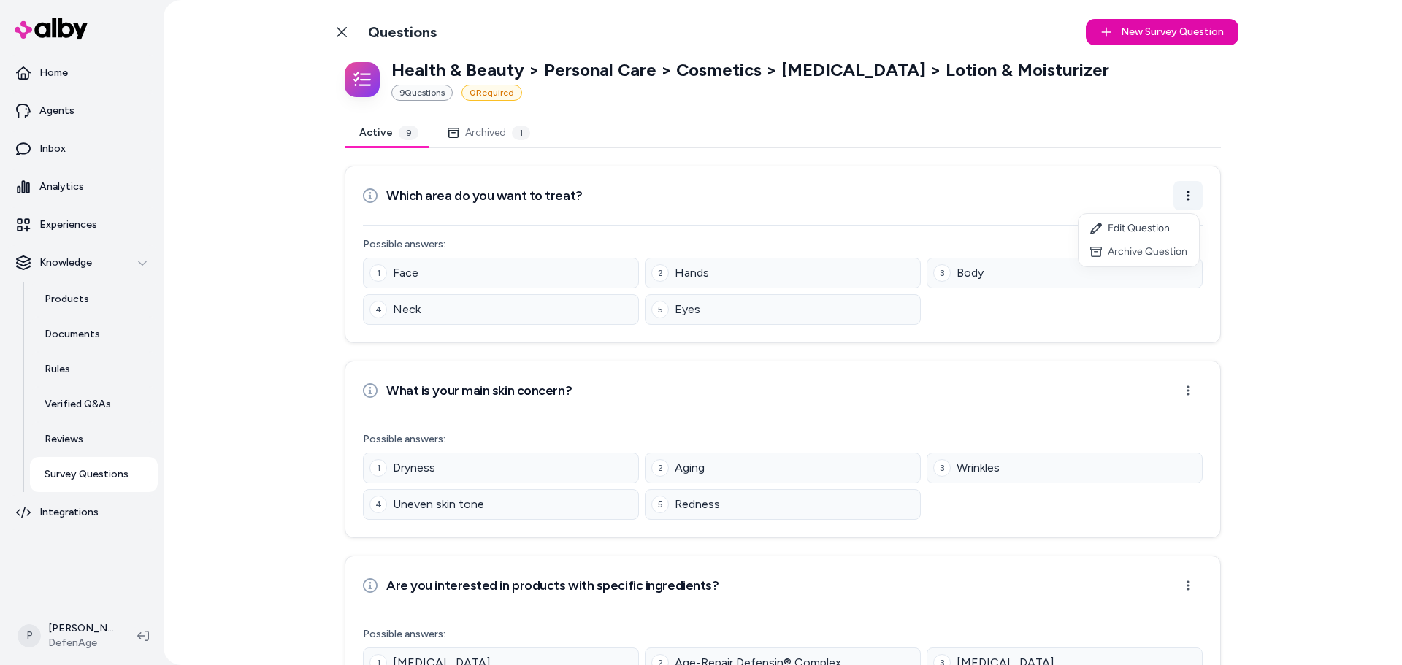
click at [1187, 200] on html "Home Agents Inbox Analytics Experiences Knowledge Products Documents Rules Veri…" at bounding box center [701, 332] width 1402 height 665
click at [1112, 228] on div "Edit Question" at bounding box center [1138, 228] width 120 height 23
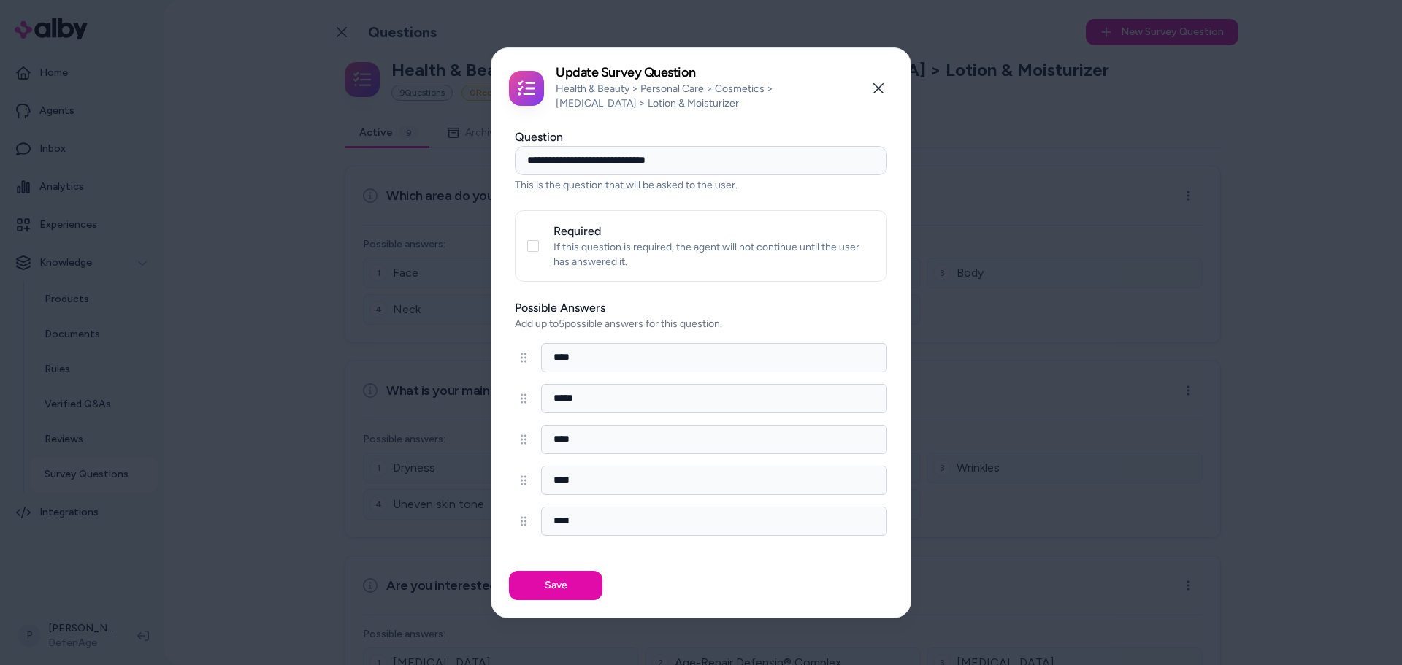
drag, startPoint x: 600, startPoint y: 440, endPoint x: 434, endPoint y: 424, distance: 167.3
click at [452, 429] on body "Home Agents Inbox Analytics Experiences Knowledge Products Documents Rules Veri…" at bounding box center [701, 332] width 1402 height 665
click at [629, 399] on input "*****" at bounding box center [714, 398] width 346 height 29
paste input "*****"
type input "**********"
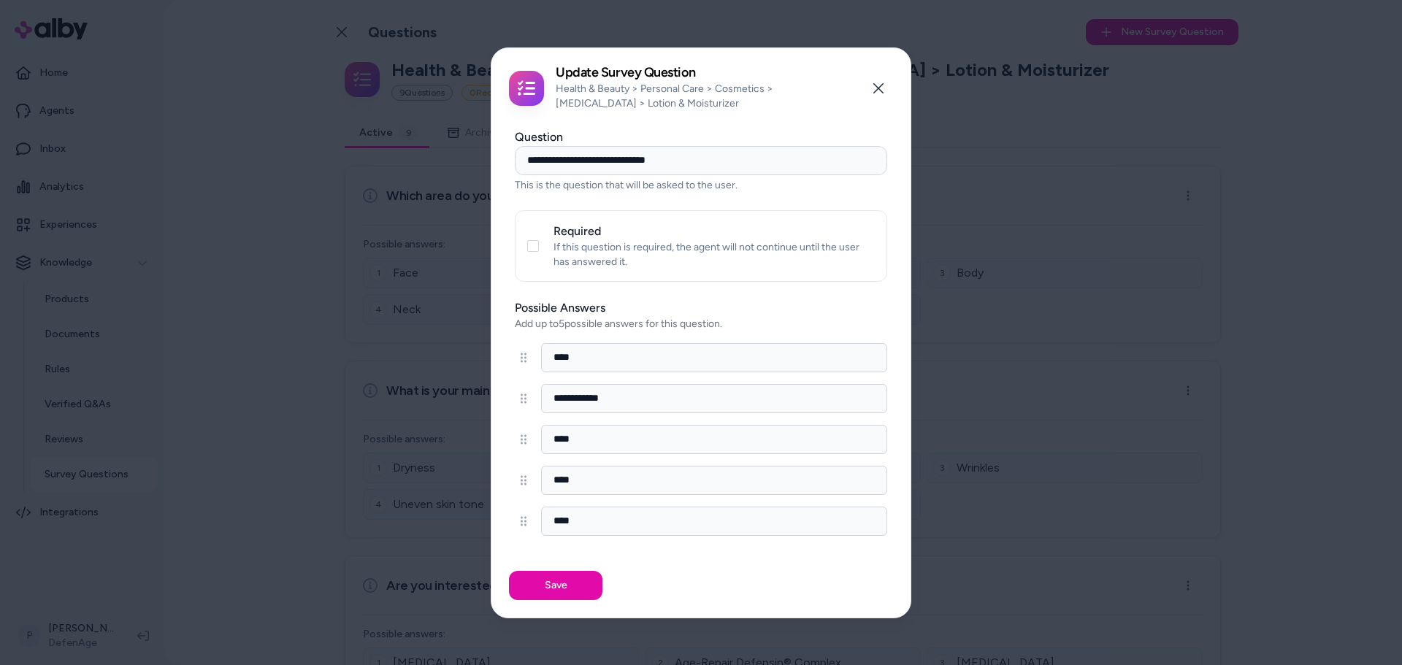
drag, startPoint x: 472, startPoint y: 434, endPoint x: 432, endPoint y: 435, distance: 39.4
click at [437, 434] on body "Home Agents Inbox Analytics Experiences Knowledge Products Documents Rules Veri…" at bounding box center [701, 332] width 1402 height 665
click at [630, 553] on div "Save" at bounding box center [700, 585] width 419 height 64
click at [608, 442] on input at bounding box center [714, 439] width 346 height 29
type input "*"
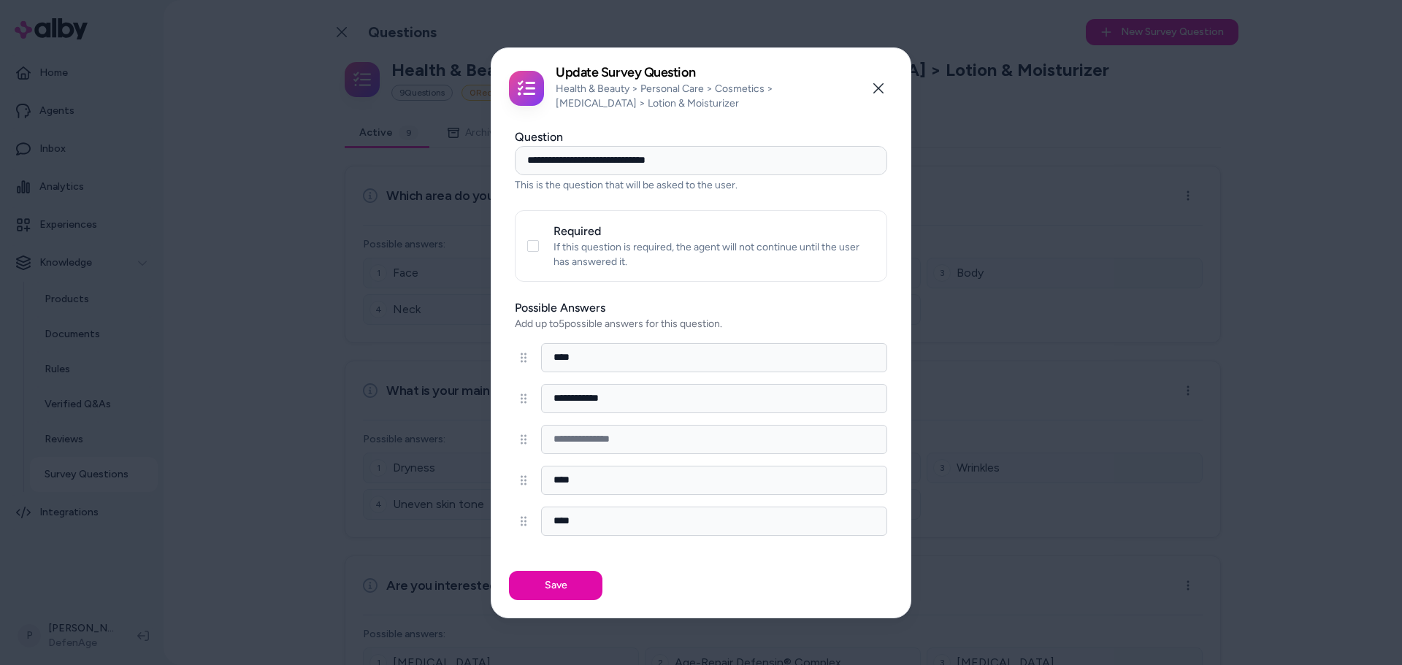
click at [424, 472] on body "Home Agents Inbox Analytics Experiences Knowledge Products Documents Rules Veri…" at bounding box center [701, 332] width 1402 height 665
click at [602, 441] on input at bounding box center [714, 439] width 346 height 29
paste input "****"
type input "****"
drag, startPoint x: 559, startPoint y: 516, endPoint x: 488, endPoint y: 516, distance: 70.8
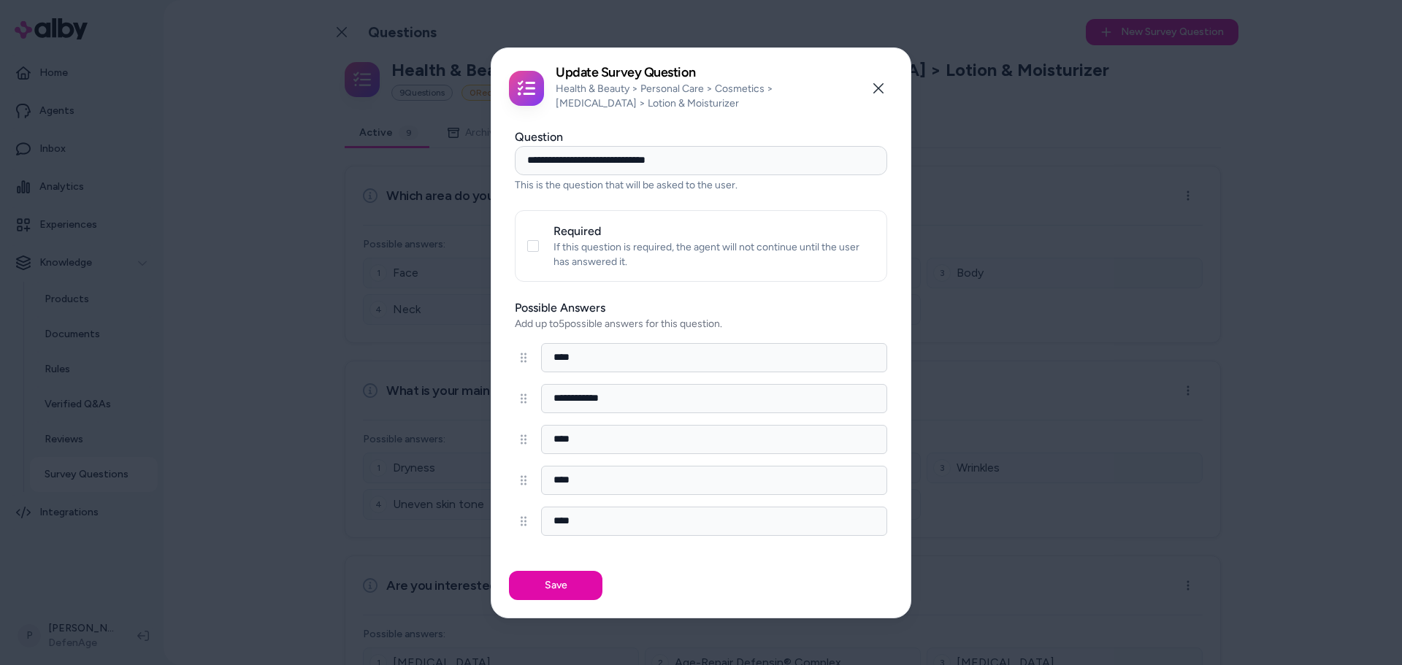
click at [501, 516] on div "**********" at bounding box center [700, 337] width 419 height 434
drag, startPoint x: 530, startPoint y: 483, endPoint x: 445, endPoint y: 483, distance: 84.7
click at [451, 483] on body "Home Agents Inbox Analytics Experiences Knowledge Products Documents Rules Veri…" at bounding box center [701, 332] width 1402 height 665
paste input
type input "****"
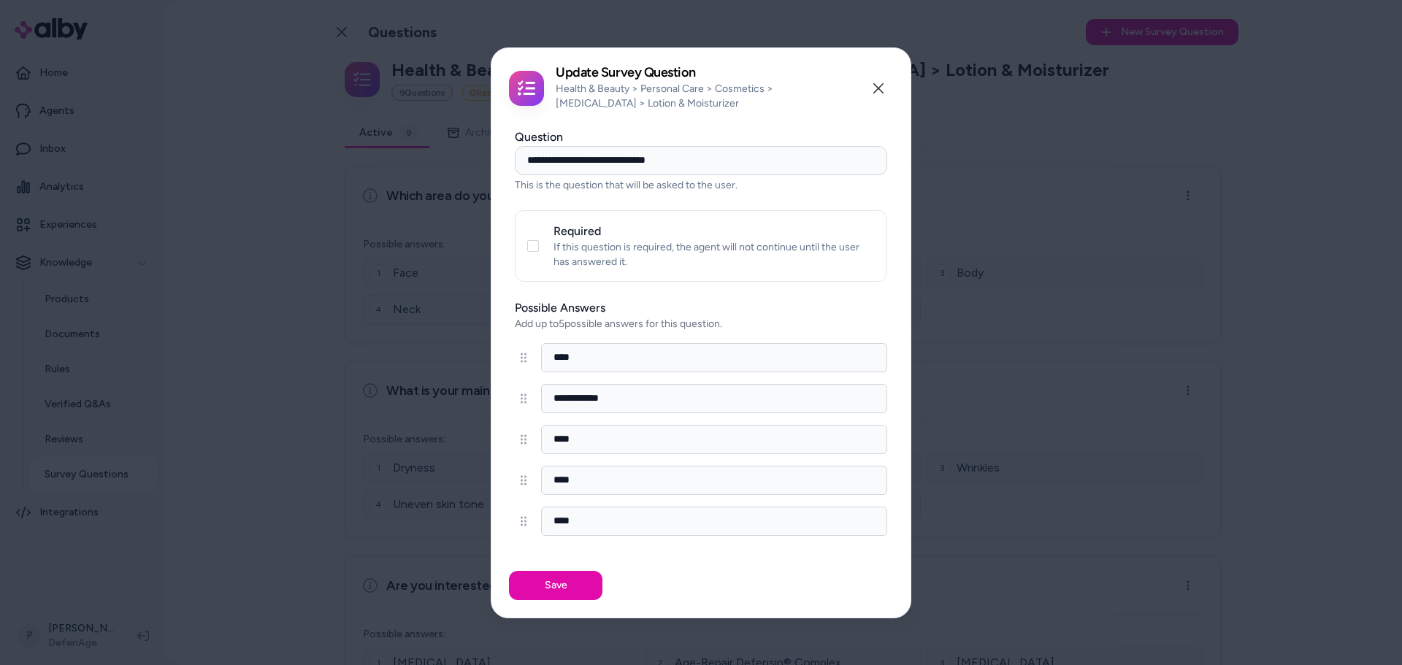
drag, startPoint x: 543, startPoint y: 518, endPoint x: 399, endPoint y: 515, distance: 143.1
click at [424, 518] on body "Home Agents Inbox Analytics Experiences Knowledge Products Documents Rules Veri…" at bounding box center [701, 332] width 1402 height 665
type input "*****"
click at [556, 593] on button "Save" at bounding box center [555, 585] width 93 height 29
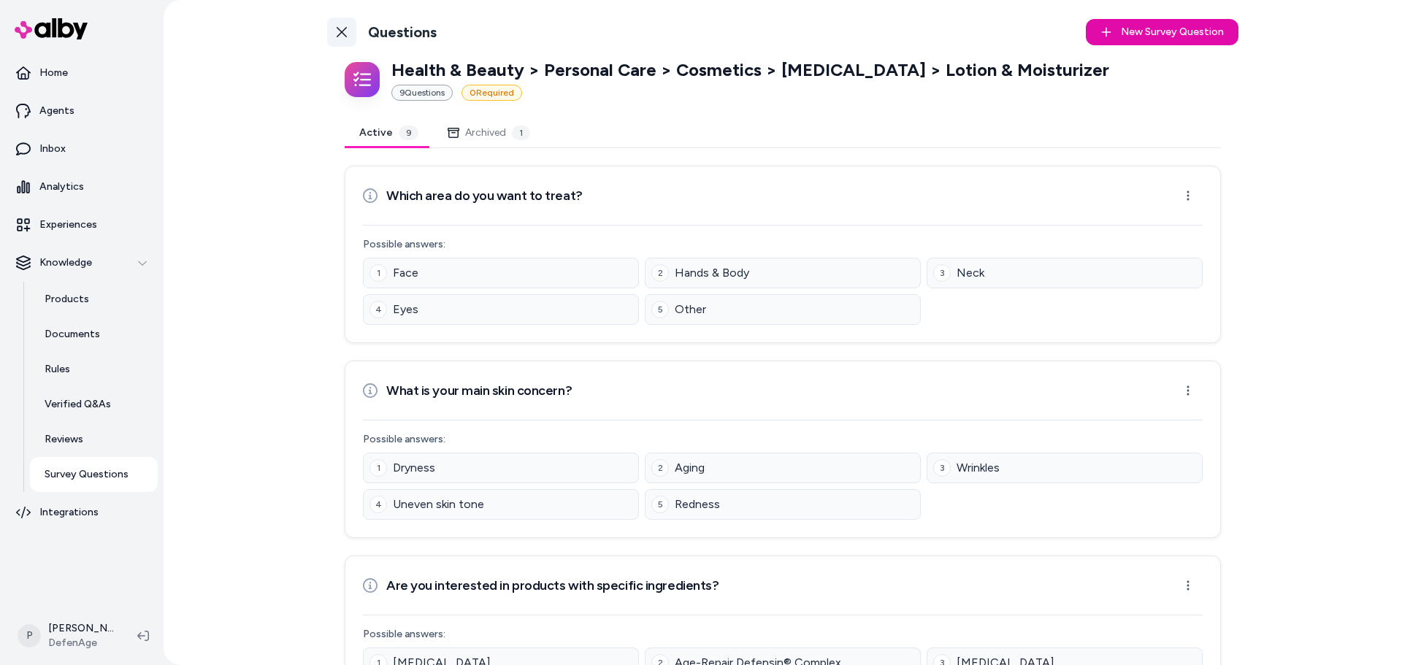
click at [336, 34] on icon at bounding box center [342, 32] width 12 height 12
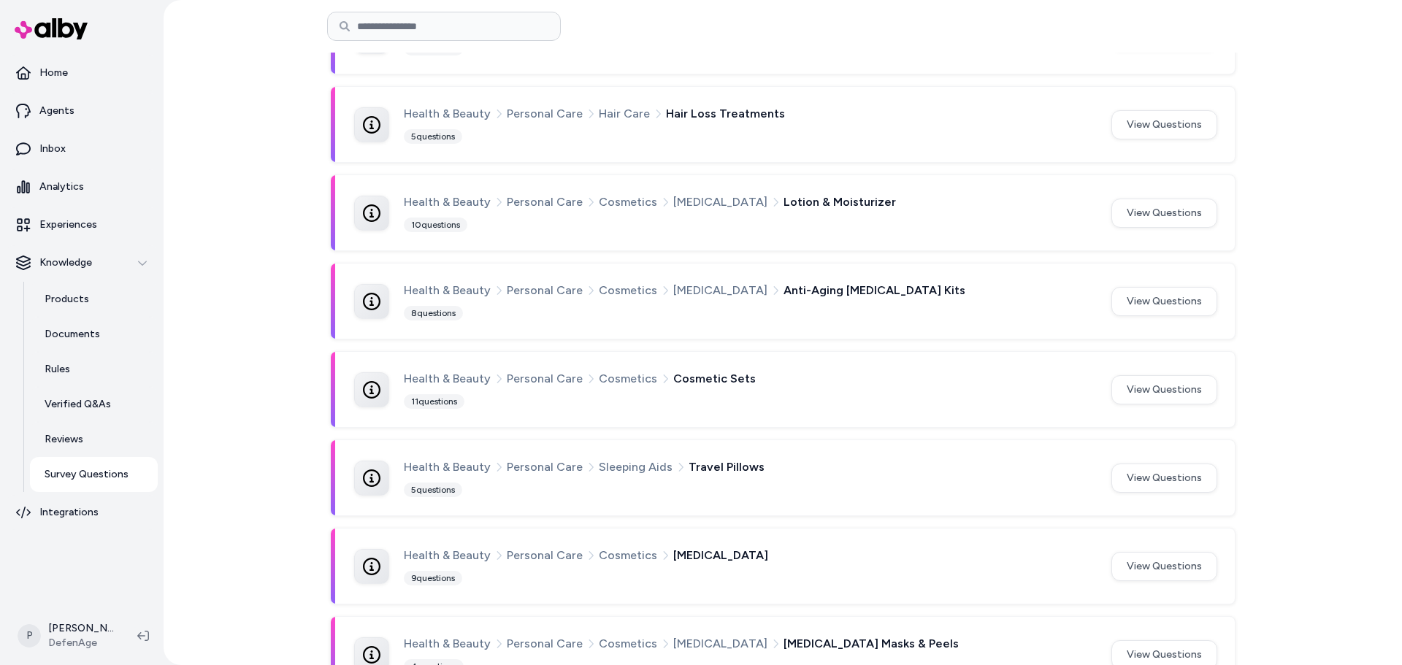
scroll to position [735, 0]
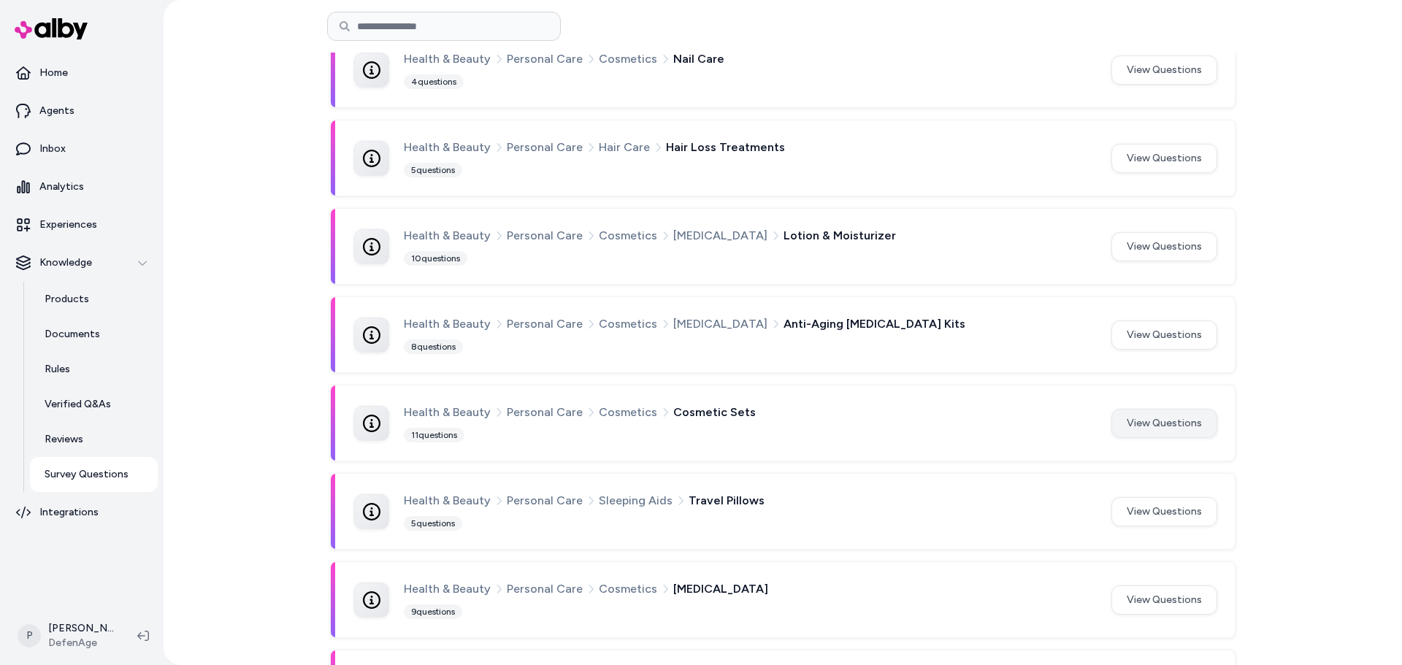
click at [1138, 429] on button "View Questions" at bounding box center [1164, 423] width 106 height 29
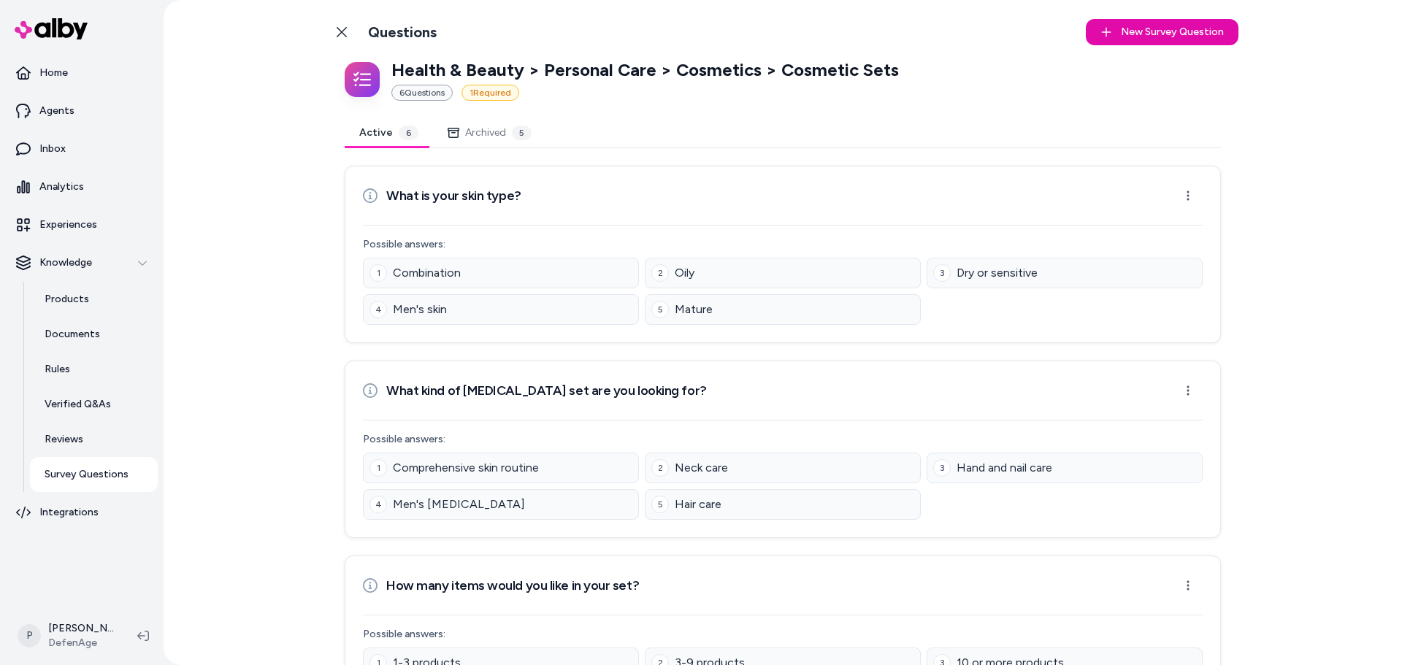
click at [461, 145] on button "Archived 5" at bounding box center [489, 132] width 113 height 29
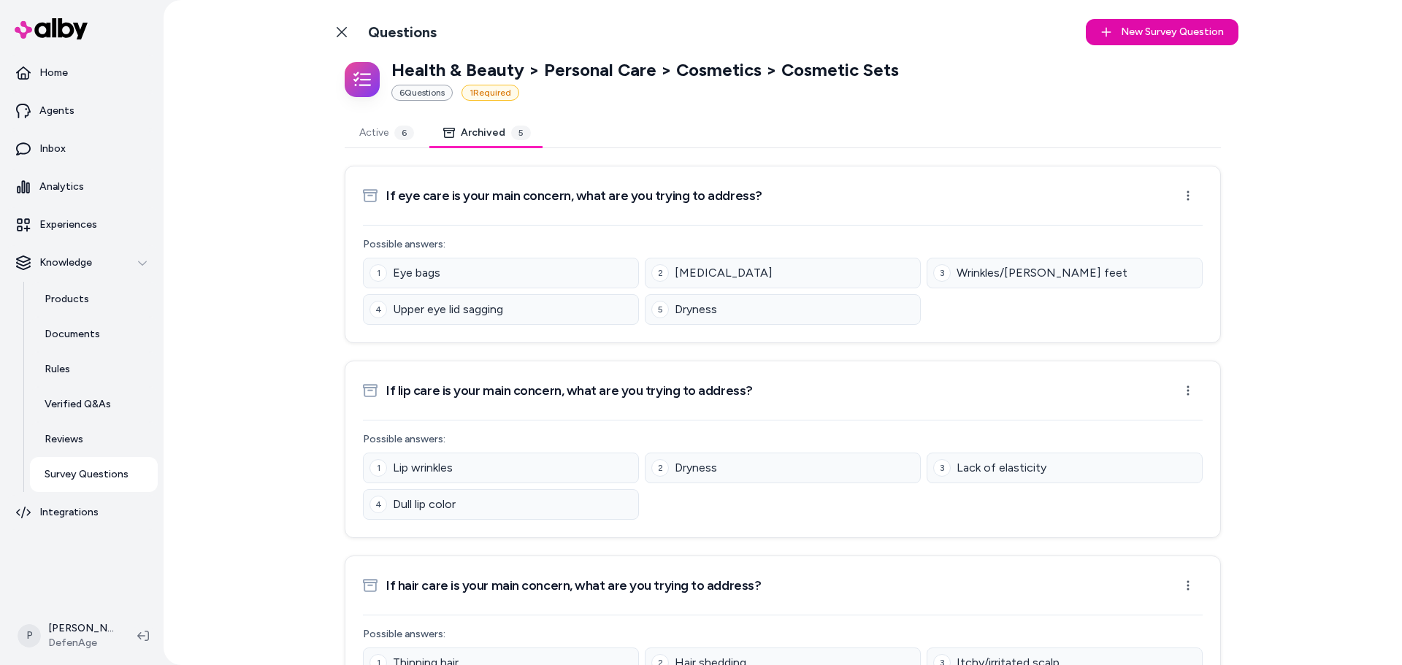
click at [374, 134] on button "Active 6" at bounding box center [387, 132] width 84 height 29
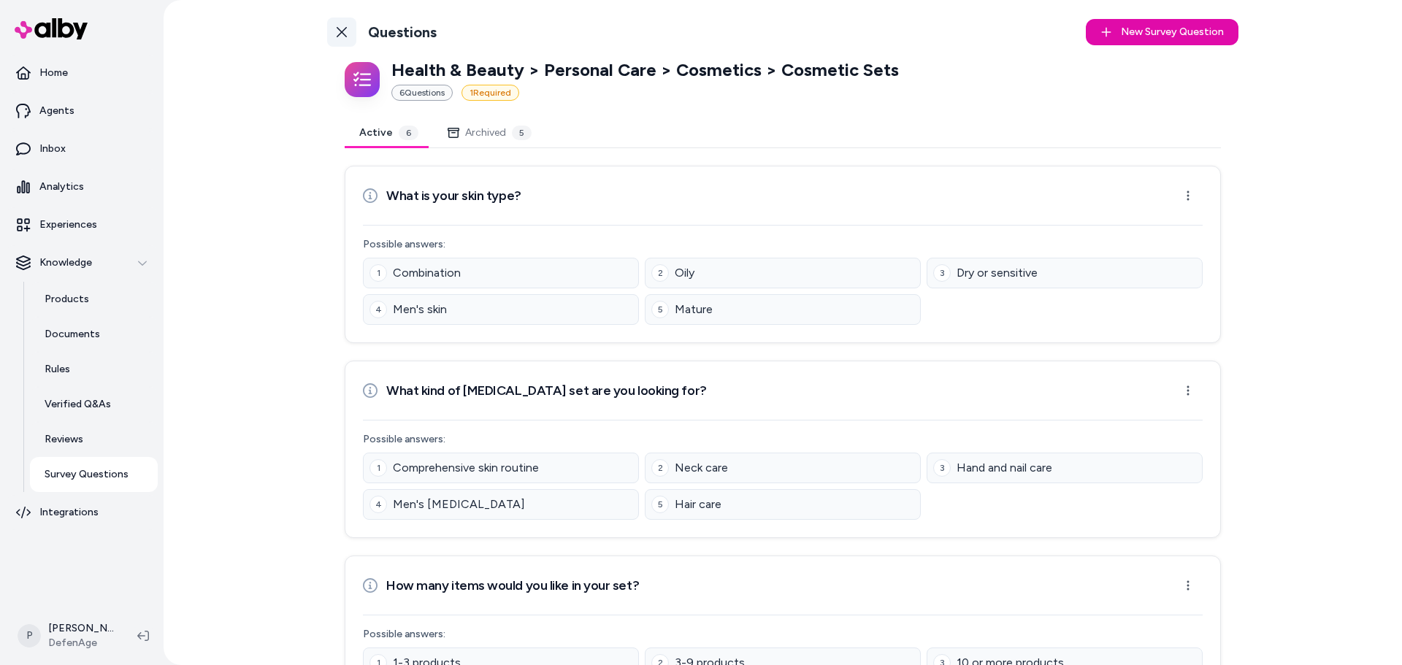
click at [336, 37] on icon at bounding box center [342, 32] width 12 height 12
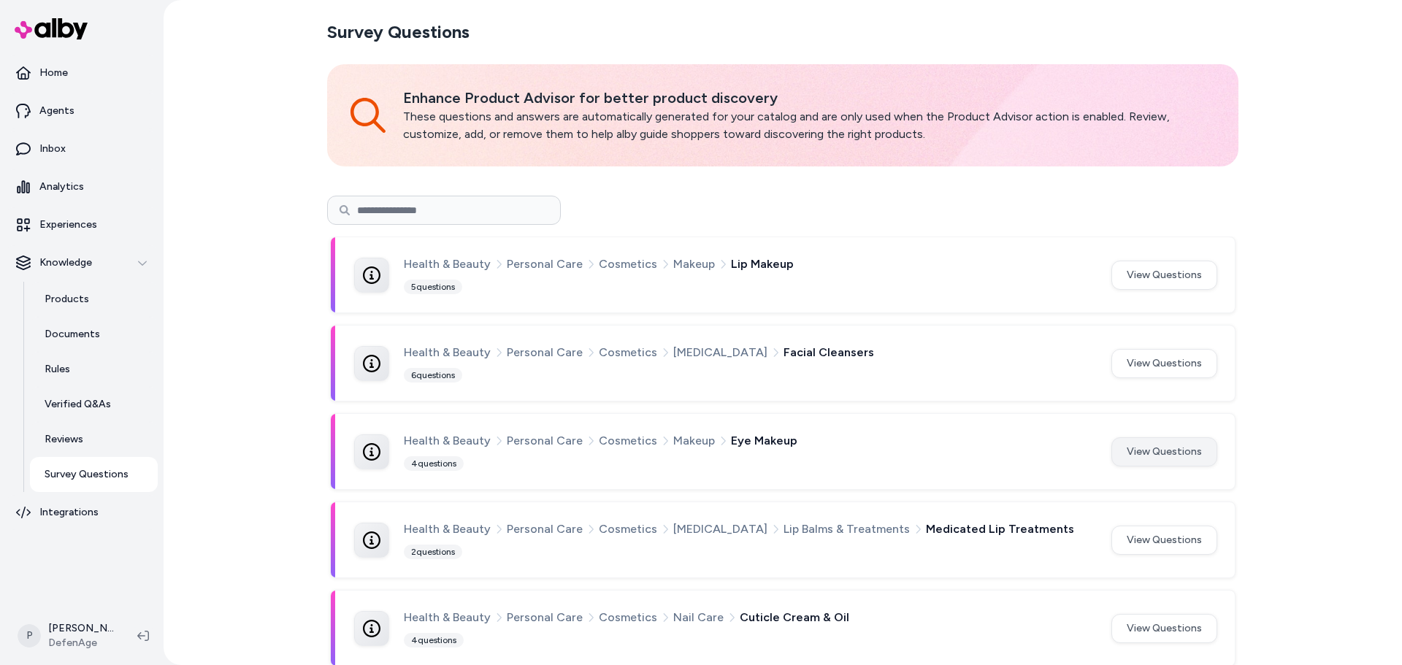
click at [1191, 460] on button "View Questions" at bounding box center [1164, 451] width 106 height 29
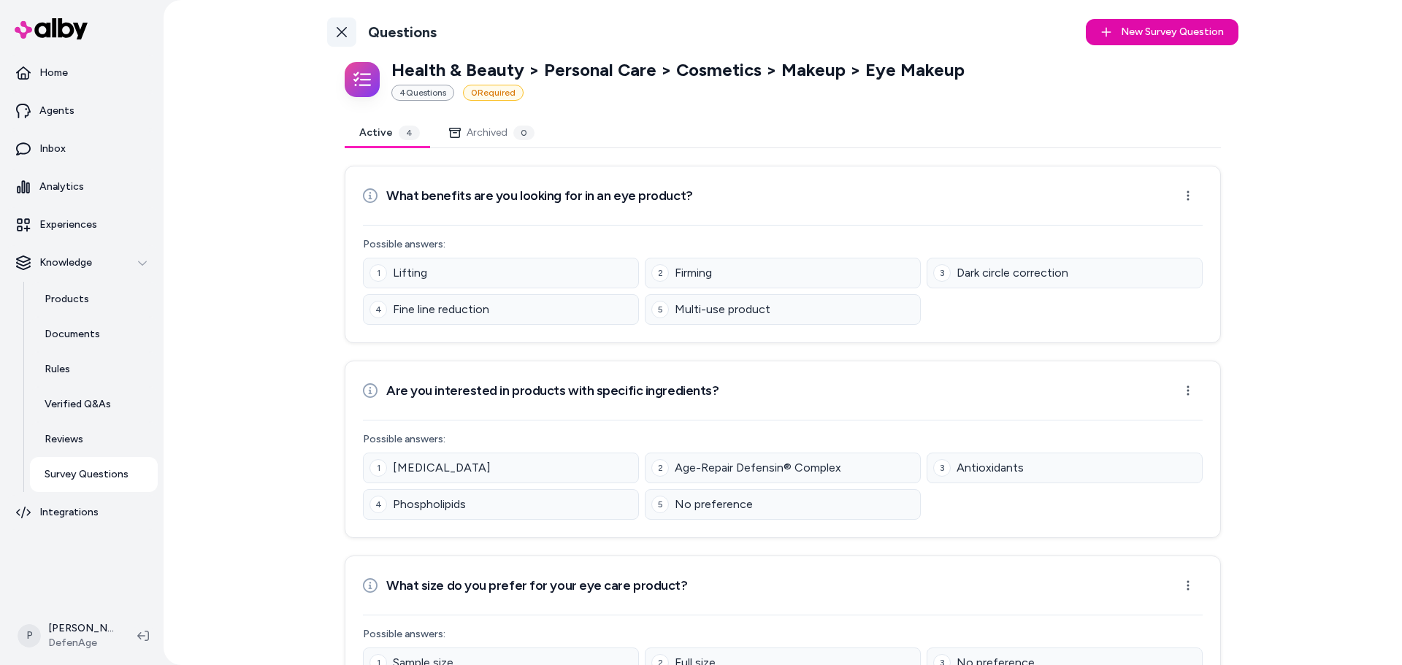
click at [341, 37] on icon at bounding box center [342, 32] width 12 height 12
